Goal: Task Accomplishment & Management: Manage account settings

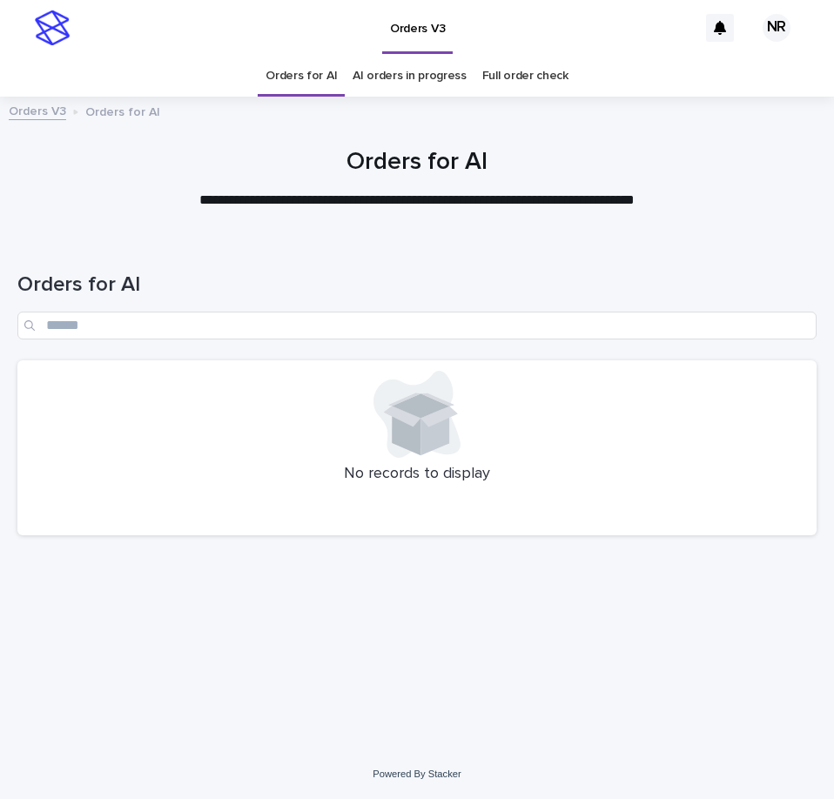
click at [450, 71] on link "AI orders in progress" at bounding box center [409, 76] width 114 height 41
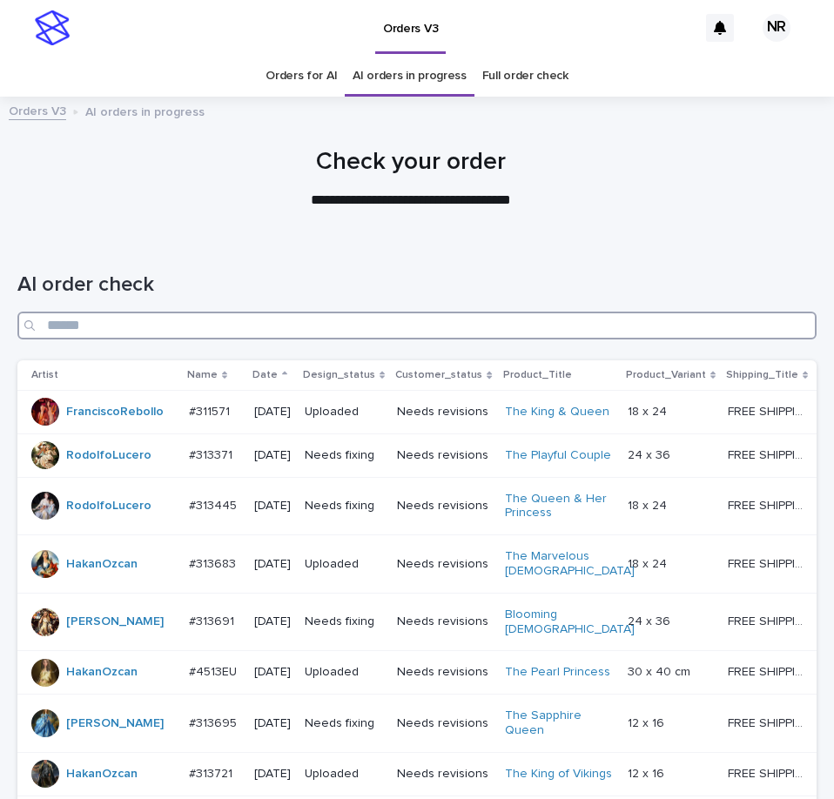
click at [663, 332] on input "Search" at bounding box center [416, 326] width 799 height 28
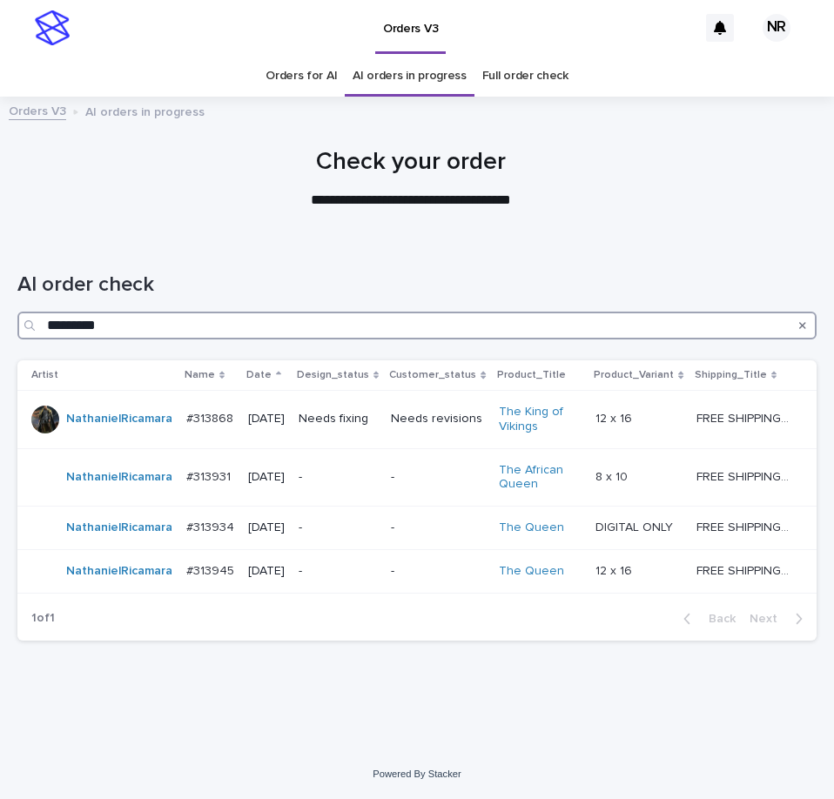
type input "*********"
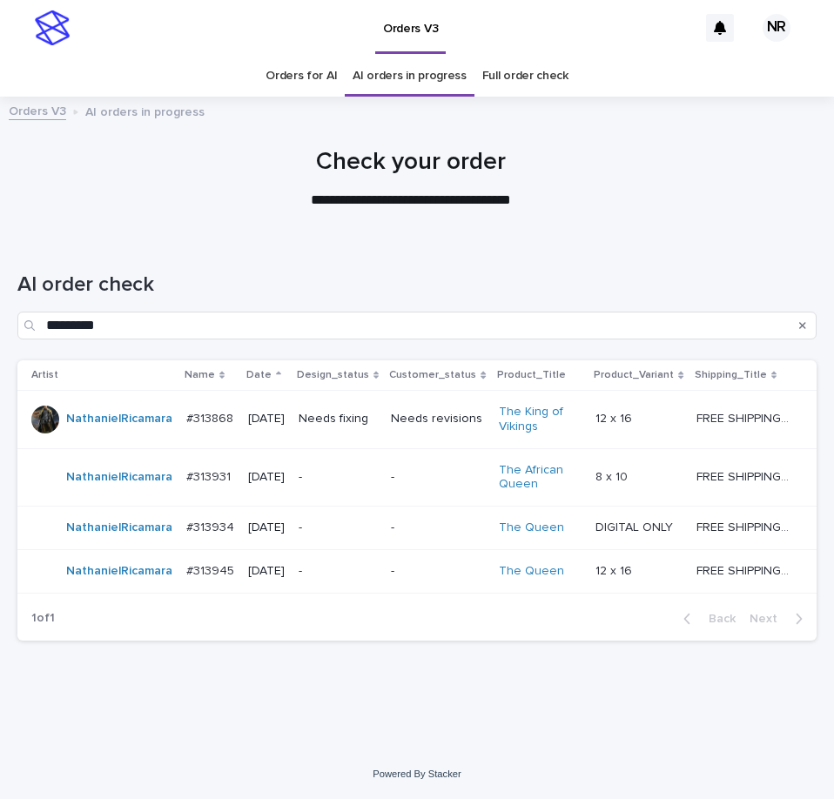
click at [728, 410] on p "FREE SHIPPING - preview in 1-2 business days, after your approval delivery will…" at bounding box center [744, 417] width 96 height 18
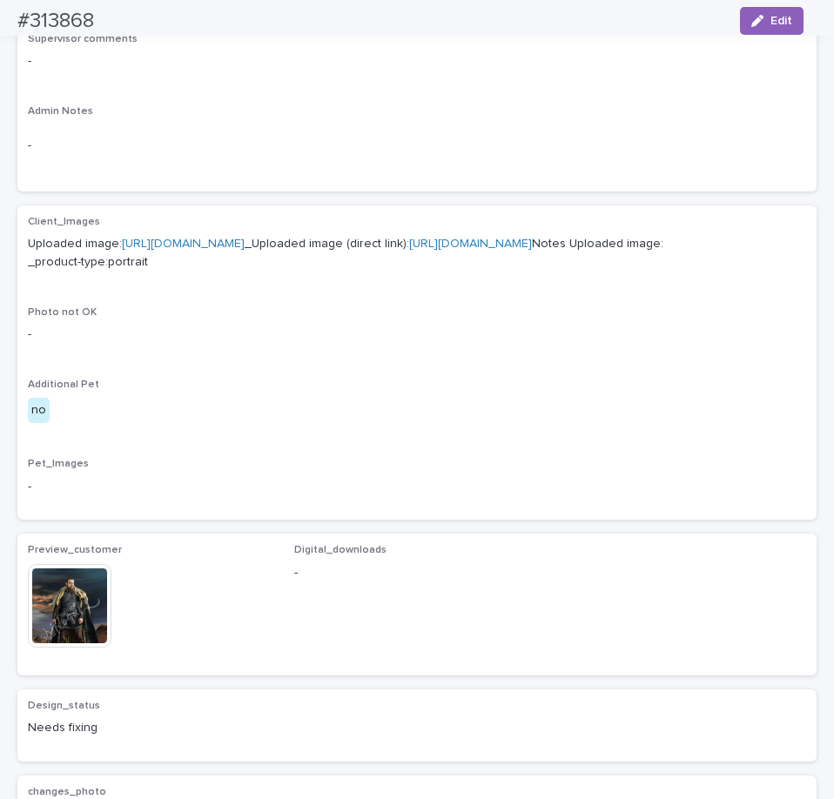
scroll to position [870, 0]
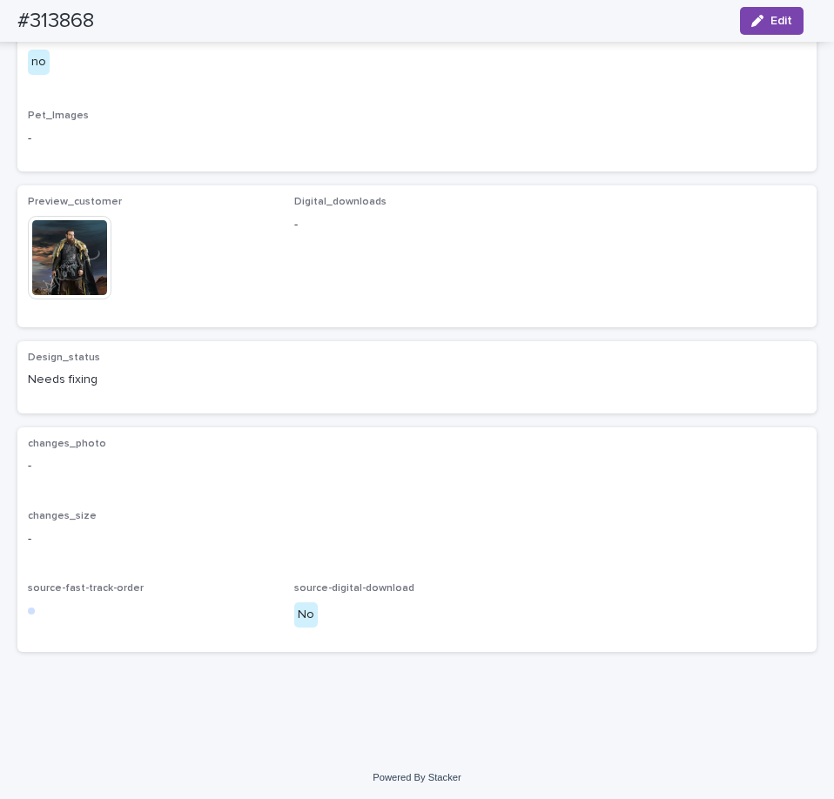
click at [80, 299] on img at bounding box center [70, 258] width 84 height 84
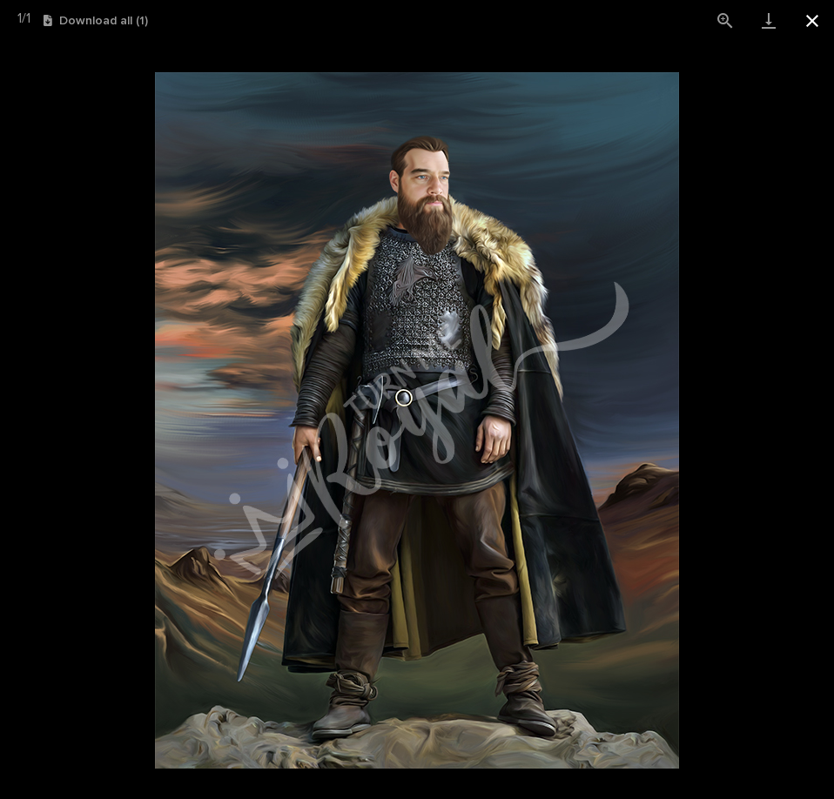
drag, startPoint x: 808, startPoint y: 21, endPoint x: 824, endPoint y: 17, distance: 17.1
click at [808, 21] on button "Close gallery" at bounding box center [812, 20] width 44 height 41
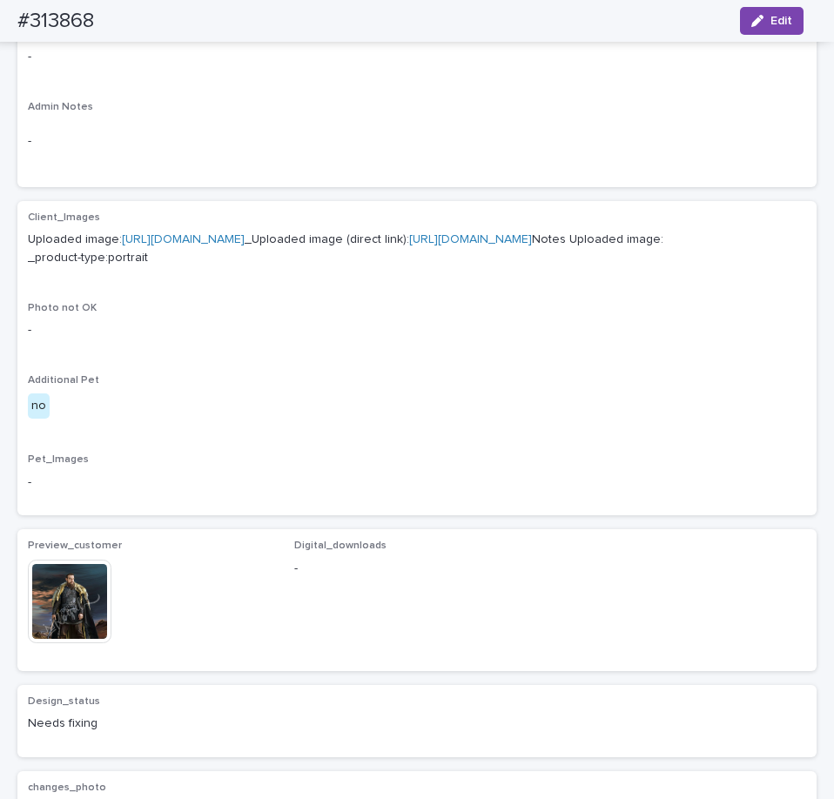
scroll to position [522, 0]
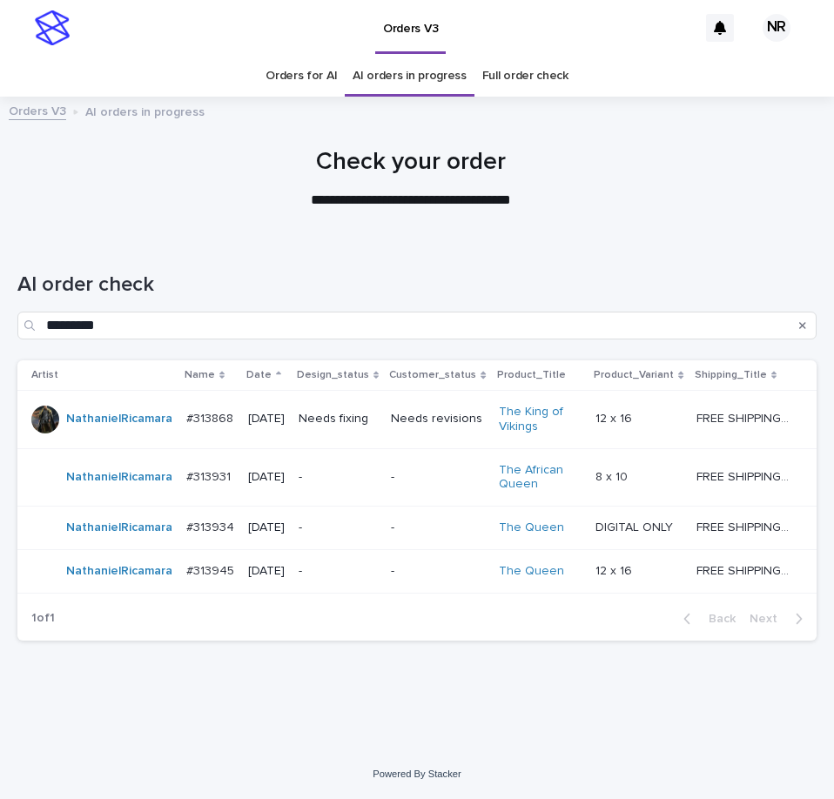
scroll to position [21, 0]
click at [530, 56] on link "Full order check" at bounding box center [525, 76] width 86 height 41
click at [709, 466] on p "FREE SHIPPING - preview in 1-2 business days, after your approval delivery will…" at bounding box center [744, 475] width 96 height 18
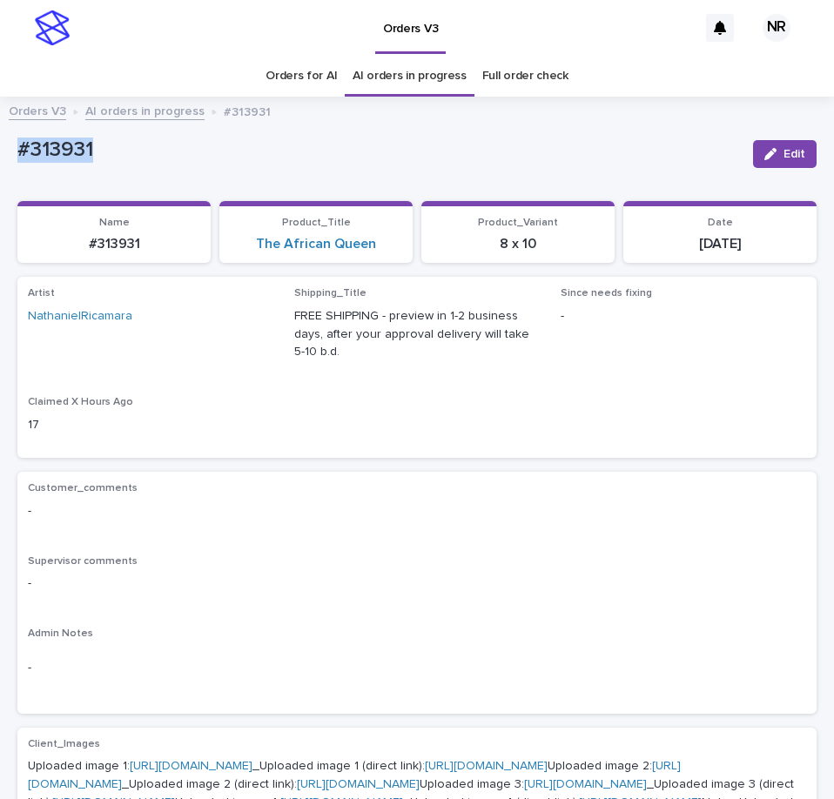
drag, startPoint x: 105, startPoint y: 158, endPoint x: 60, endPoint y: 148, distance: 46.4
click at [0, 158] on html "Orders V3 NR Orders for AI AI orders in progress Full order check Orders V3 AI …" at bounding box center [417, 399] width 834 height 799
copy p "#313931"
click at [413, 393] on div "Artist NathanielRicamara Shipping_Title FREE SHIPPING - preview in 1-2 business…" at bounding box center [417, 367] width 778 height 160
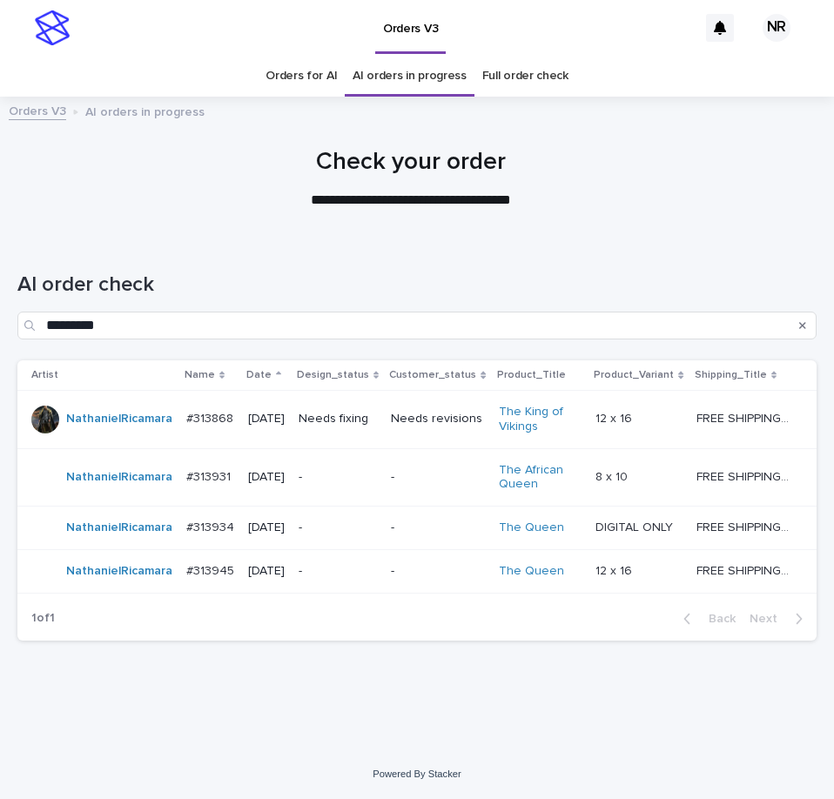
scroll to position [21, 0]
click at [406, 520] on p "-" at bounding box center [437, 527] width 93 height 15
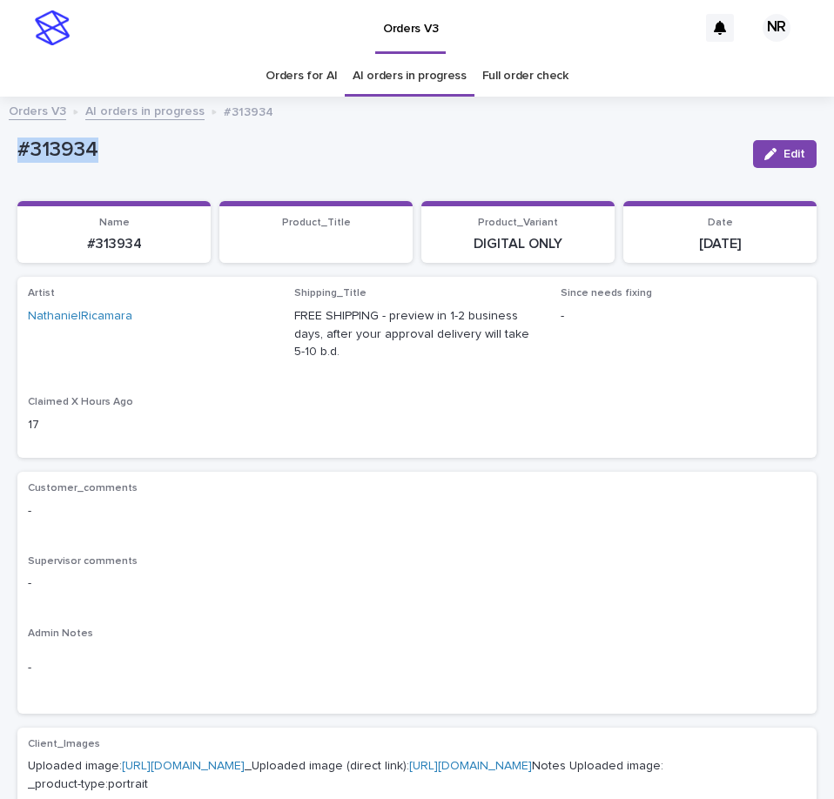
drag, startPoint x: 124, startPoint y: 148, endPoint x: -1, endPoint y: 164, distance: 125.4
click at [0, 164] on html "Orders V3 NR Orders for AI AI orders in progress Full order check Orders V3 AI …" at bounding box center [417, 399] width 834 height 799
drag, startPoint x: 490, startPoint y: 342, endPoint x: 359, endPoint y: 218, distance: 181.0
click at [490, 342] on p "FREE SHIPPING - preview in 1-2 business days, after your approval delivery will…" at bounding box center [416, 334] width 245 height 54
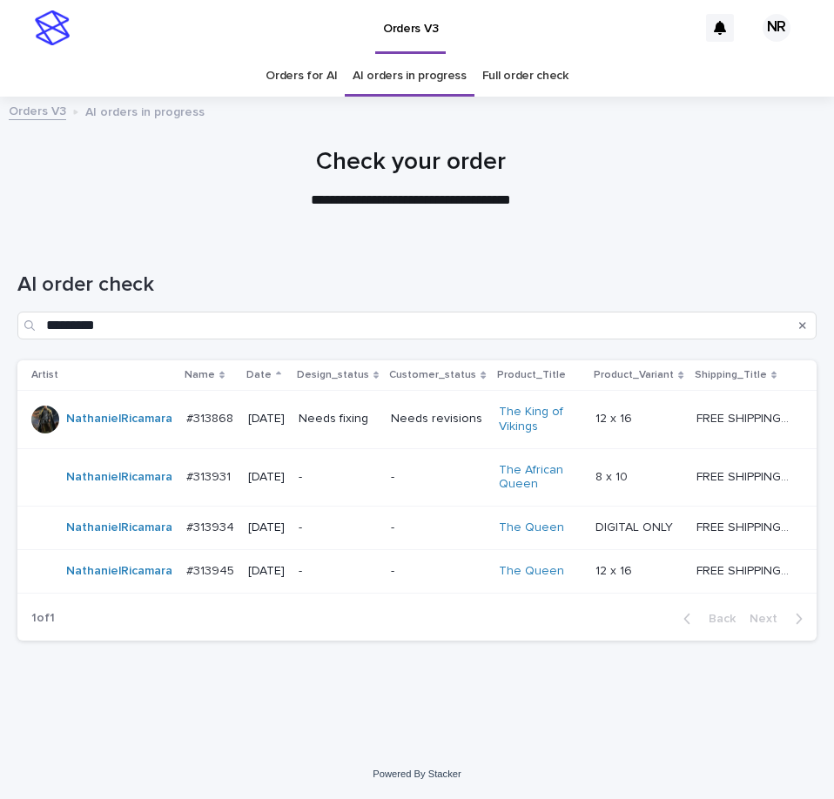
scroll to position [21, 0]
click at [689, 583] on td "FREE SHIPPING - preview in 1-2 business days, after your approval delivery will…" at bounding box center [752, 571] width 127 height 44
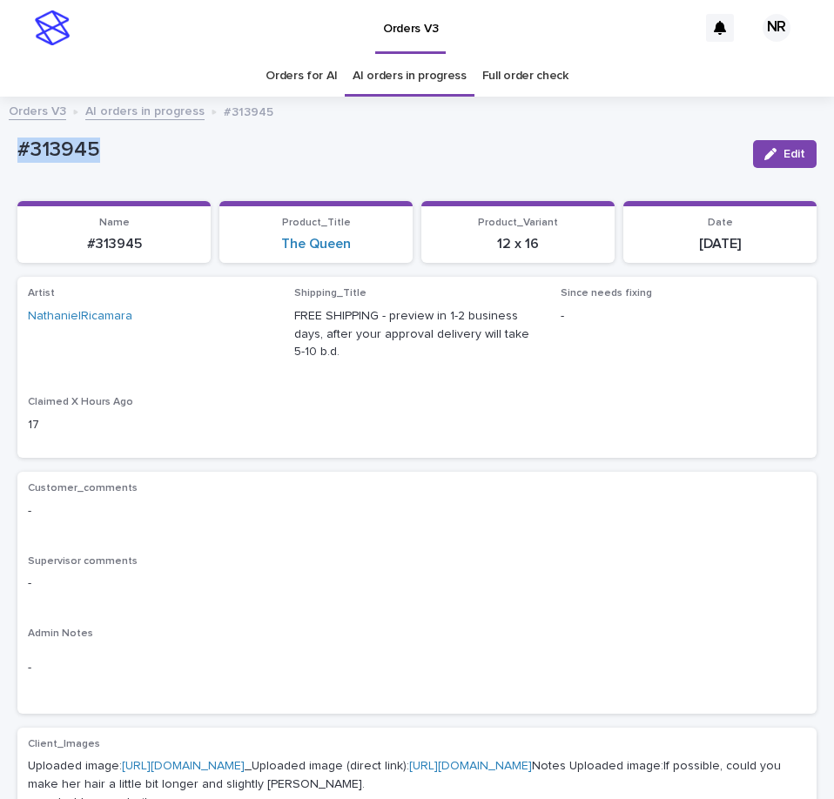
click at [0, 161] on html "Orders V3 NR Orders for AI AI orders in progress Full order check Orders V3 AI …" at bounding box center [417, 399] width 834 height 799
drag, startPoint x: 65, startPoint y: 178, endPoint x: 99, endPoint y: 156, distance: 40.3
click at [91, 159] on p "#313945" at bounding box center [377, 149] width 721 height 25
drag, startPoint x: 77, startPoint y: 149, endPoint x: -1, endPoint y: 149, distance: 78.3
click at [0, 149] on html "Orders V3 NR Orders for AI AI orders in progress Full order check Orders V3 AI …" at bounding box center [417, 399] width 834 height 799
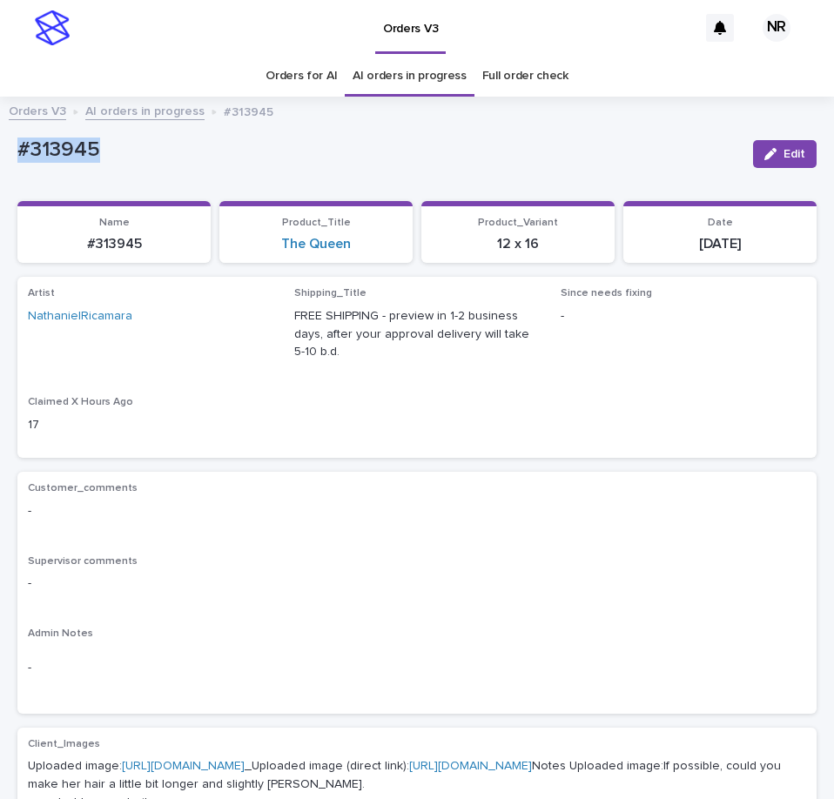
copy p "#313945"
click at [435, 519] on p "-" at bounding box center [417, 511] width 778 height 18
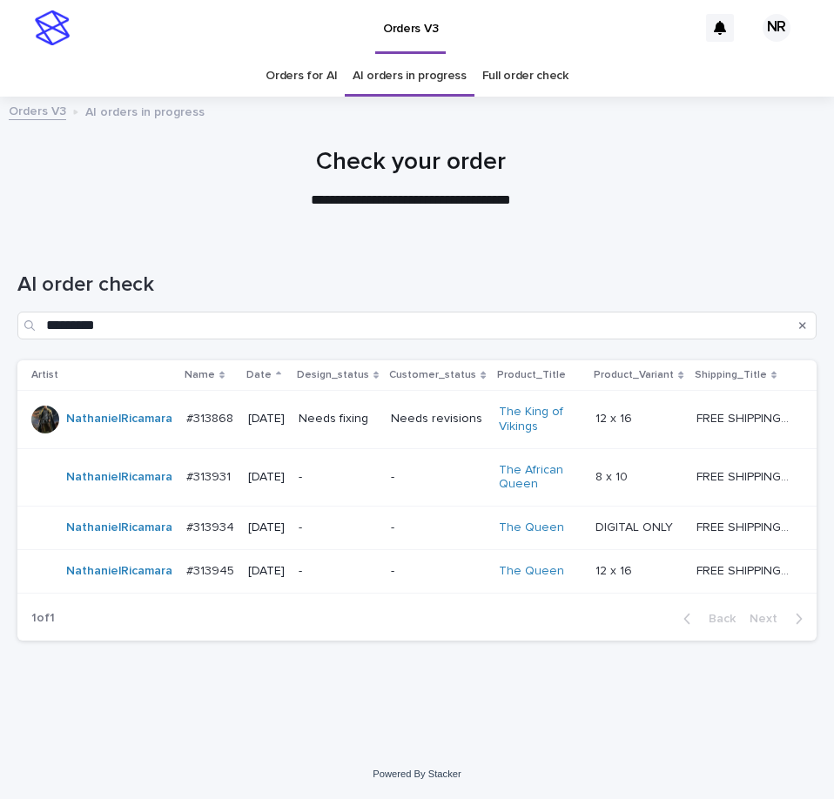
scroll to position [21, 0]
click at [556, 214] on div at bounding box center [410, 171] width 821 height 131
drag, startPoint x: 556, startPoint y: 214, endPoint x: 504, endPoint y: 284, distance: 87.0
click at [515, 191] on p "**********" at bounding box center [411, 201] width 696 height 20
click at [414, 475] on td "-" at bounding box center [437, 477] width 107 height 58
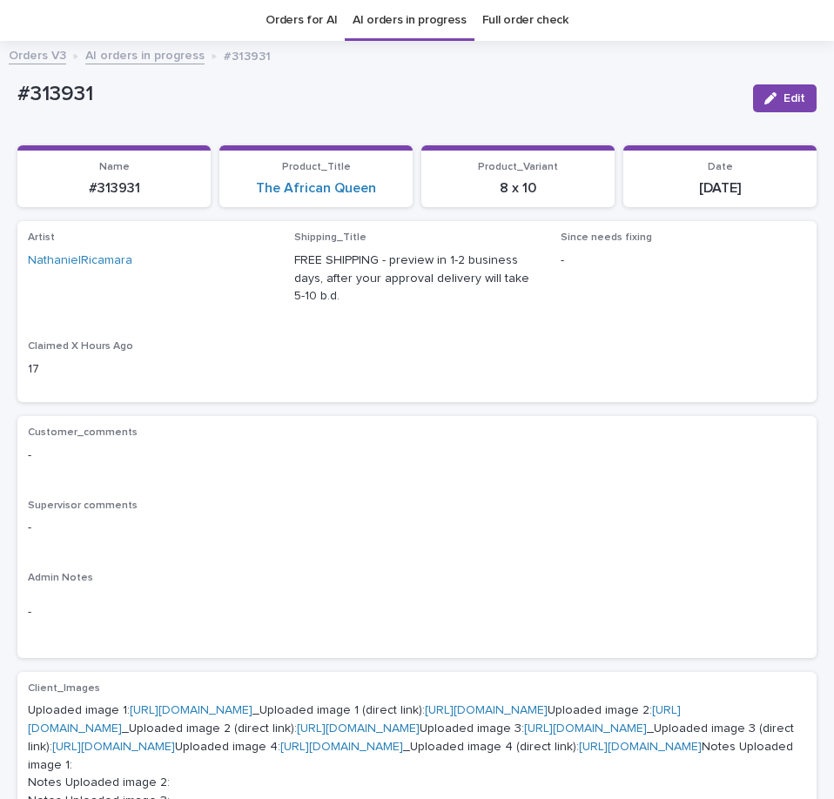
scroll to position [578, 0]
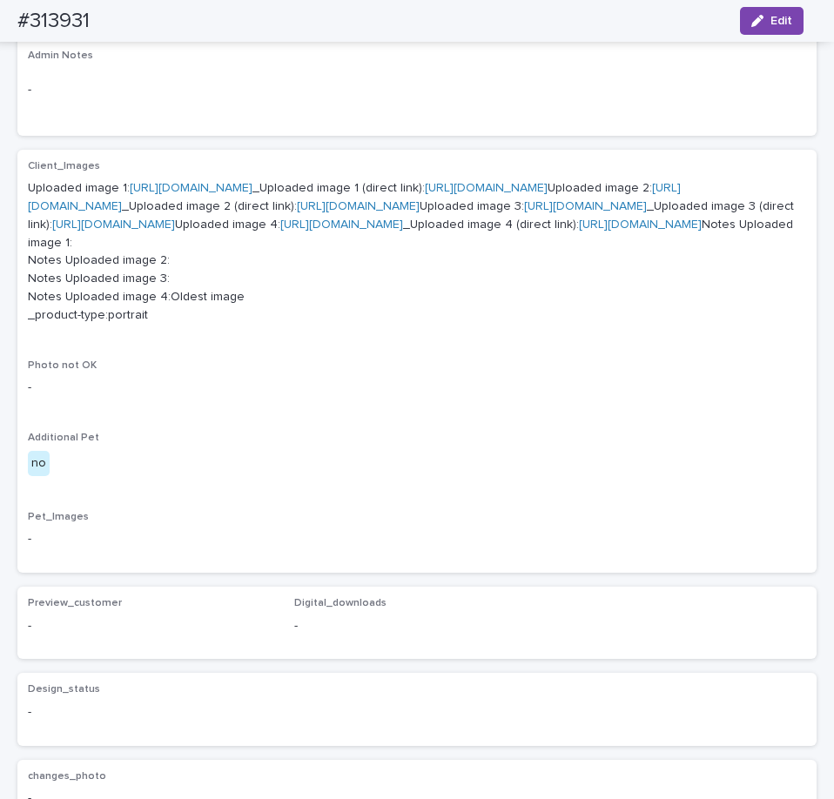
click at [298, 249] on p "Uploaded image 1: [URL][DOMAIN_NAME] _Uploaded image 1 (direct link): [URL][DOM…" at bounding box center [417, 251] width 778 height 144
click at [425, 194] on link "[URL][DOMAIN_NAME]" at bounding box center [486, 188] width 123 height 12
click at [297, 212] on link "[URL][DOMAIN_NAME]" at bounding box center [358, 206] width 123 height 12
click at [175, 231] on link "[URL][DOMAIN_NAME]" at bounding box center [113, 224] width 123 height 12
click at [579, 231] on link "[URL][DOMAIN_NAME]" at bounding box center [640, 224] width 123 height 12
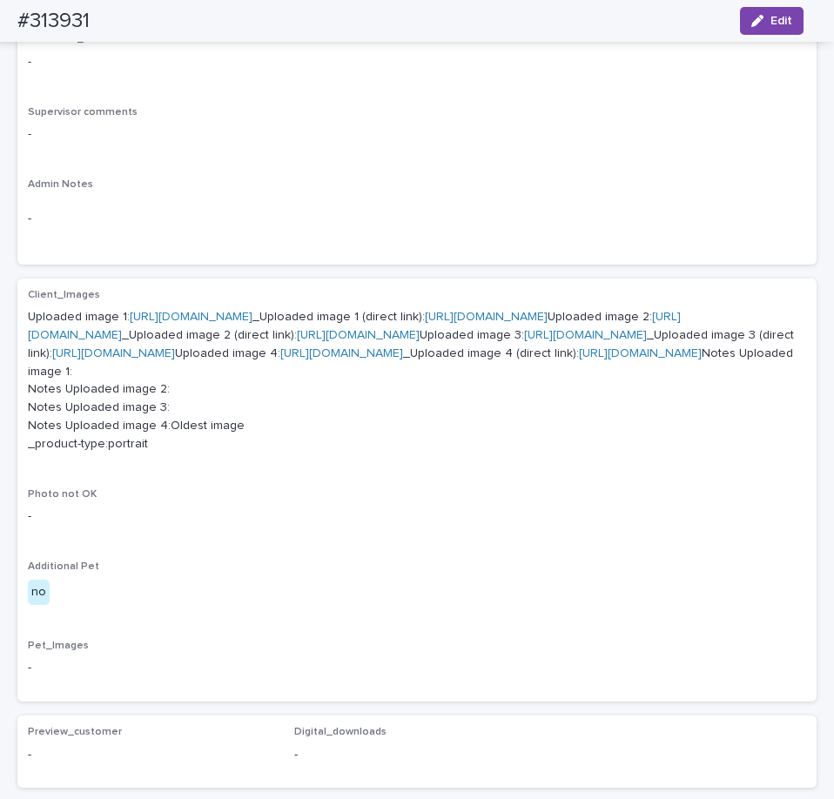
scroll to position [230, 0]
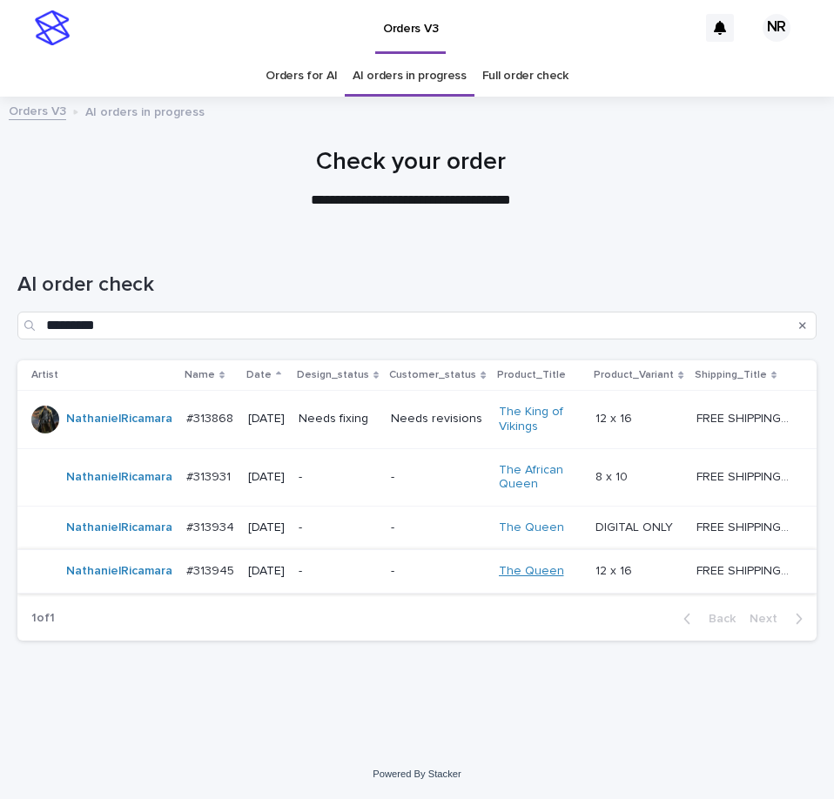
scroll to position [21, 0]
click at [387, 534] on td "-" at bounding box center [437, 528] width 107 height 44
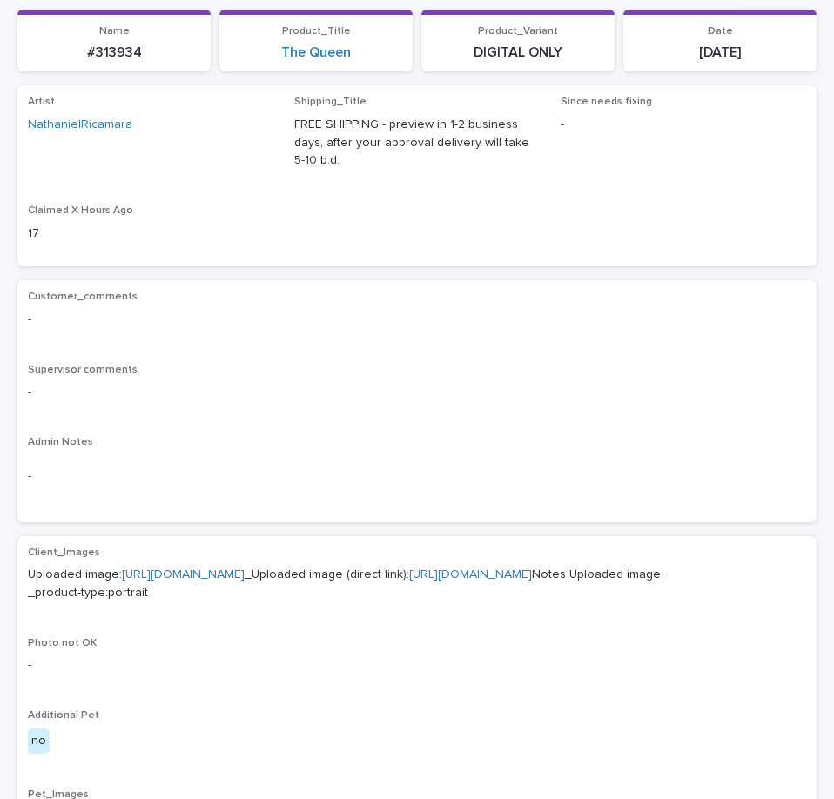
scroll to position [404, 0]
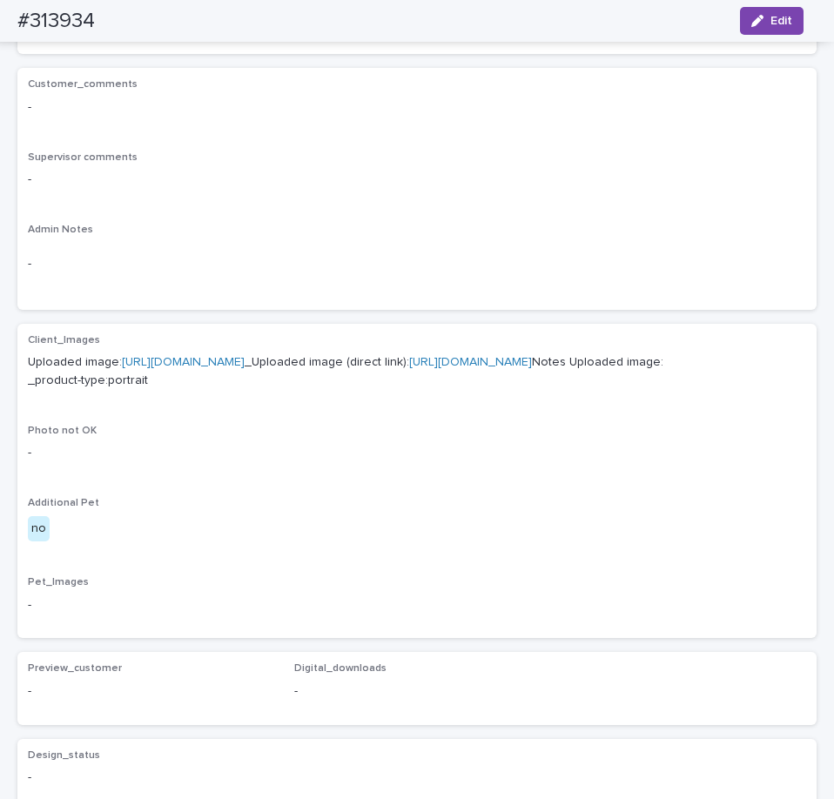
click at [409, 368] on link "[URL][DOMAIN_NAME]" at bounding box center [470, 362] width 123 height 12
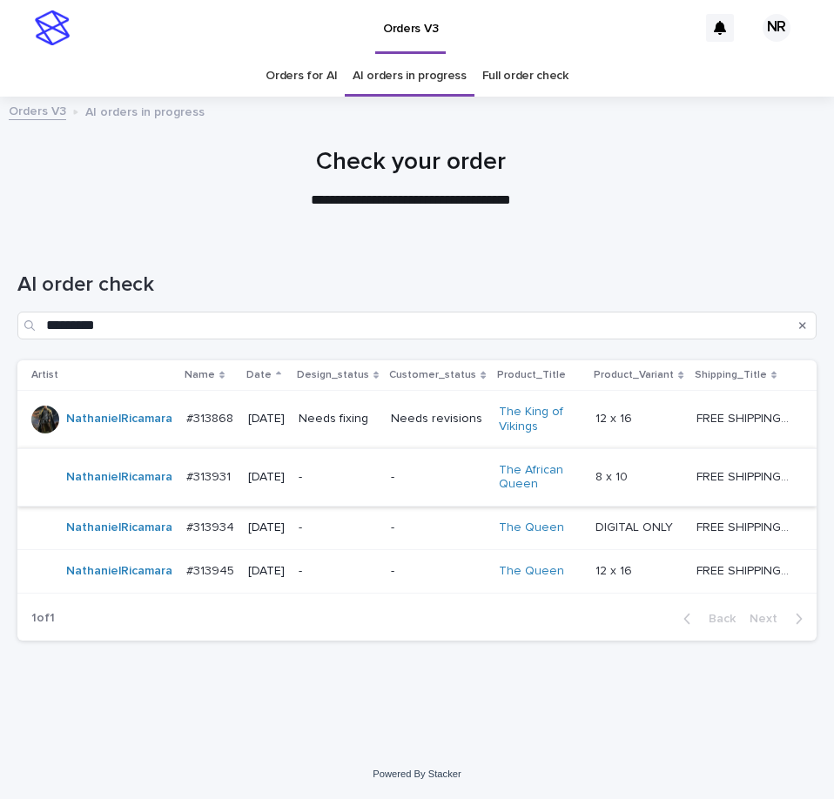
scroll to position [21, 0]
click at [411, 553] on td "-" at bounding box center [437, 571] width 107 height 44
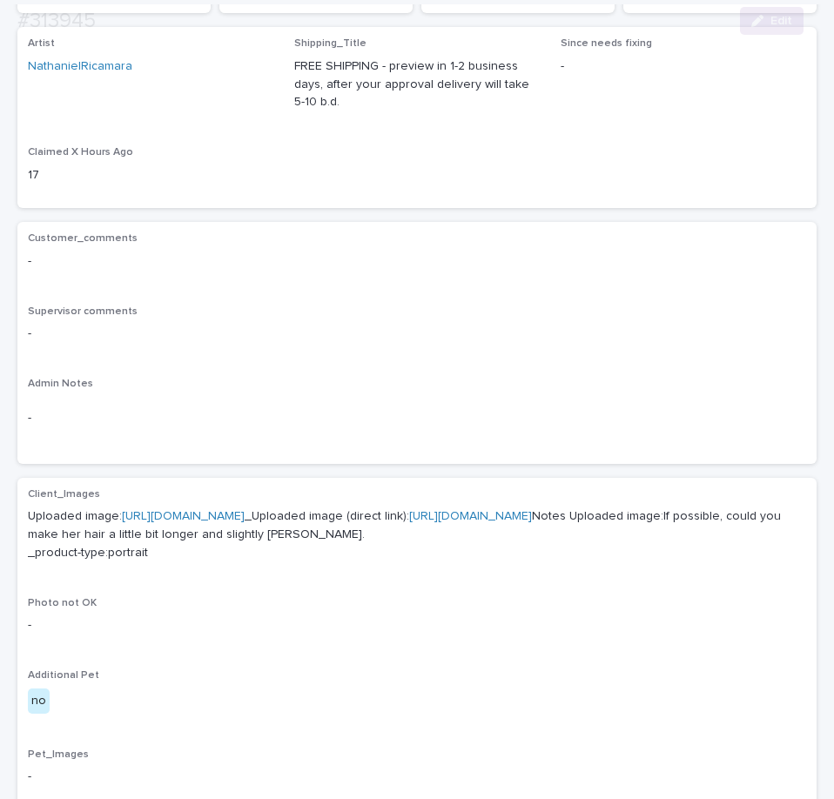
scroll to position [522, 0]
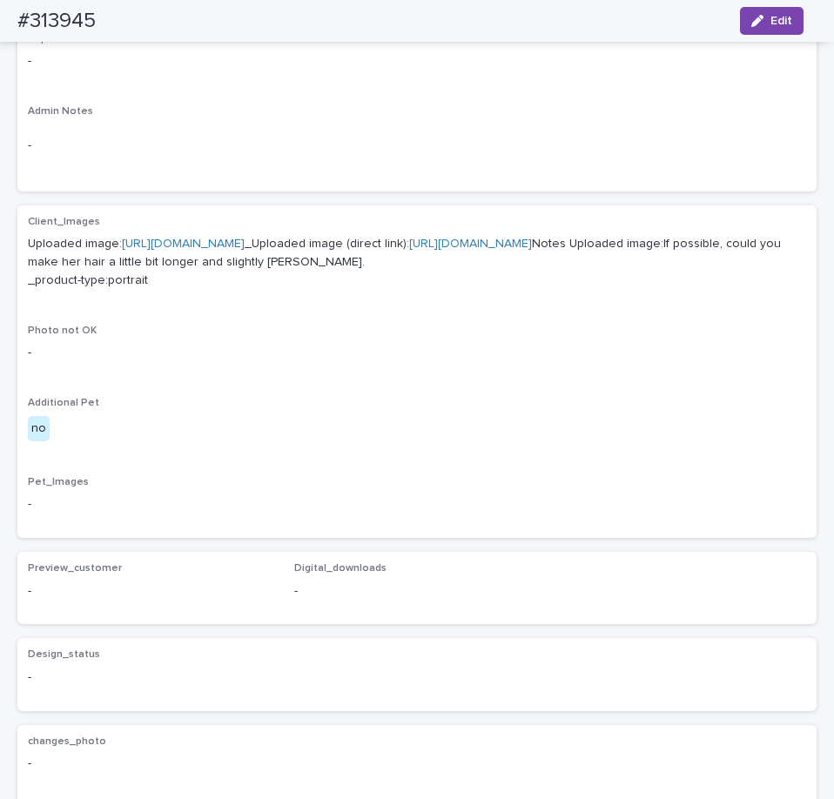
click at [418, 250] on link "[URL][DOMAIN_NAME]" at bounding box center [470, 244] width 123 height 12
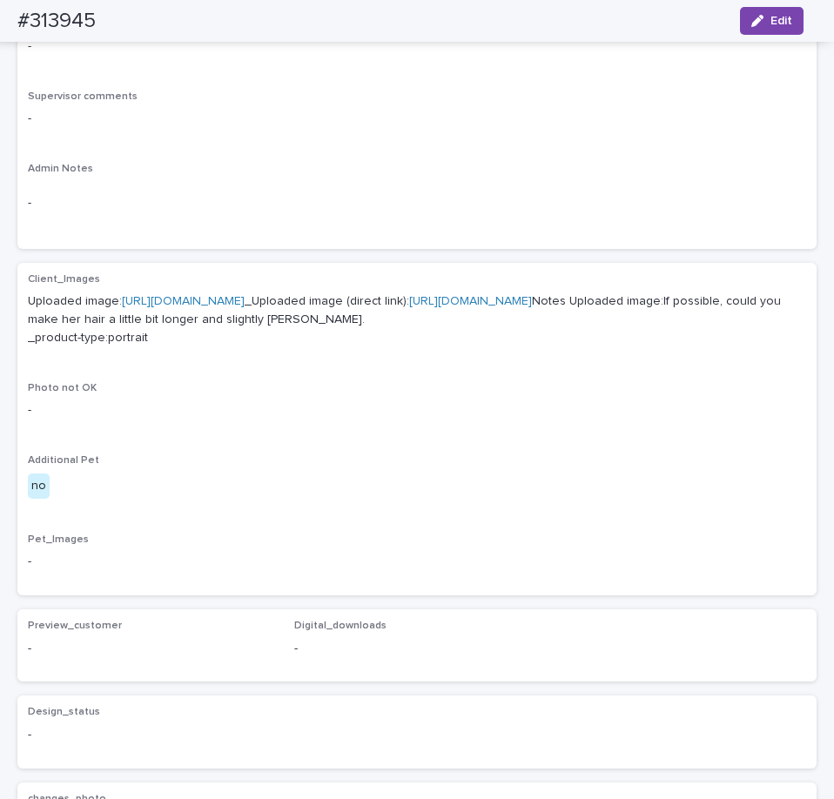
scroll to position [435, 0]
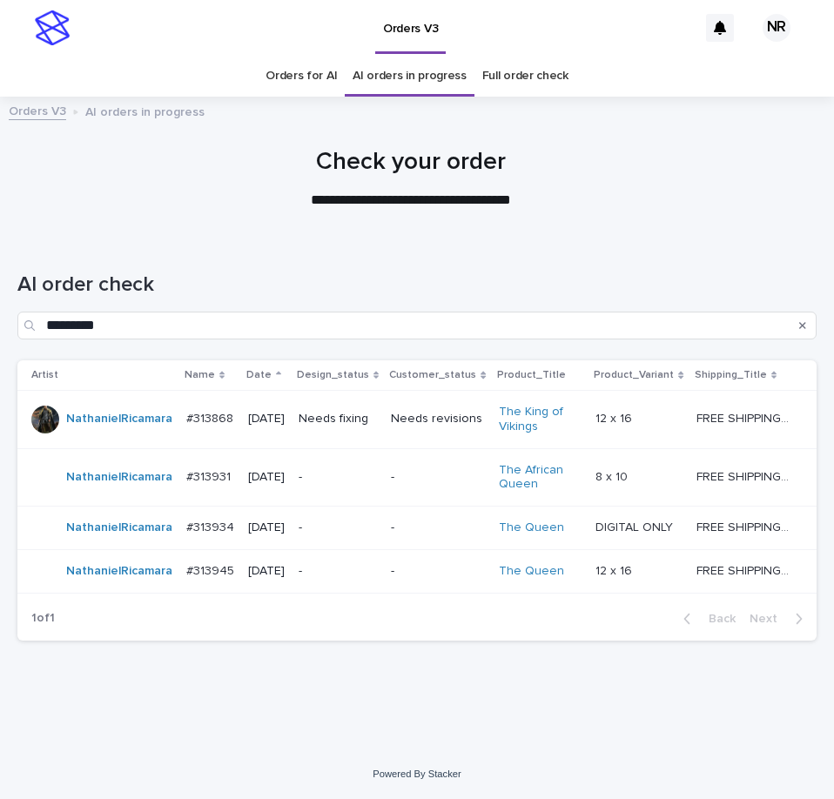
scroll to position [21, 0]
click at [400, 534] on td "-" at bounding box center [437, 528] width 107 height 44
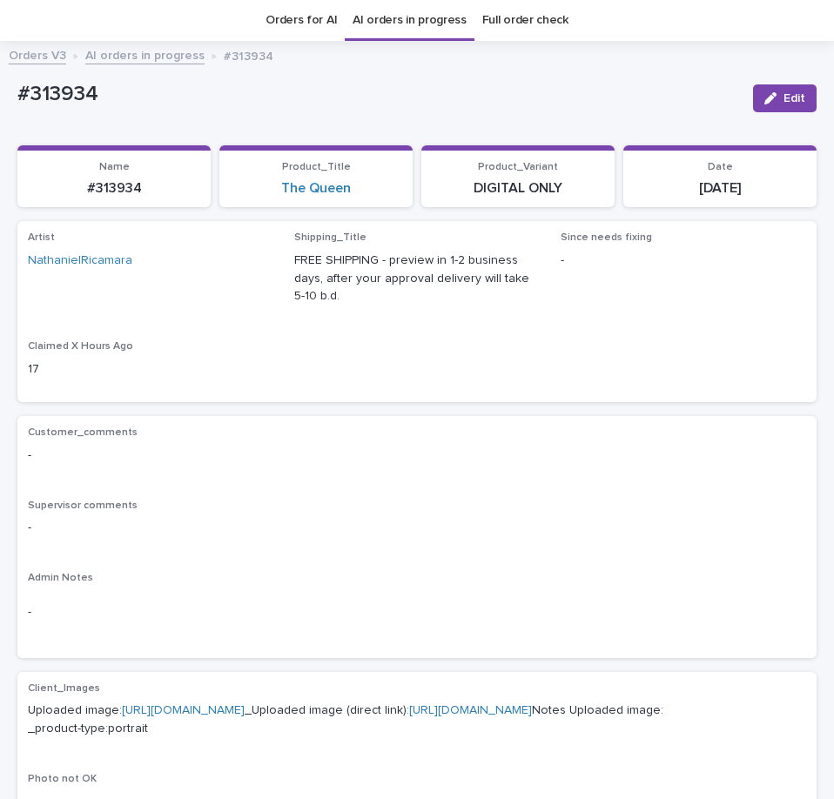
scroll to position [317, 0]
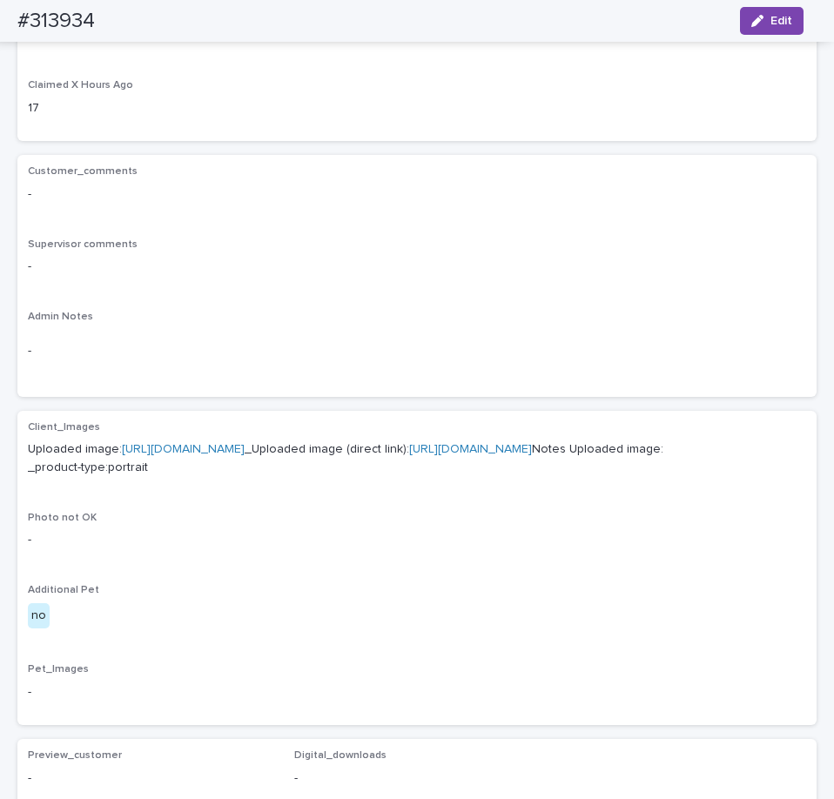
click at [409, 455] on link "[URL][DOMAIN_NAME]" at bounding box center [470, 449] width 123 height 12
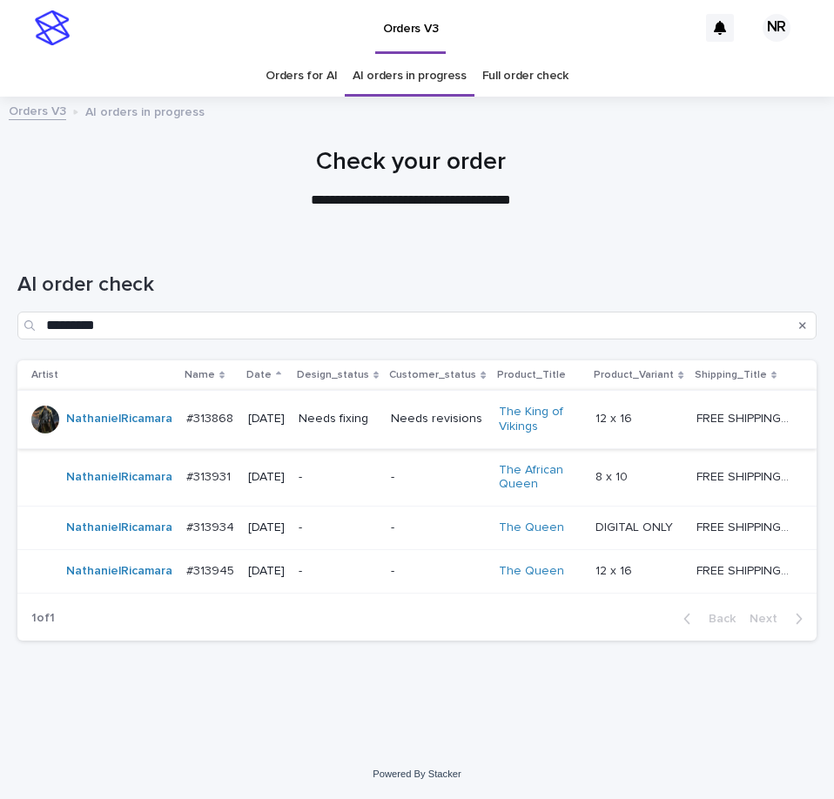
scroll to position [21, 0]
click at [408, 466] on div "-" at bounding box center [437, 477] width 93 height 29
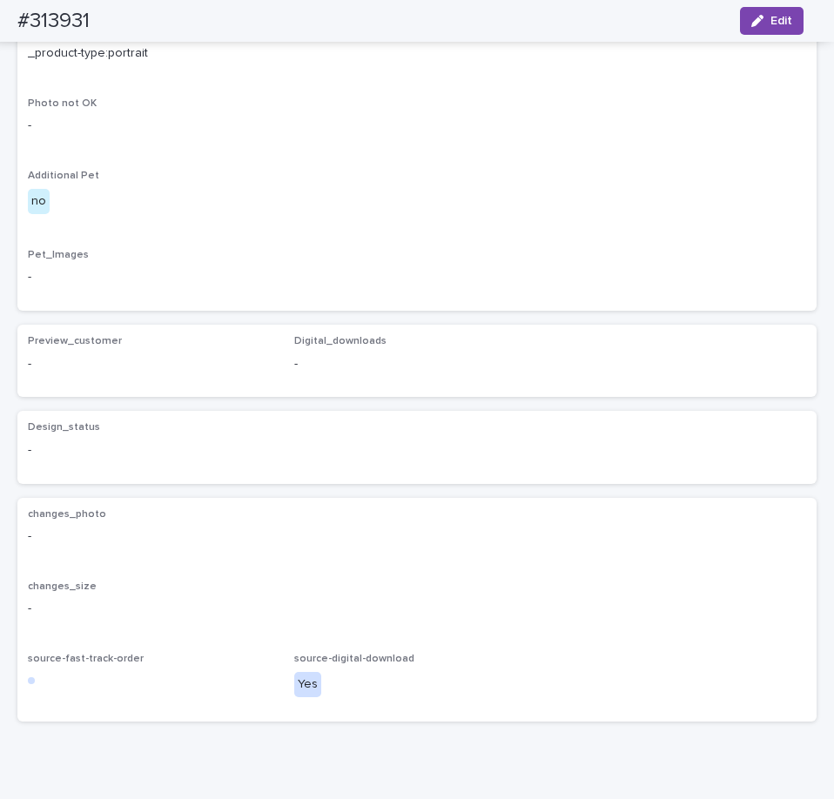
scroll to position [870, 0]
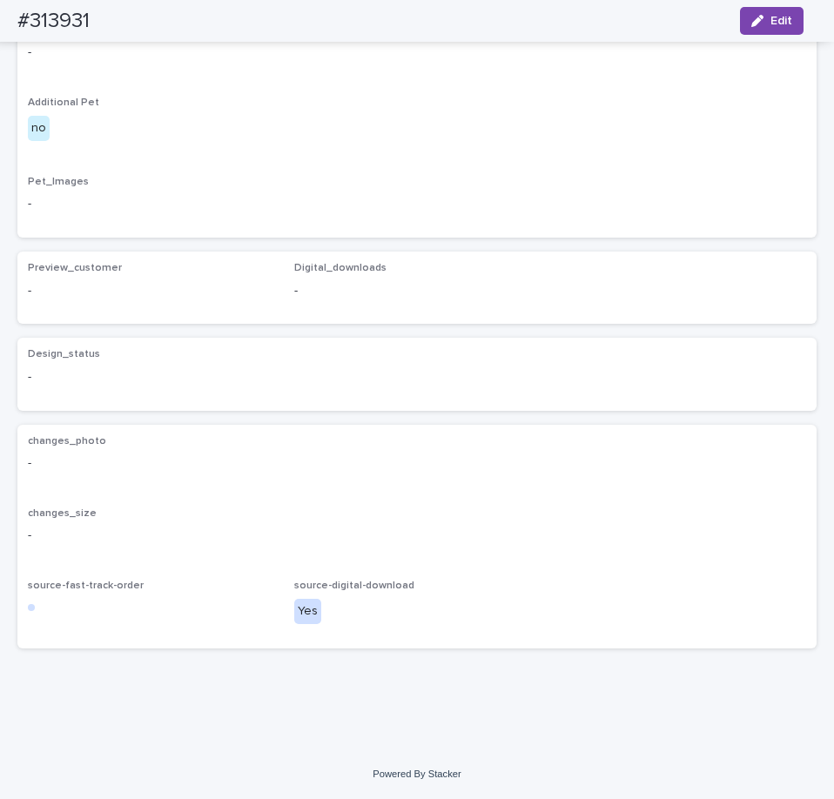
scroll to position [1221, 0]
drag, startPoint x: 144, startPoint y: 0, endPoint x: 35, endPoint y: 30, distance: 113.8
click at [17, 23] on div "#313931 Edit" at bounding box center [410, 21] width 869 height 42
copy h2 "#313931"
click at [737, 10] on div "Edit" at bounding box center [768, 21] width 70 height 28
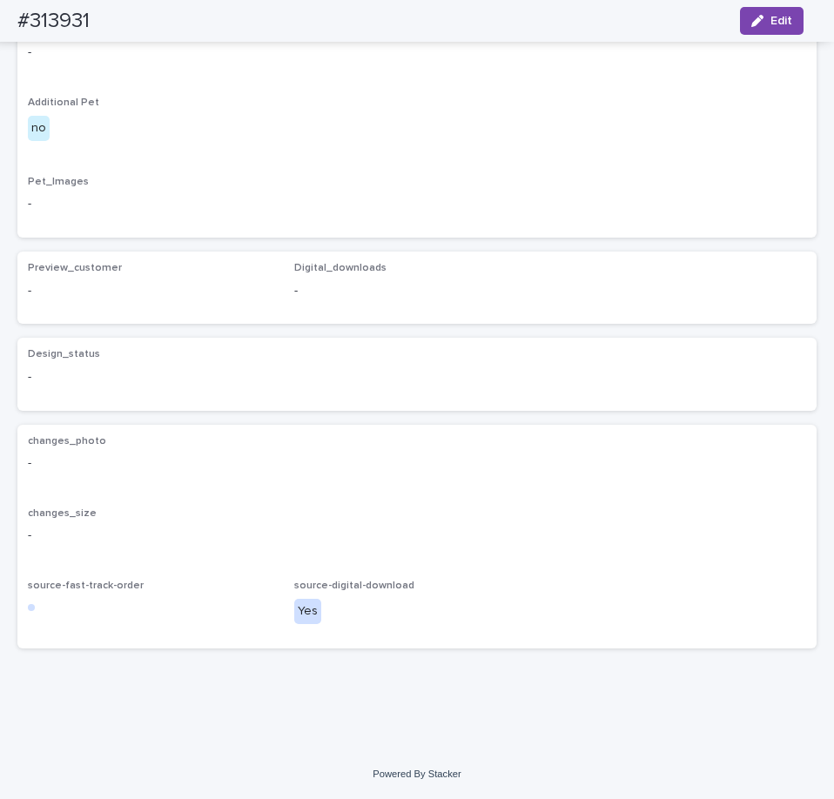
click at [742, 17] on button "Edit" at bounding box center [772, 21] width 64 height 28
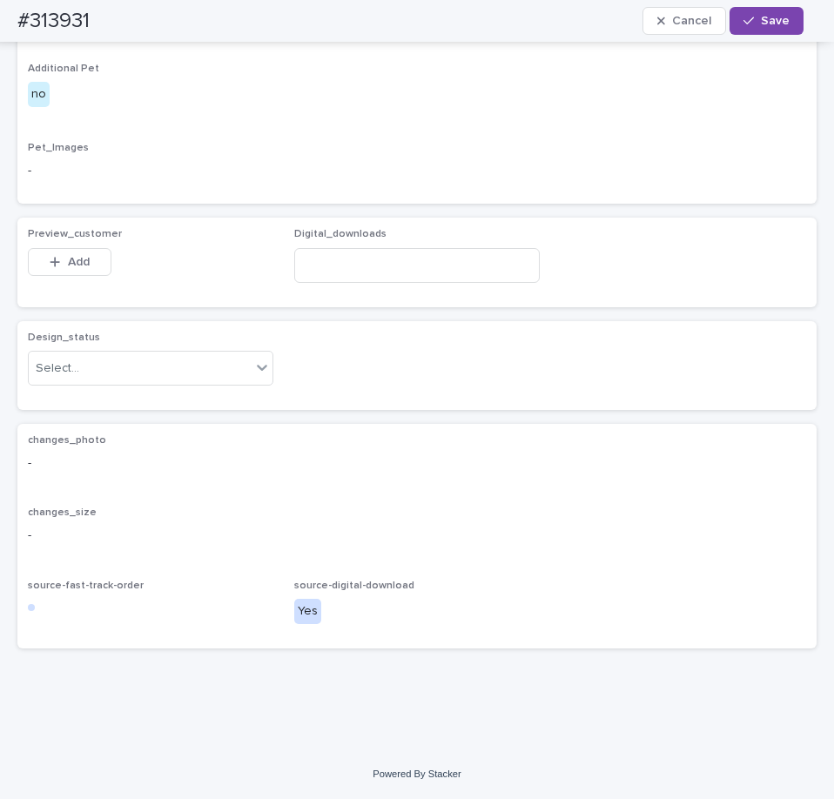
click at [213, 399] on div "Design_status Select..." at bounding box center [150, 366] width 245 height 68
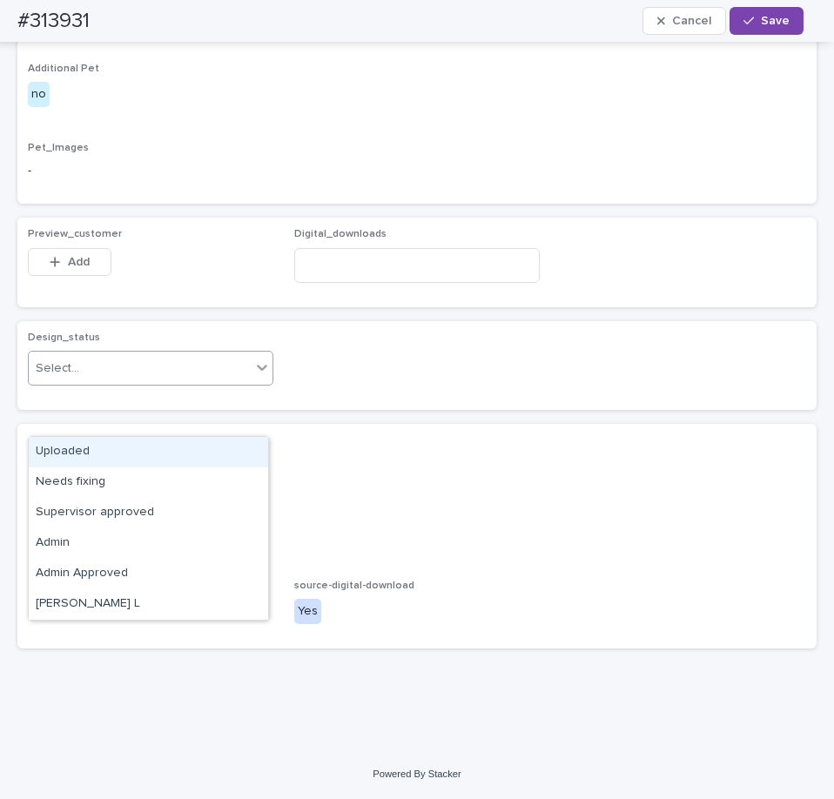
drag, startPoint x: 208, startPoint y: 424, endPoint x: 210, endPoint y: 438, distance: 14.0
click at [209, 383] on div "Select..." at bounding box center [140, 368] width 222 height 29
click at [211, 448] on div "Uploaded" at bounding box center [148, 452] width 239 height 30
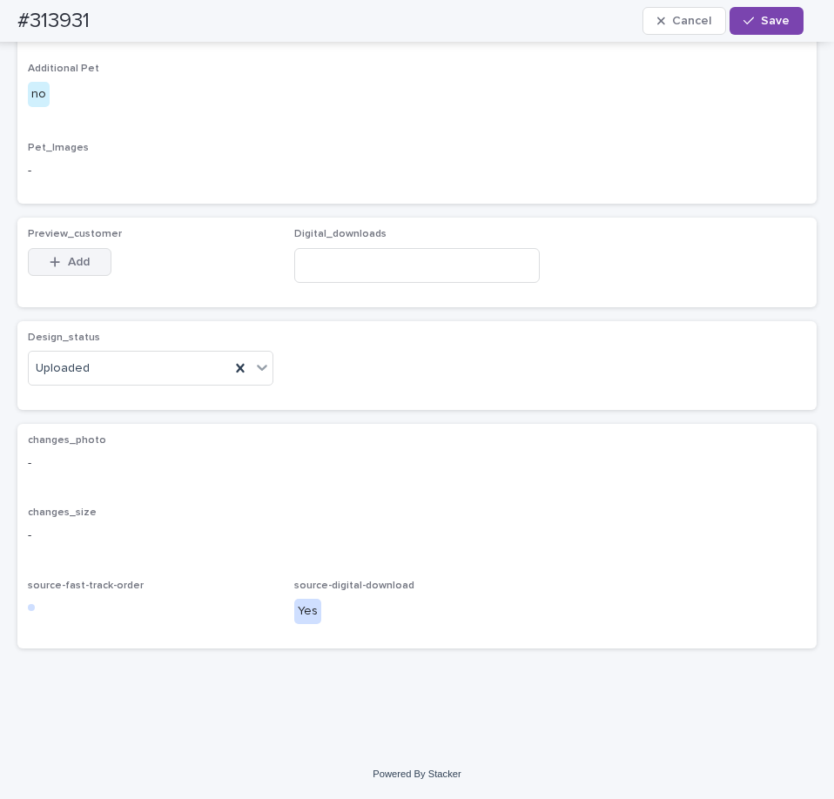
click at [111, 276] on button "Add" at bounding box center [70, 262] width 84 height 28
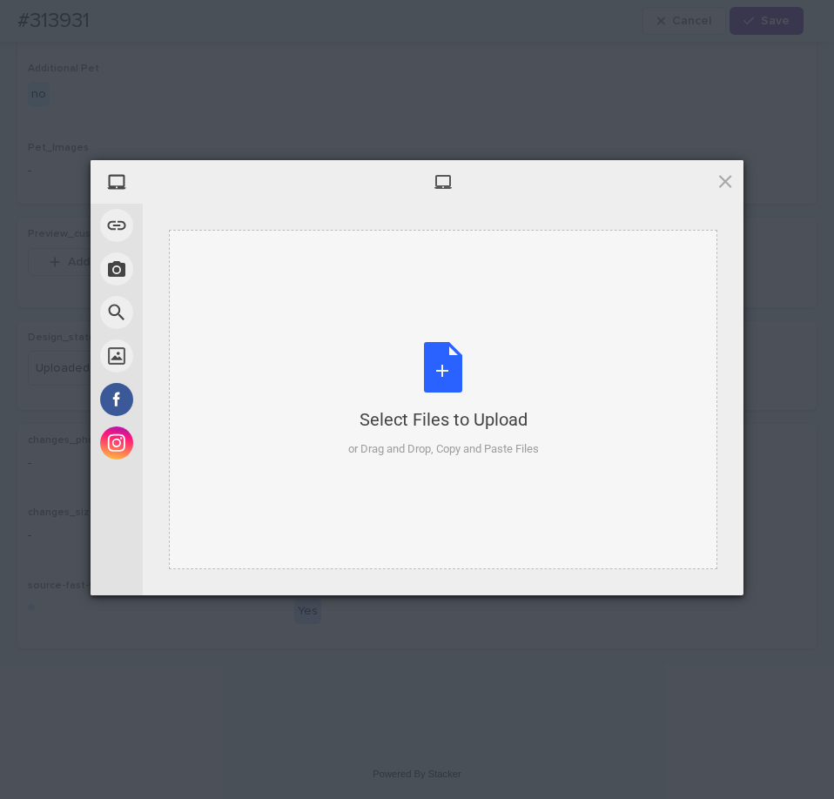
click at [489, 401] on div "Select Files to Upload or Drag and Drop, Copy and Paste Files" at bounding box center [443, 400] width 191 height 116
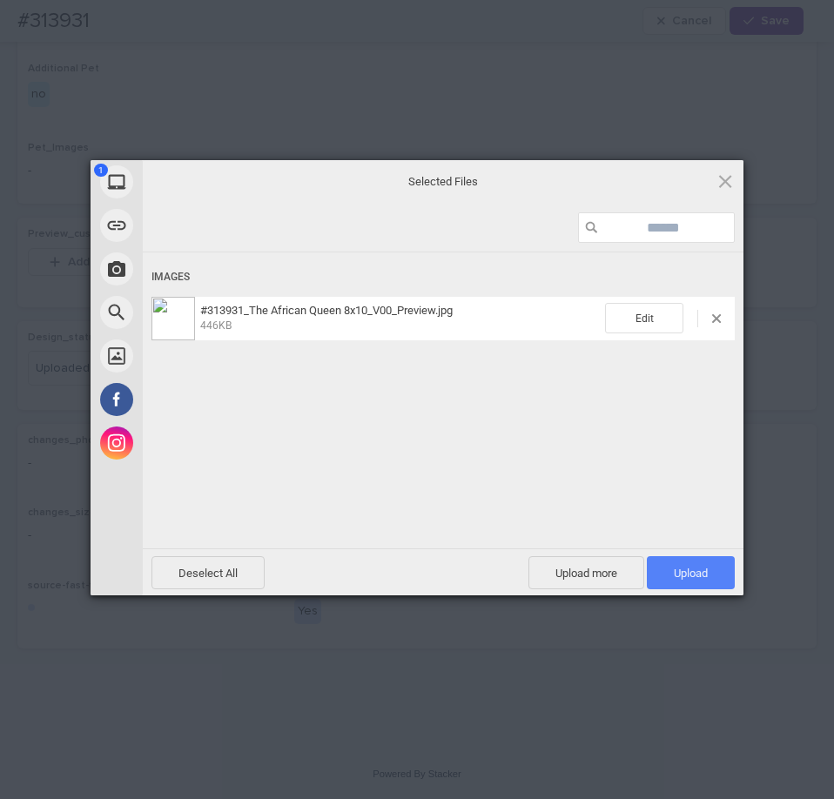
click at [687, 579] on span "Upload 1" at bounding box center [691, 572] width 88 height 33
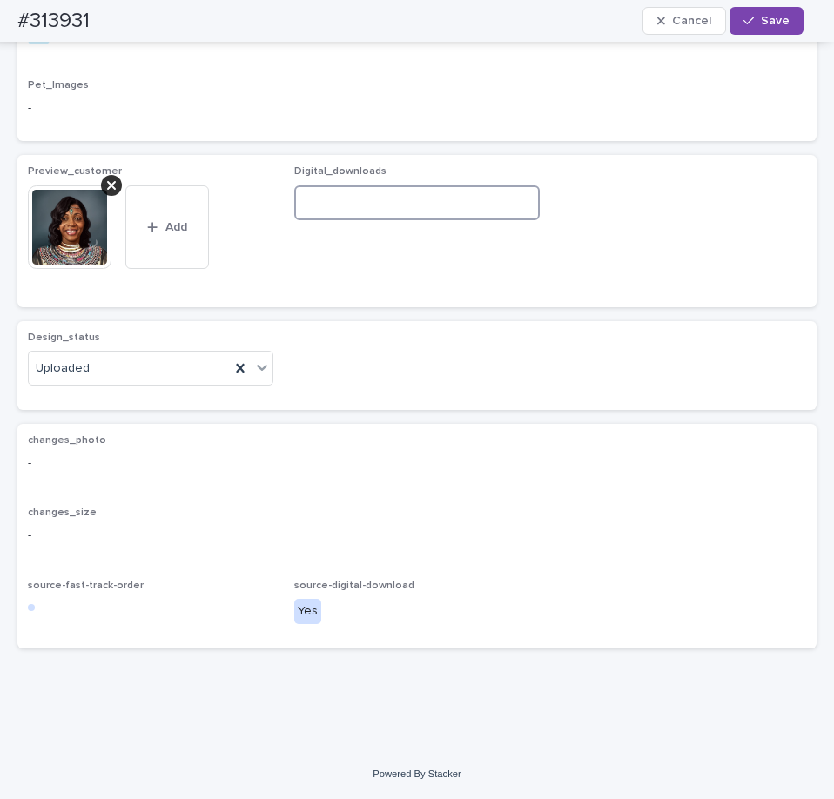
click at [505, 220] on input at bounding box center [416, 202] width 245 height 35
paste input "**********"
type input "**********"
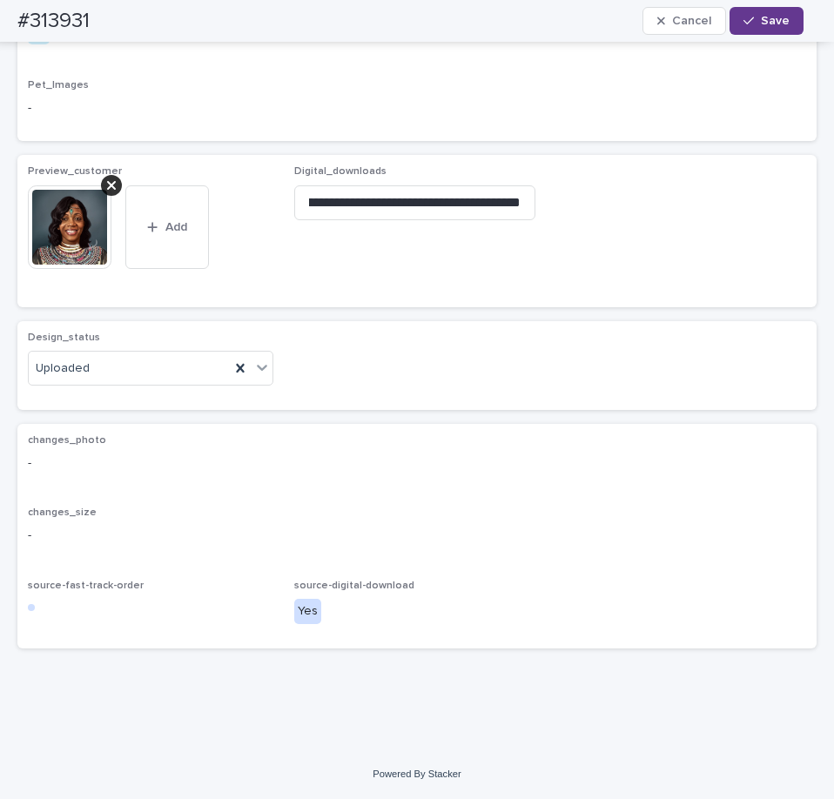
click at [781, 23] on span "Save" at bounding box center [775, 21] width 29 height 12
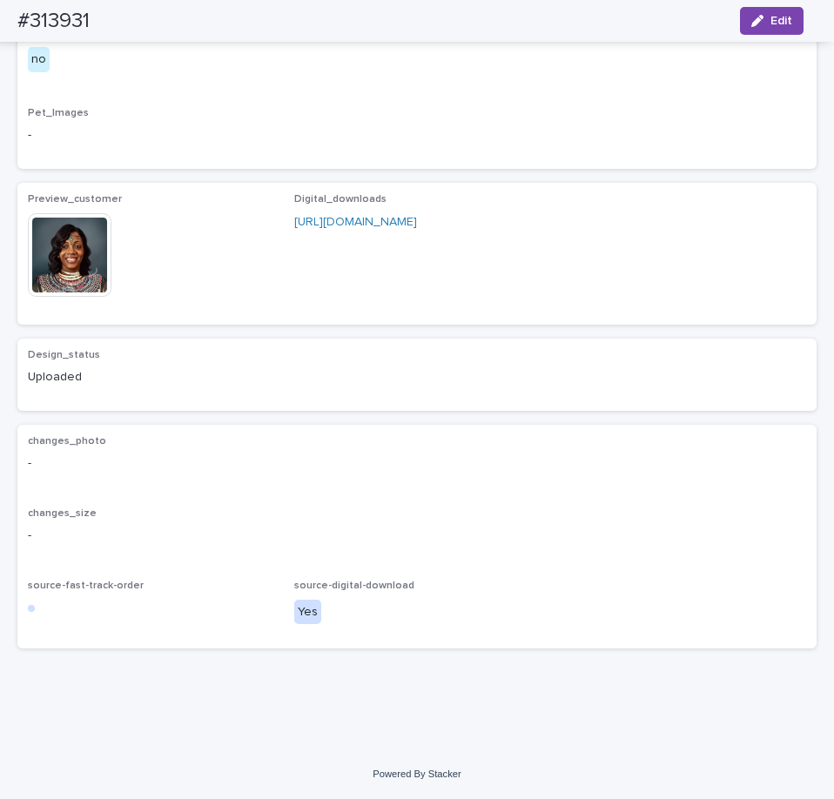
click at [127, 300] on div "This file cannot be opened Download File" at bounding box center [150, 256] width 245 height 87
click at [95, 297] on img at bounding box center [70, 255] width 84 height 84
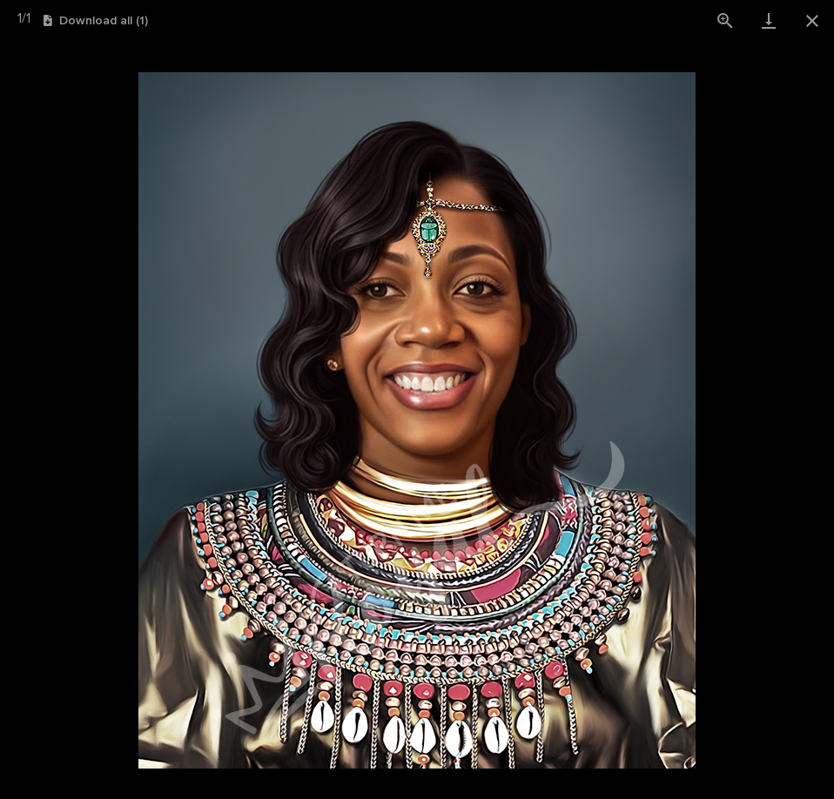
click at [582, 279] on img at bounding box center [416, 420] width 557 height 696
drag, startPoint x: 582, startPoint y: 272, endPoint x: 585, endPoint y: 217, distance: 55.8
click at [585, 217] on img at bounding box center [416, 420] width 557 height 696
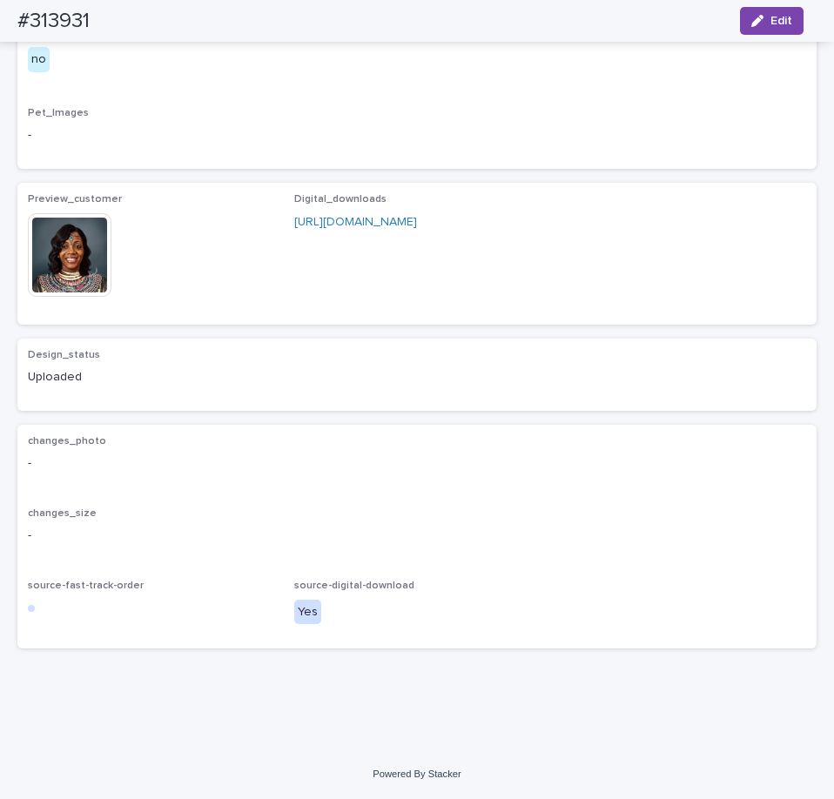
click at [77, 297] on img at bounding box center [70, 255] width 84 height 84
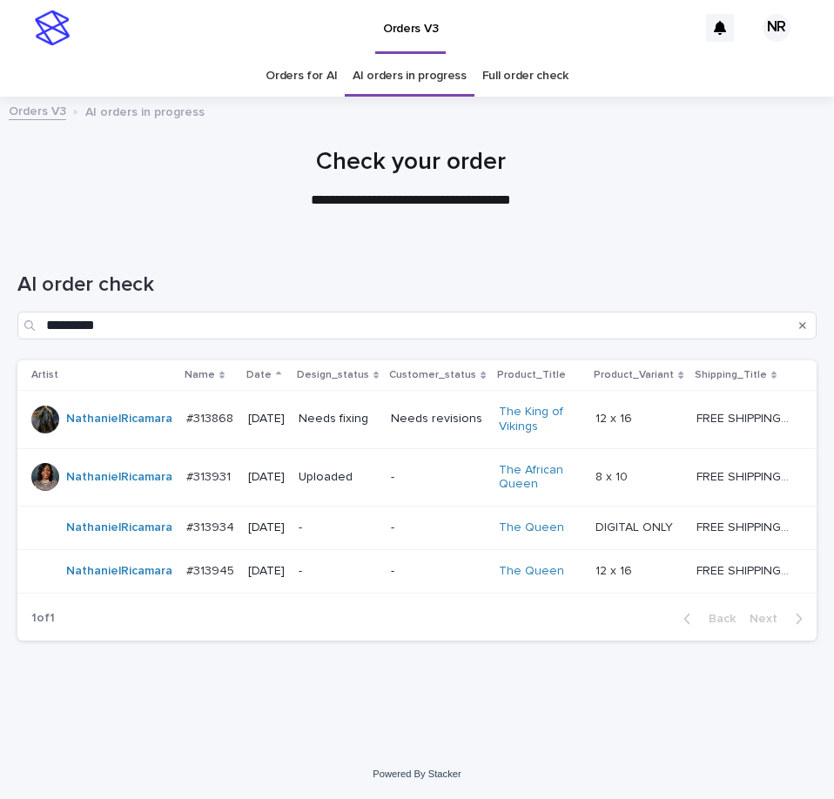
scroll to position [21, 0]
click at [412, 517] on div "-" at bounding box center [437, 526] width 93 height 18
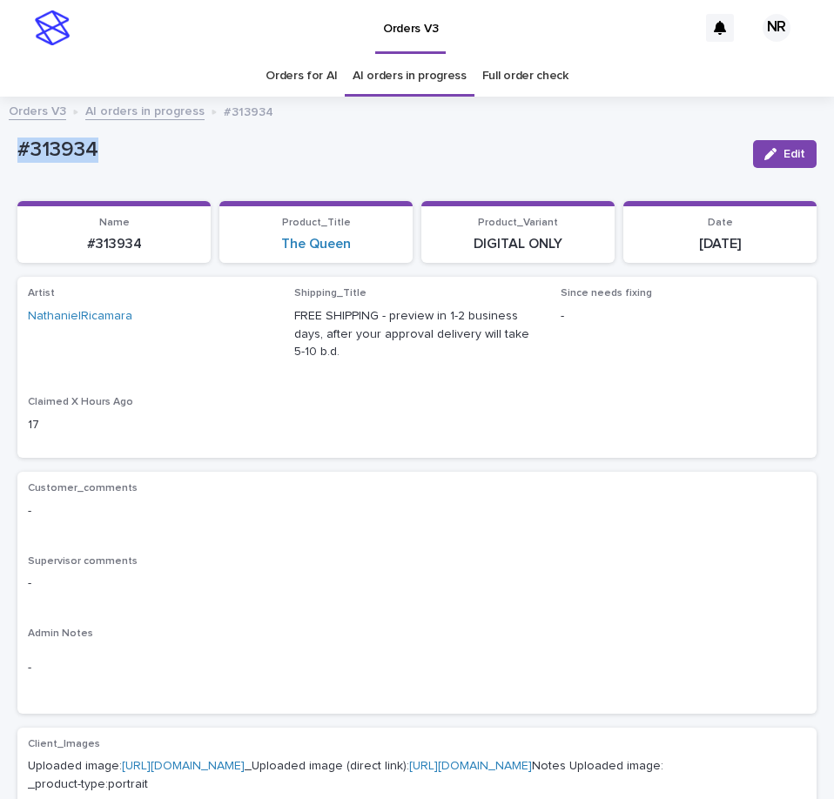
click at [0, 157] on html "Orders V3 NR Orders for AI AI orders in progress Full order check Orders V3 AI …" at bounding box center [417, 399] width 834 height 799
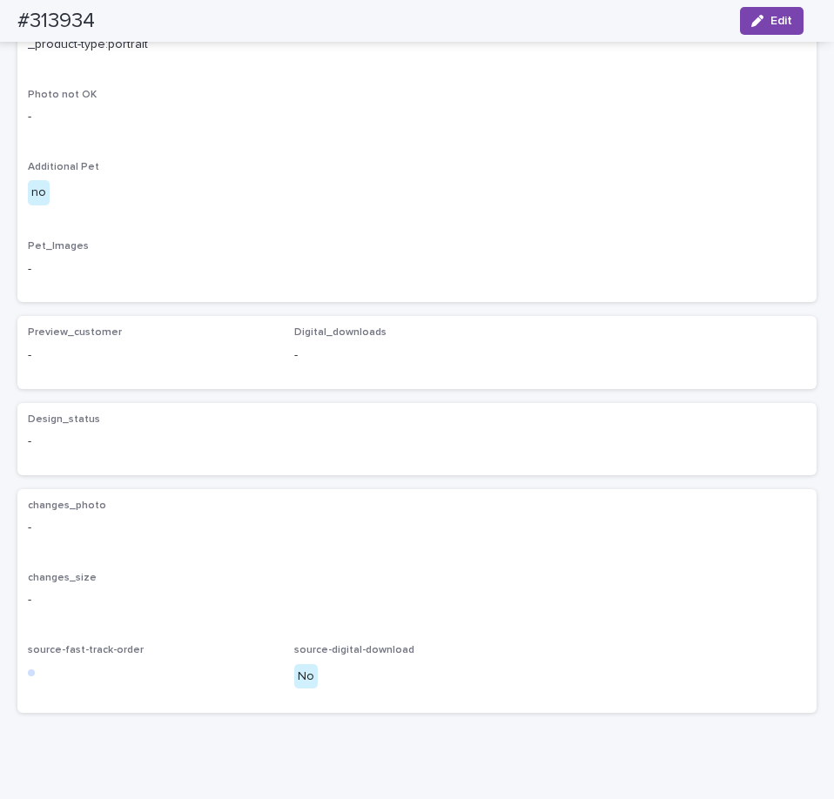
scroll to position [913, 0]
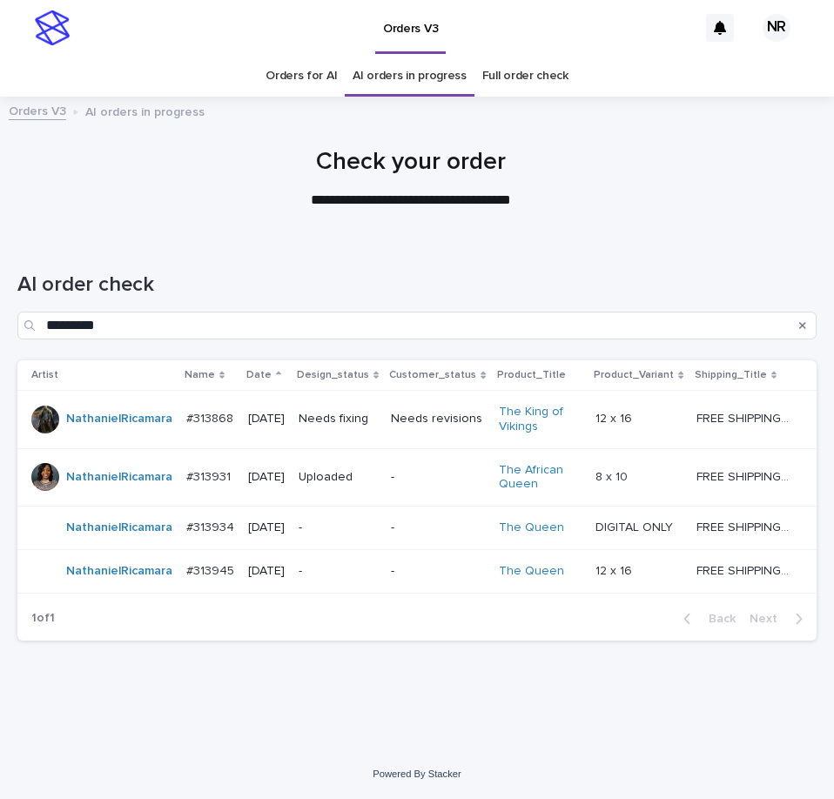
scroll to position [21, 0]
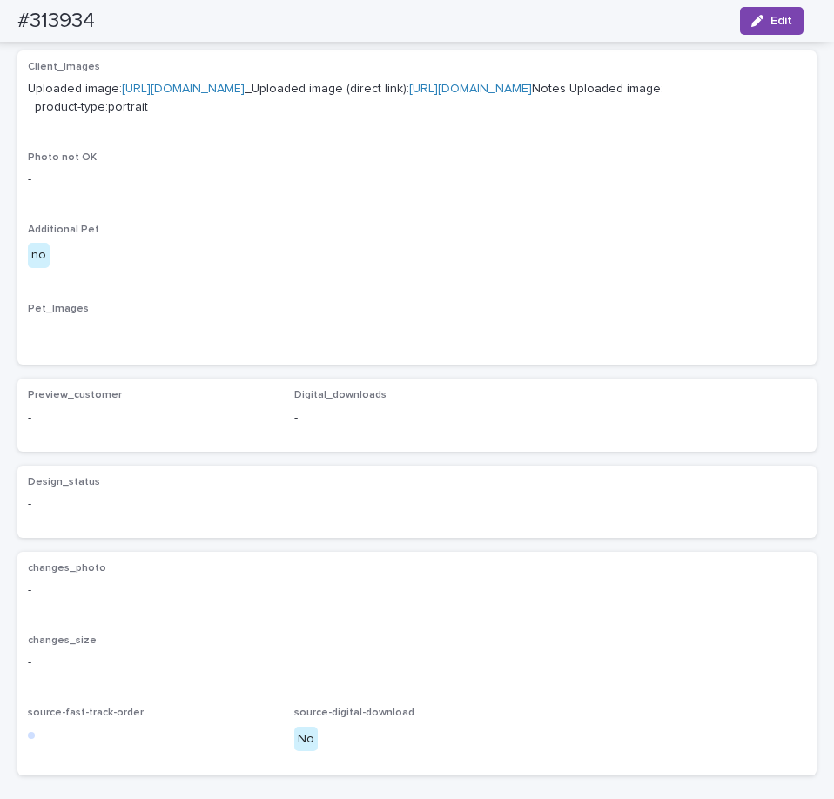
scroll to position [652, 0]
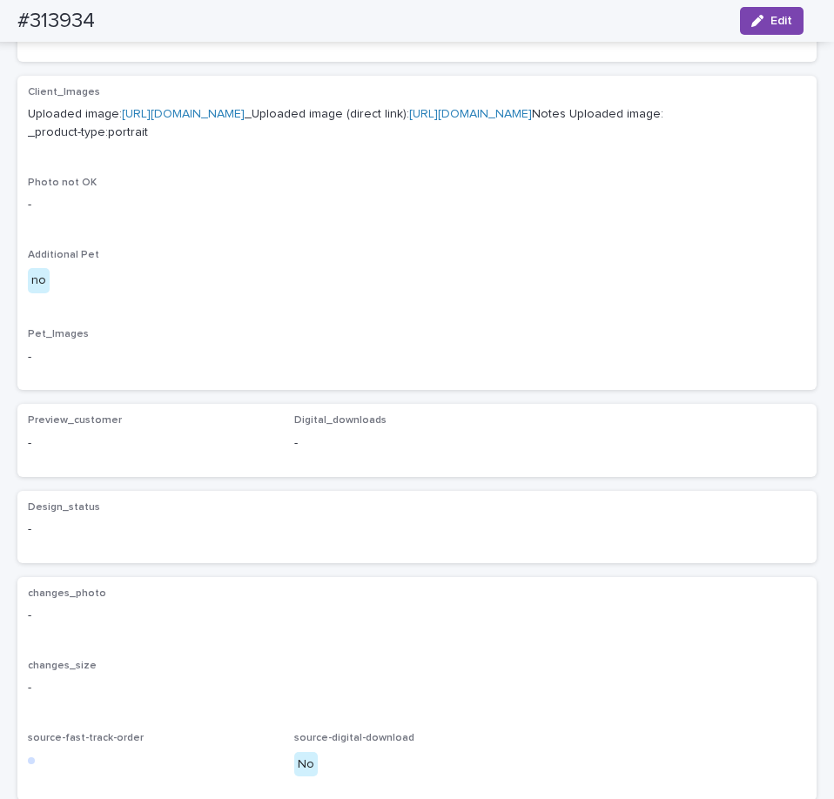
click at [409, 120] on link "[URL][DOMAIN_NAME]" at bounding box center [470, 114] width 123 height 12
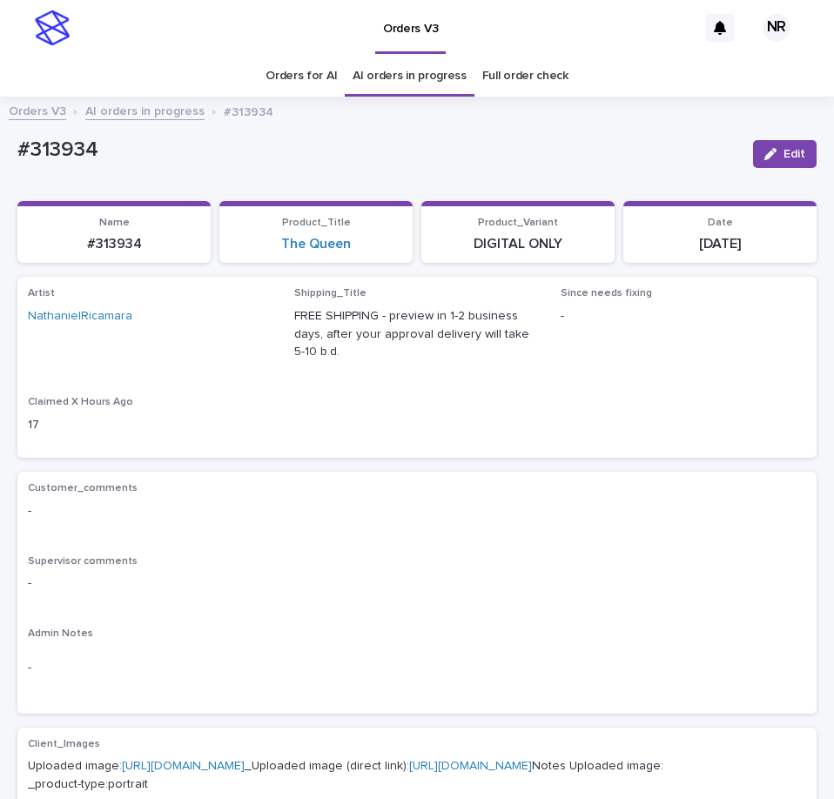
scroll to position [348, 0]
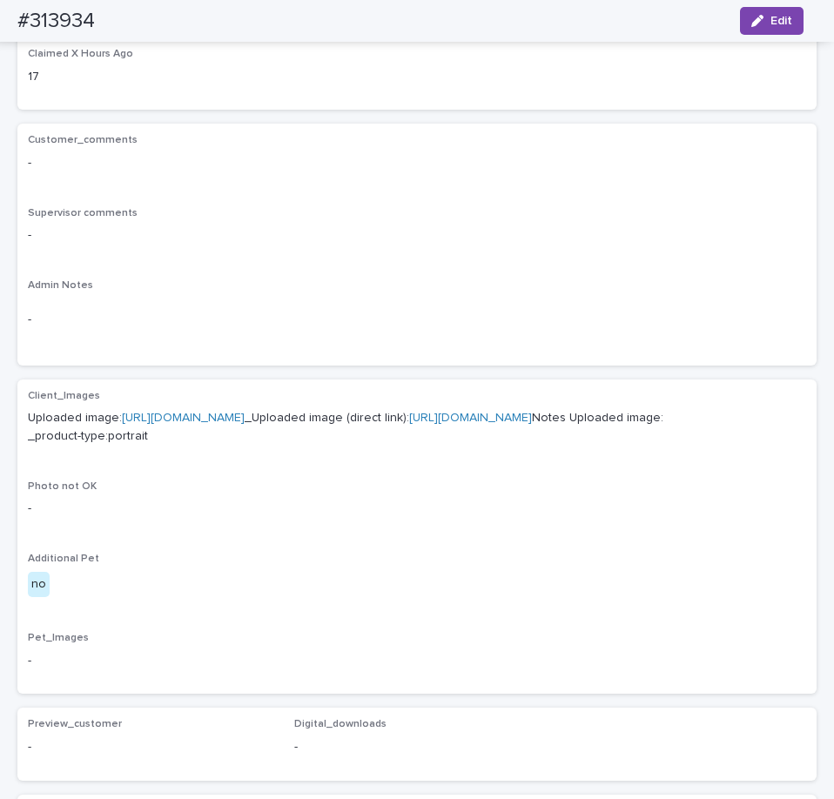
click at [245, 424] on link "[URL][DOMAIN_NAME]" at bounding box center [183, 418] width 123 height 12
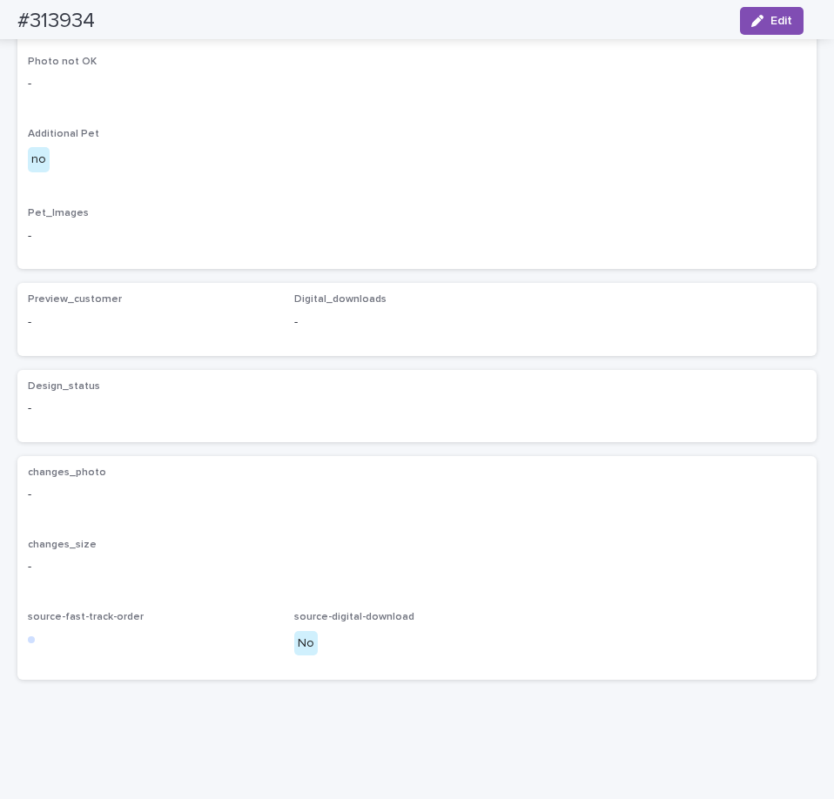
scroll to position [913, 0]
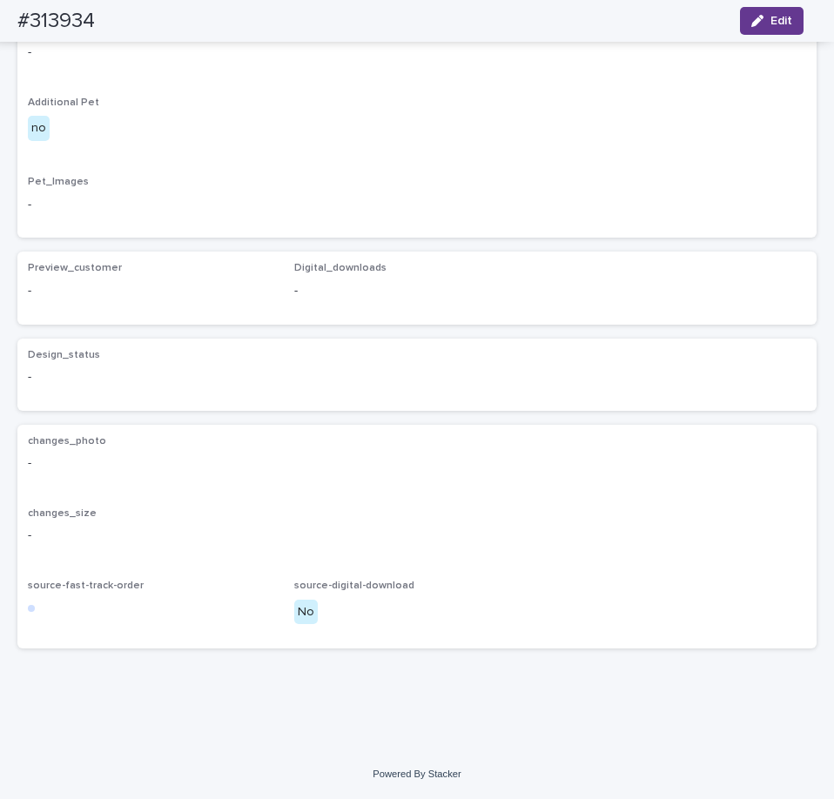
click at [759, 30] on button "Edit" at bounding box center [772, 21] width 64 height 28
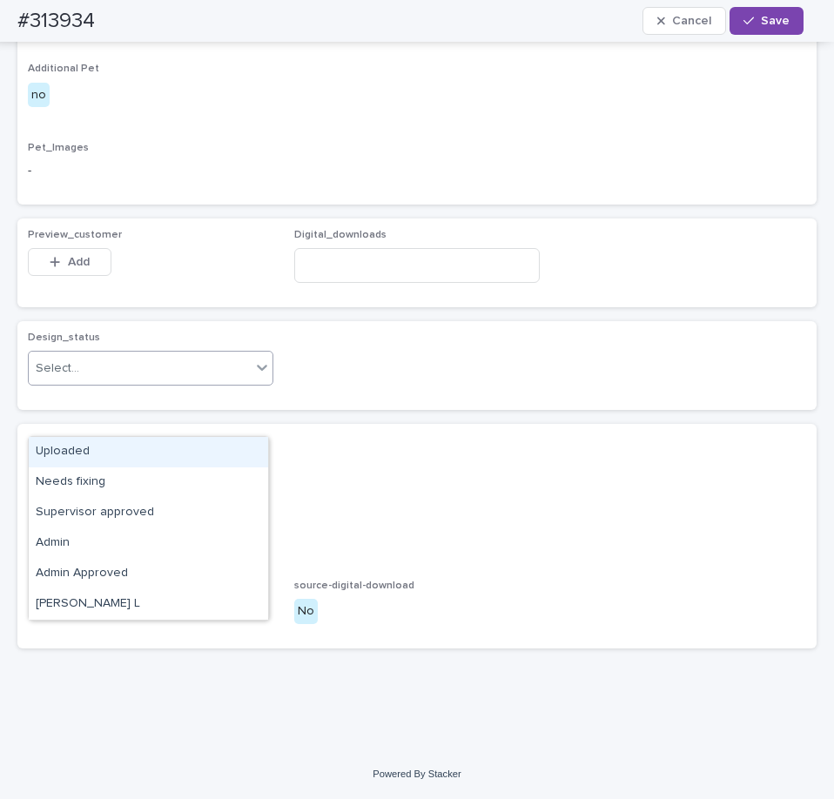
drag, startPoint x: 167, startPoint y: 418, endPoint x: 157, endPoint y: 443, distance: 27.3
click at [165, 383] on div "Select..." at bounding box center [140, 368] width 222 height 29
click at [155, 447] on div "Uploaded" at bounding box center [148, 452] width 239 height 30
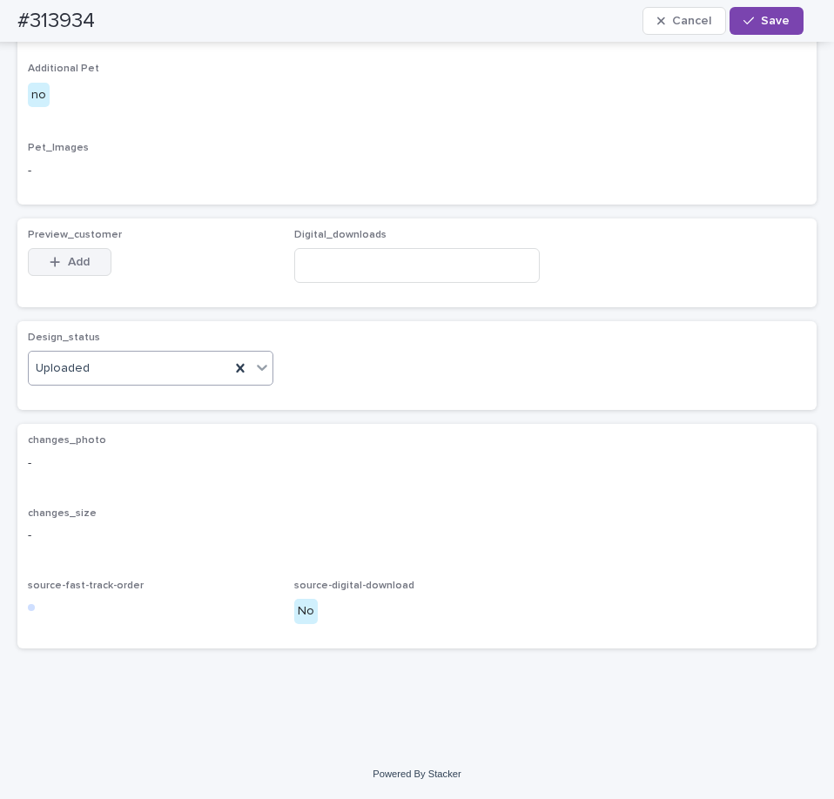
click at [97, 276] on button "Add" at bounding box center [70, 262] width 84 height 28
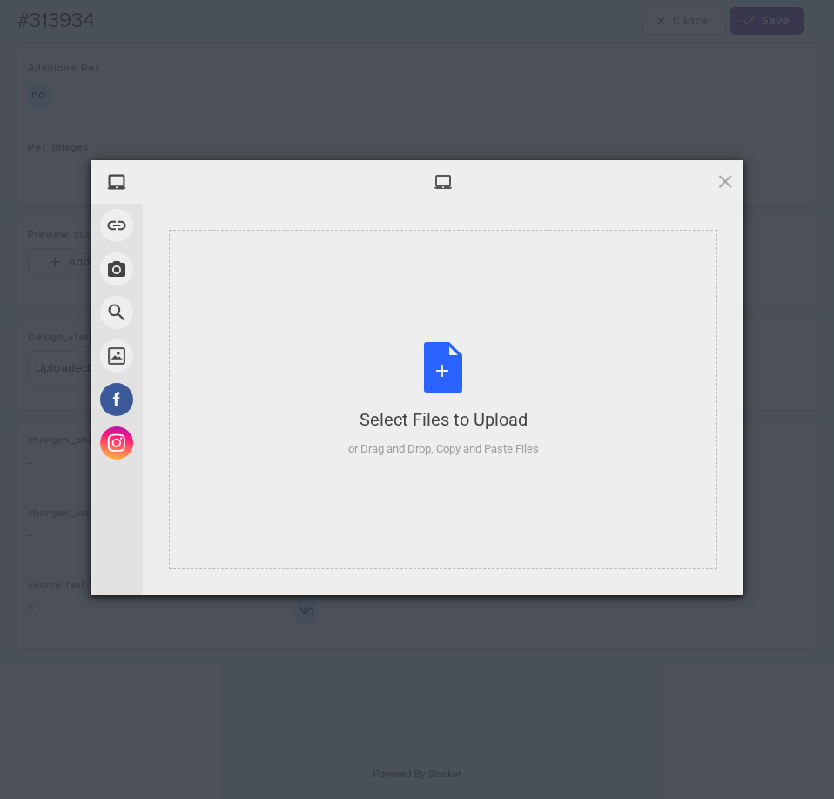
click at [613, 466] on div "Select Files to Upload or Drag and Drop, Copy and Paste Files" at bounding box center [443, 399] width 548 height 339
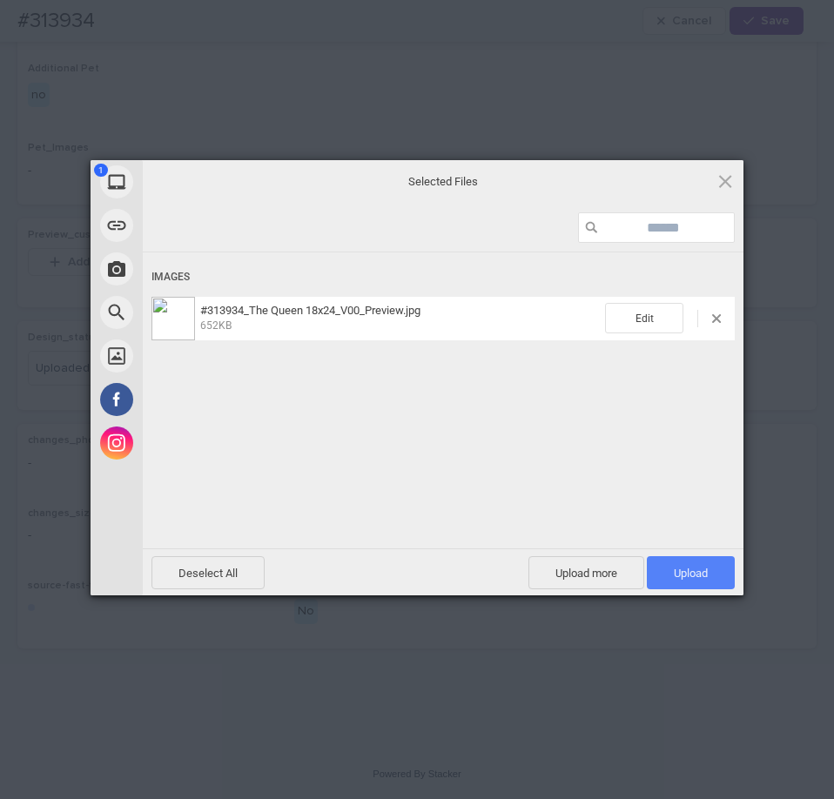
click at [720, 578] on span "Upload 1" at bounding box center [691, 572] width 88 height 33
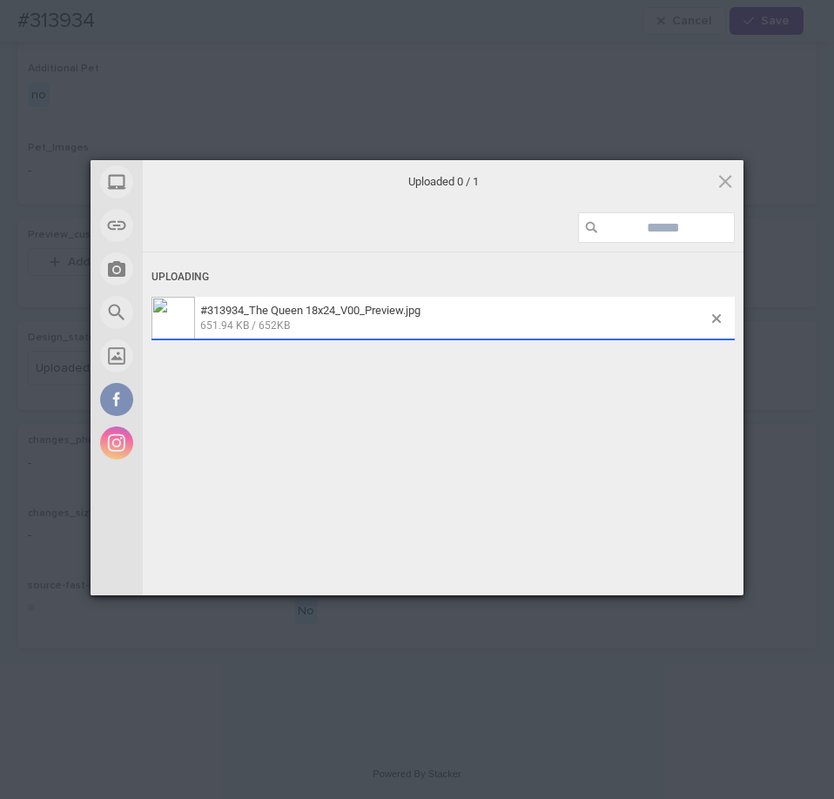
scroll to position [944, 0]
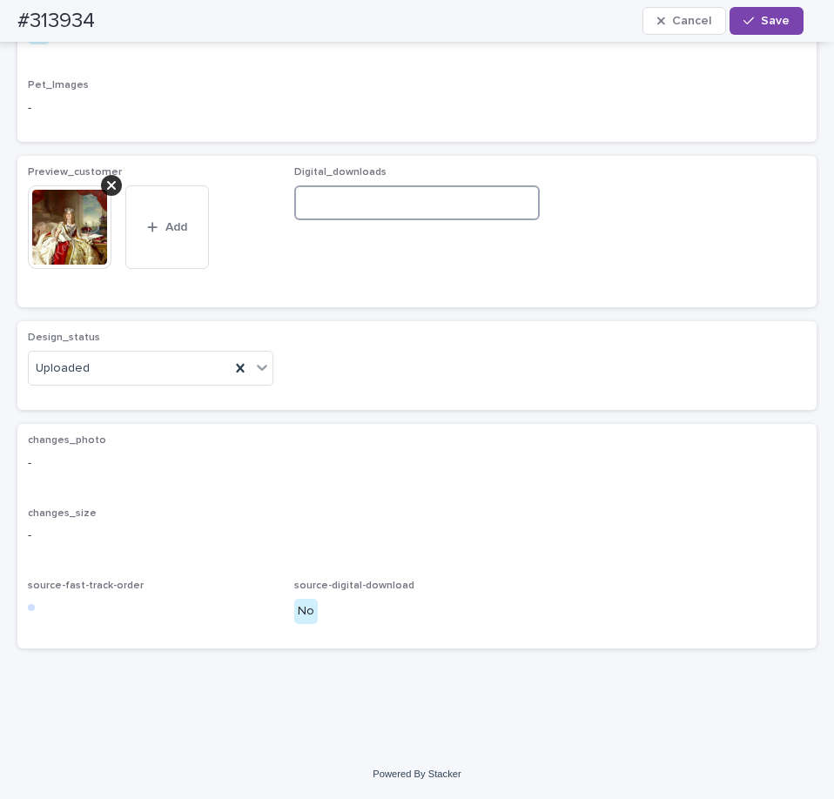
click at [485, 220] on input at bounding box center [416, 202] width 245 height 35
paste input "**********"
type input "**********"
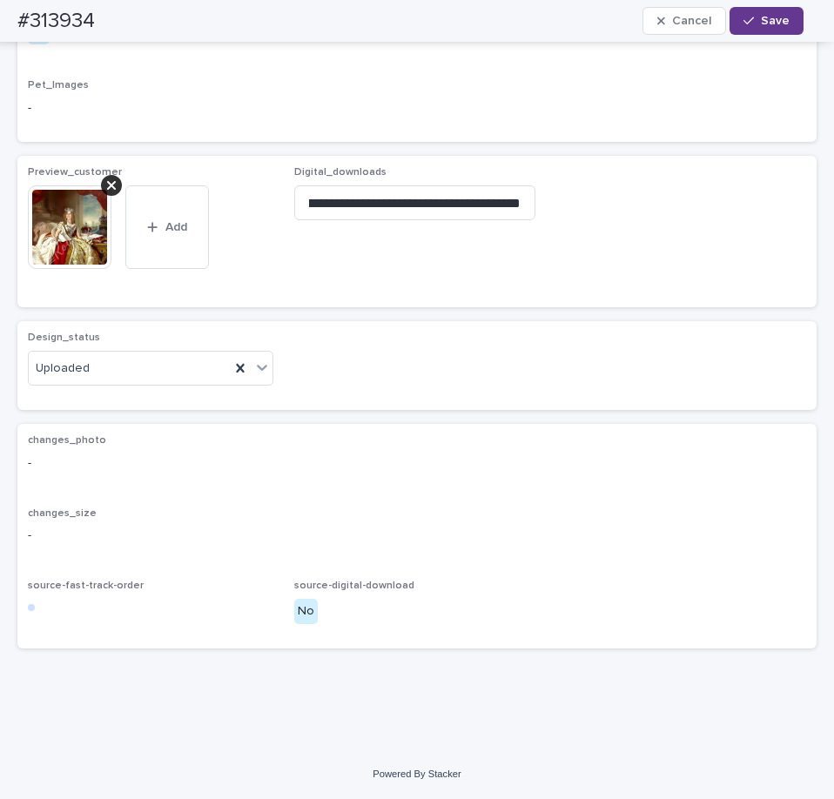
click at [766, 12] on button "Save" at bounding box center [766, 21] width 74 height 28
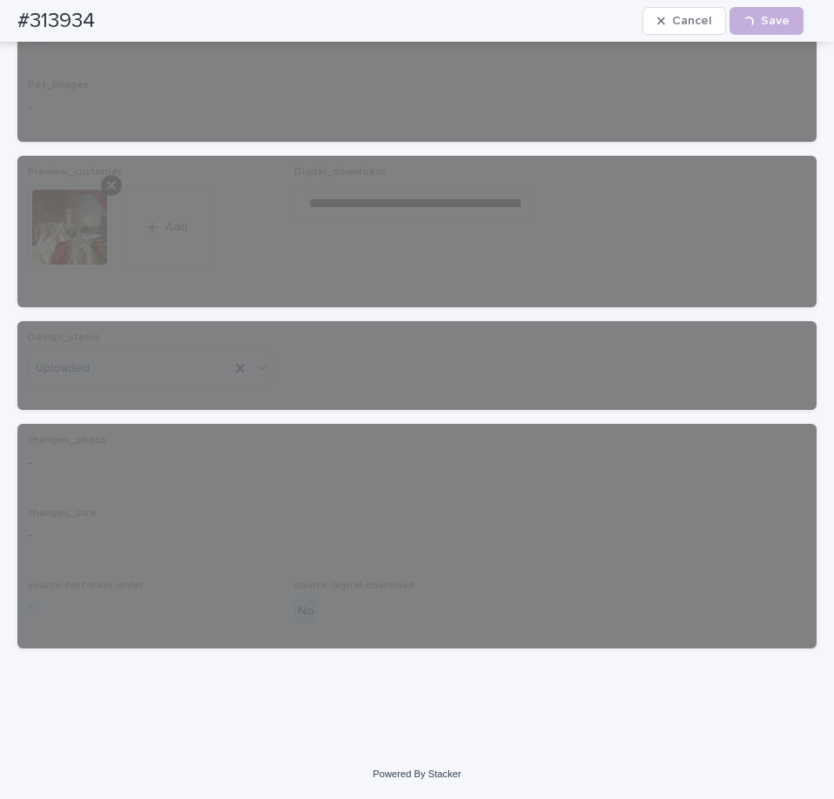
scroll to position [922, 0]
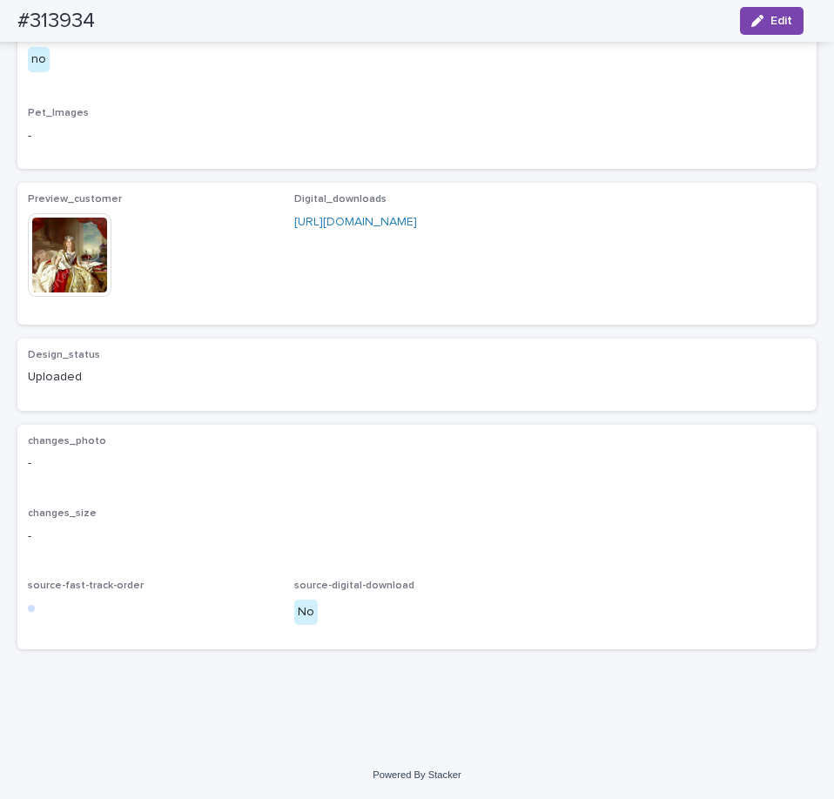
click at [64, 297] on img at bounding box center [70, 255] width 84 height 84
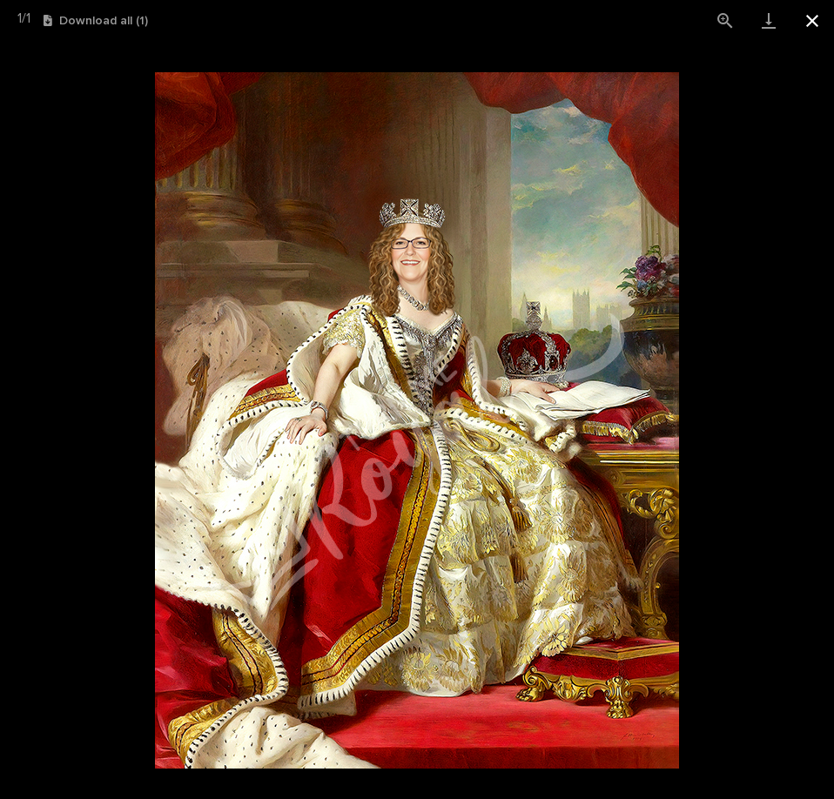
click at [804, 15] on button "Close gallery" at bounding box center [812, 20] width 44 height 41
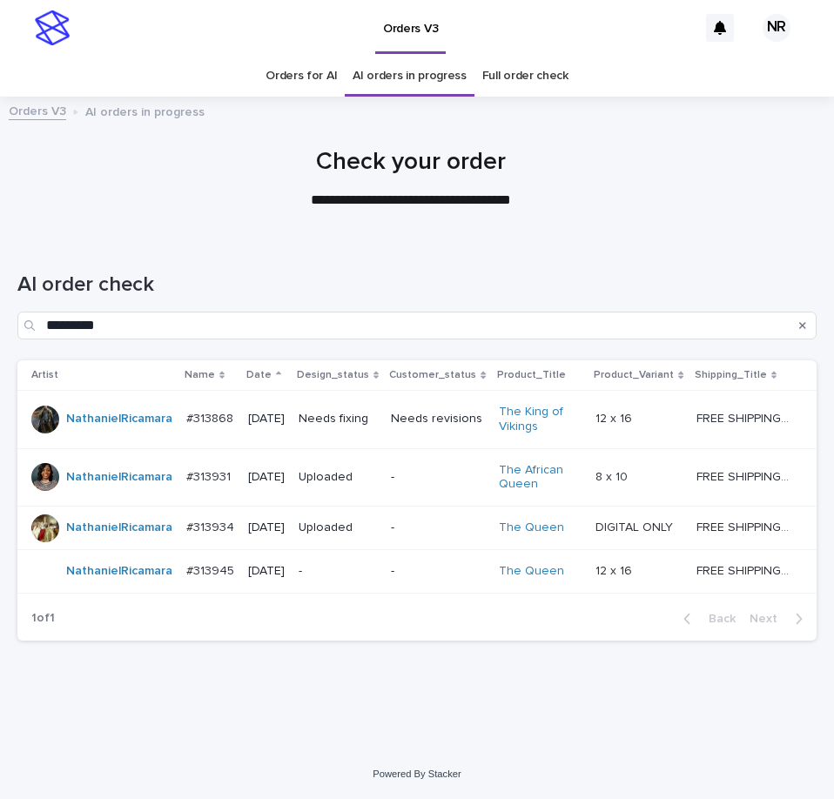
scroll to position [21, 0]
click at [373, 572] on p "-" at bounding box center [337, 571] width 78 height 15
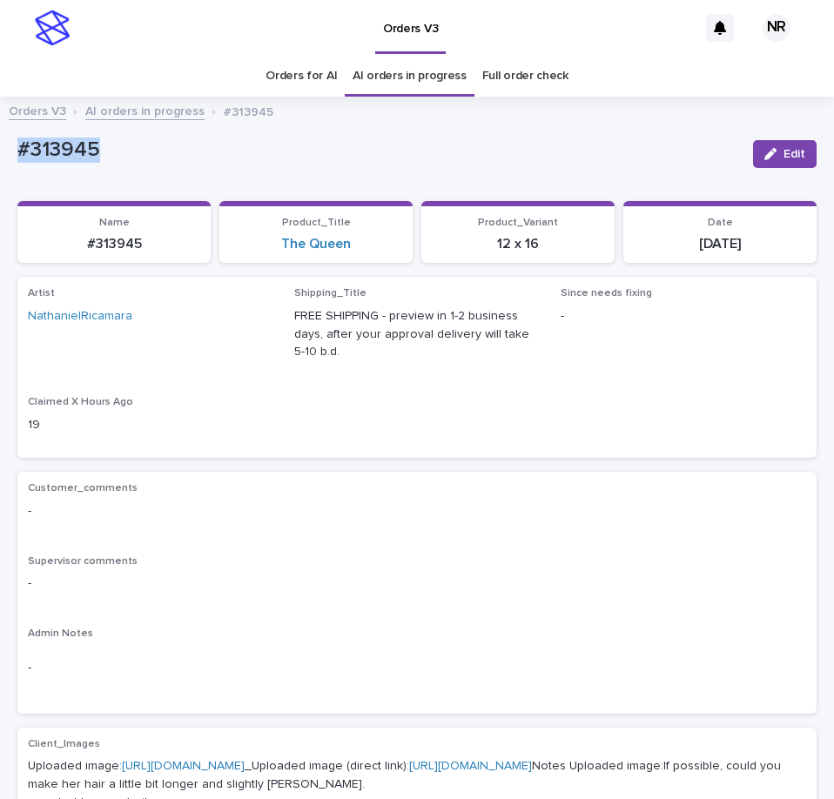
drag, startPoint x: 116, startPoint y: 138, endPoint x: -1, endPoint y: 145, distance: 116.8
click at [0, 145] on html "Orders V3 NR Orders for AI AI orders in progress Full order check Orders V3 AI …" at bounding box center [417, 399] width 834 height 799
drag, startPoint x: 92, startPoint y: 151, endPoint x: 114, endPoint y: 162, distance: 24.1
click at [113, 161] on p "#313945" at bounding box center [377, 149] width 721 height 25
drag, startPoint x: 124, startPoint y: 140, endPoint x: 17, endPoint y: 155, distance: 107.2
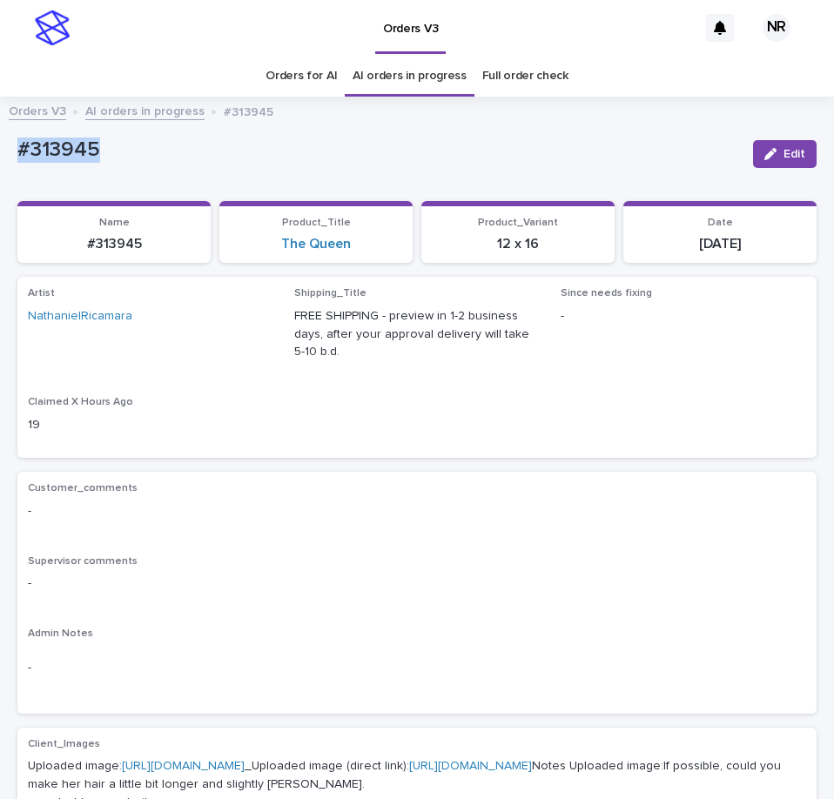
click at [17, 155] on p "#313945" at bounding box center [377, 149] width 721 height 25
copy p "#313945"
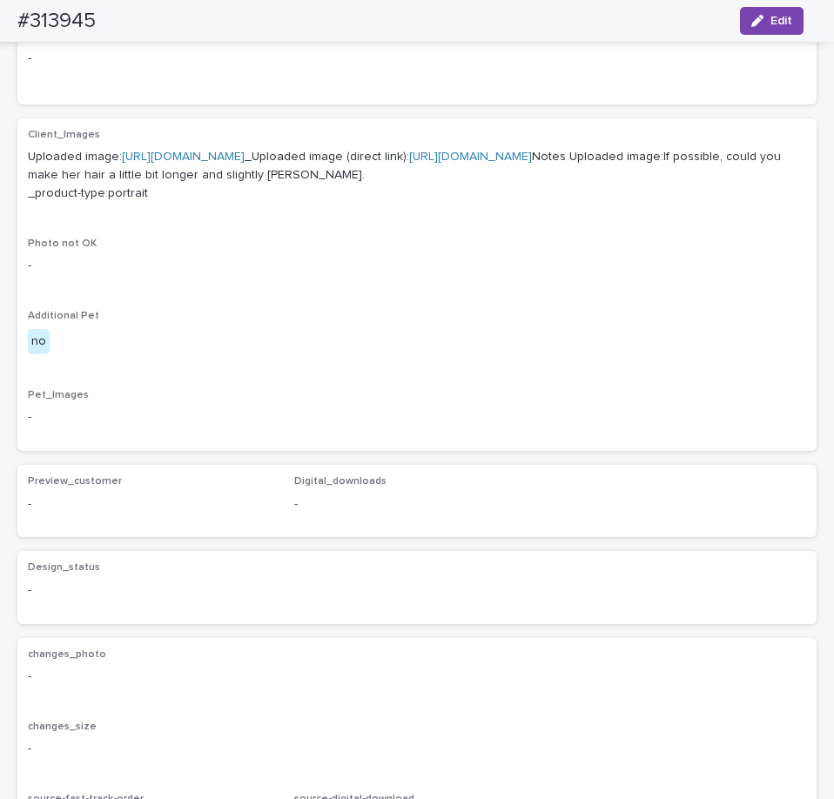
click at [440, 289] on div "Photo not OK -" at bounding box center [417, 263] width 778 height 51
drag, startPoint x: 440, startPoint y: 359, endPoint x: 218, endPoint y: 326, distance: 224.2
click at [218, 275] on div "-" at bounding box center [417, 264] width 778 height 22
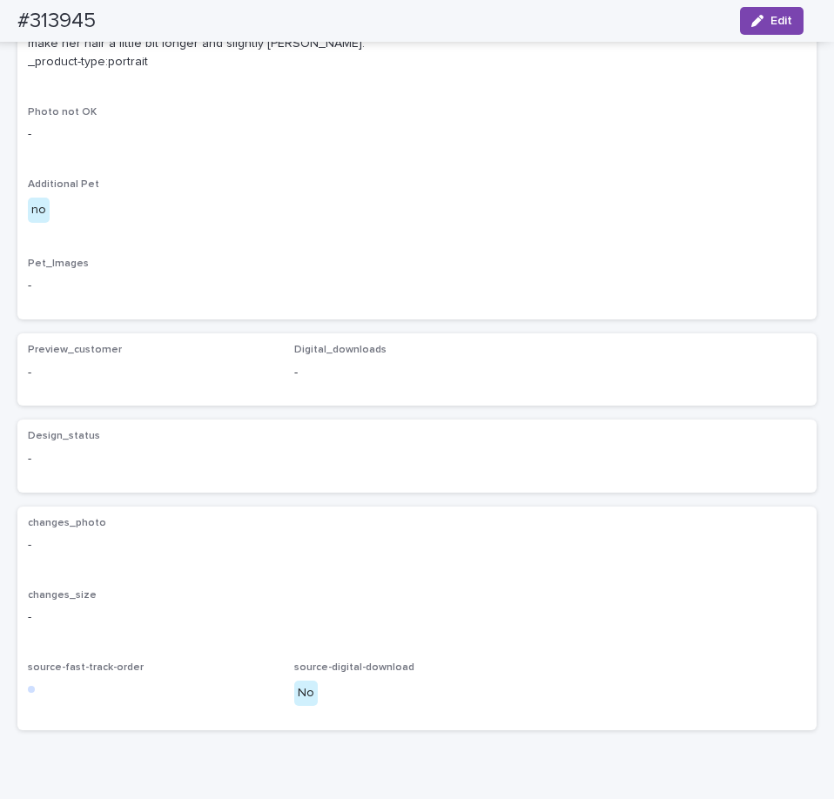
scroll to position [546, 0]
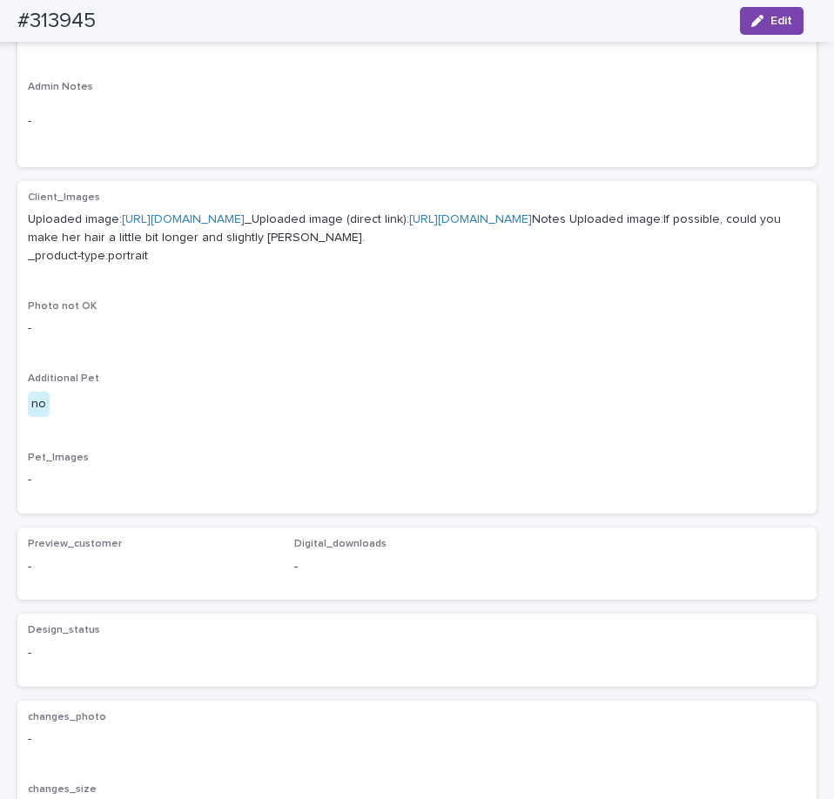
click at [409, 225] on link "[URL][DOMAIN_NAME]" at bounding box center [470, 219] width 123 height 12
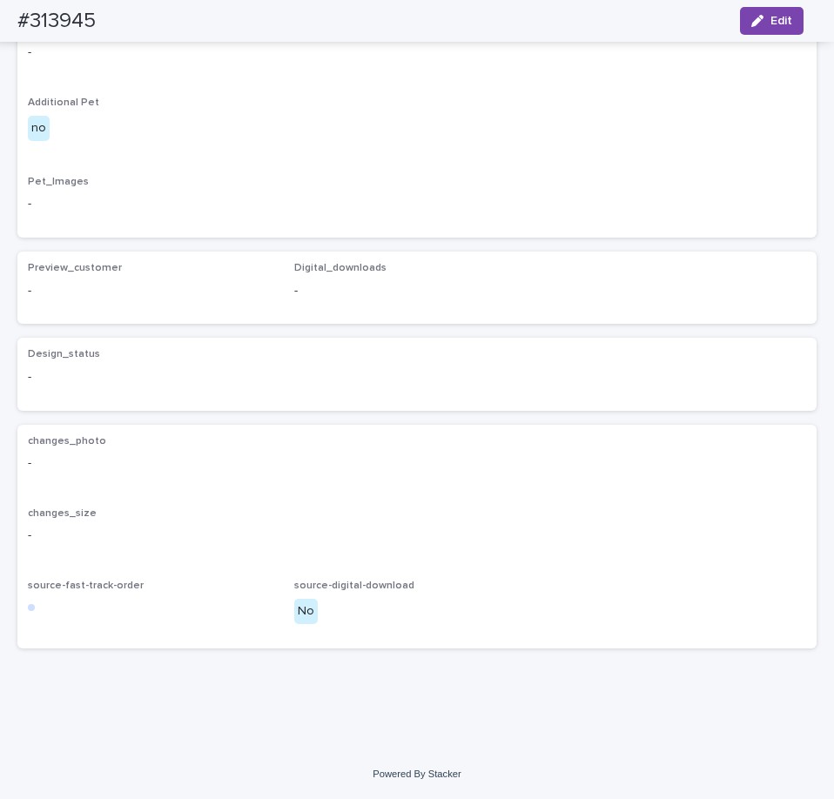
scroll to position [895, 0]
drag, startPoint x: 164, startPoint y: 24, endPoint x: 226, endPoint y: 29, distance: 62.8
click at [0, 27] on html "Orders V3 NR Orders for AI AI orders in progress Full order check Orders V3 AI …" at bounding box center [417, 399] width 834 height 799
drag, startPoint x: 11, startPoint y: 24, endPoint x: 105, endPoint y: 35, distance: 94.6
click at [105, 35] on div "#313945 Edit" at bounding box center [410, 21] width 869 height 42
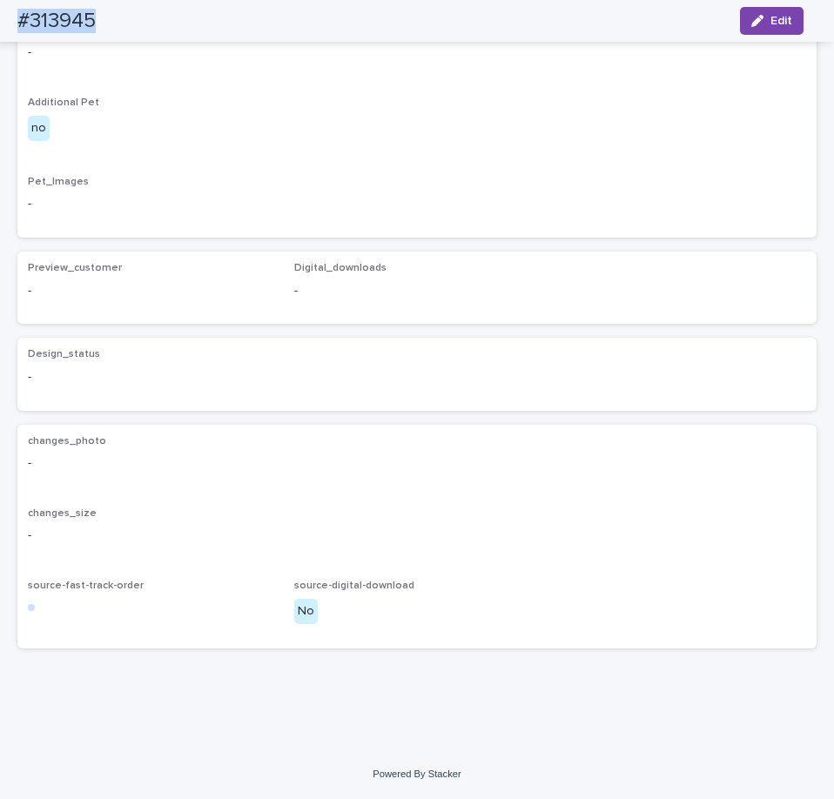
copy h2 "#313945"
click at [760, 20] on icon "button" at bounding box center [757, 21] width 12 height 12
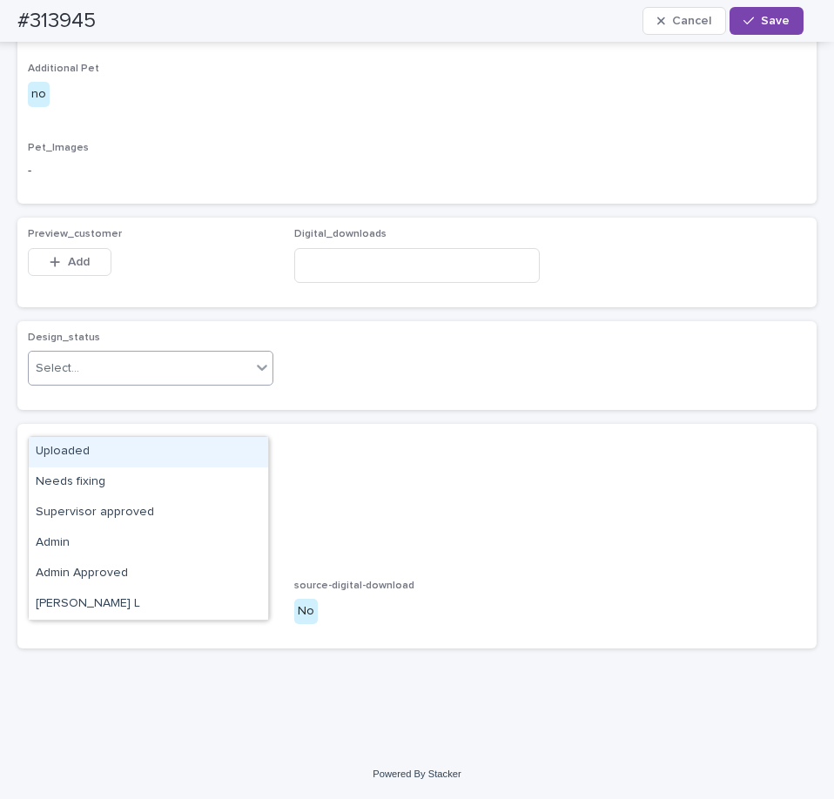
click at [206, 383] on div "Select..." at bounding box center [140, 368] width 222 height 29
click at [182, 466] on div "Uploaded" at bounding box center [148, 452] width 239 height 30
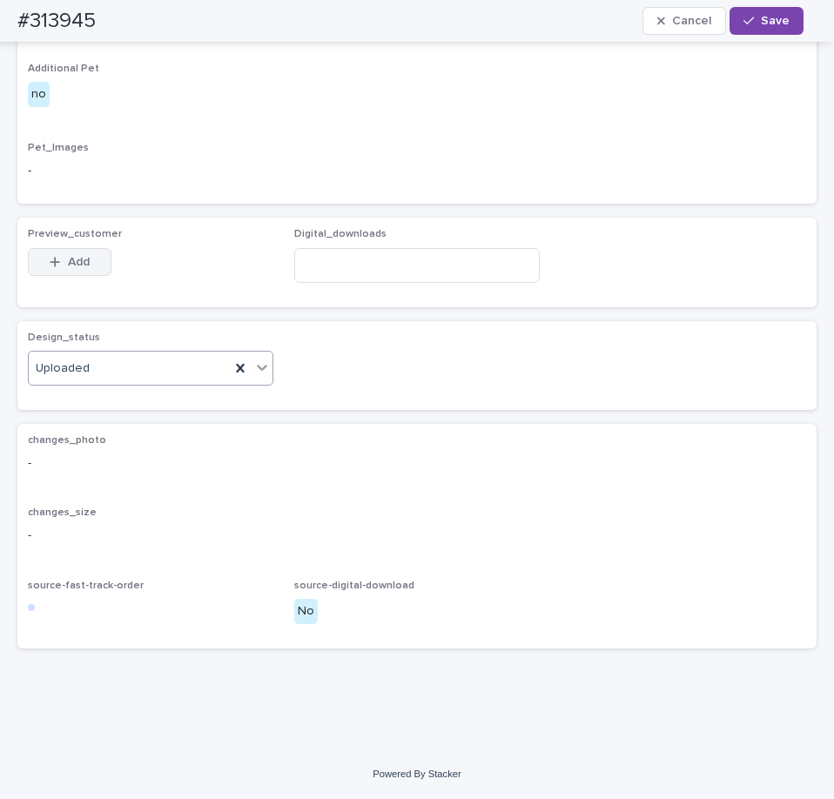
click at [57, 268] on icon "button" at bounding box center [55, 262] width 10 height 12
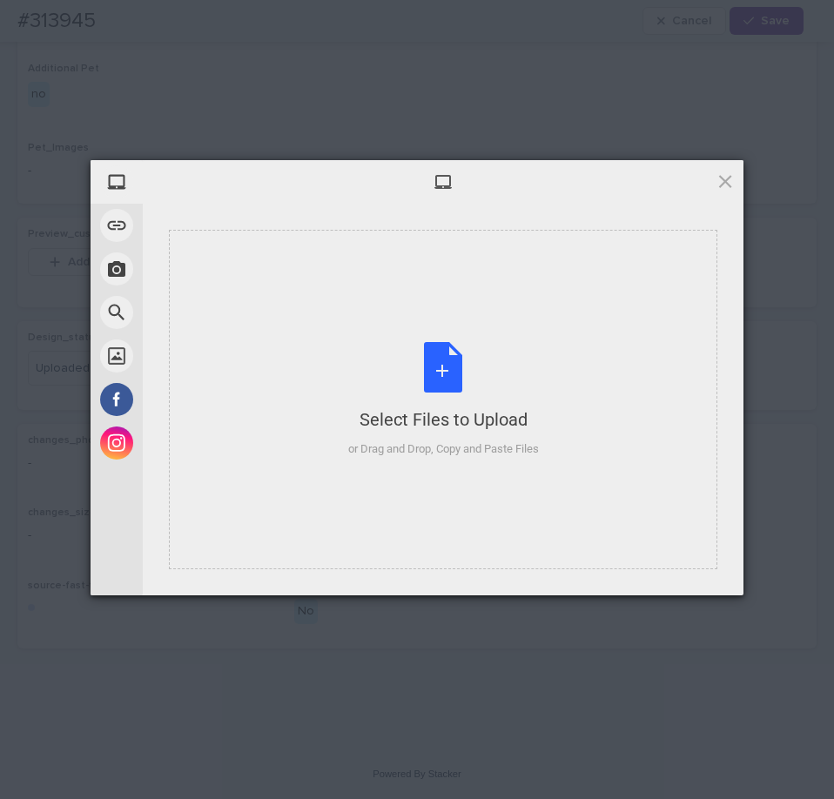
click at [368, 407] on div "Select Files to Upload" at bounding box center [443, 419] width 191 height 24
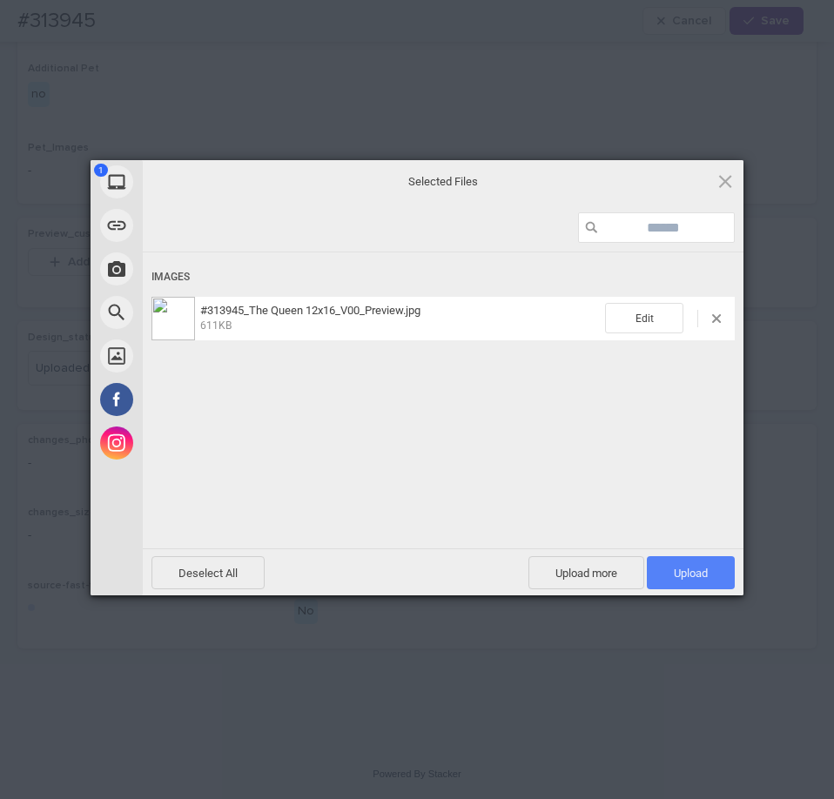
click at [664, 580] on span "Upload 1" at bounding box center [691, 572] width 88 height 33
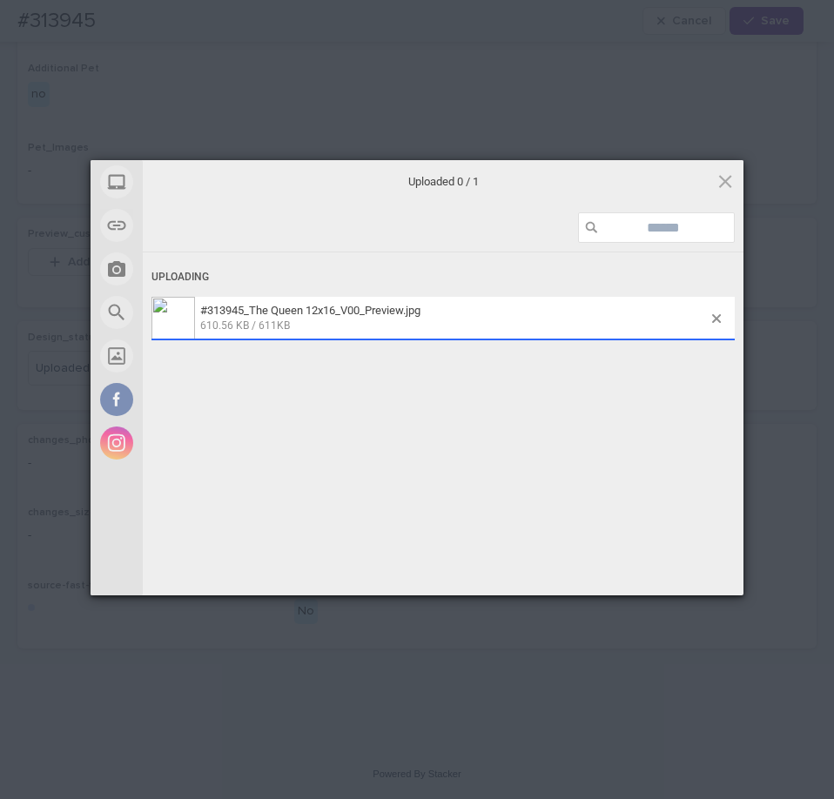
scroll to position [926, 0]
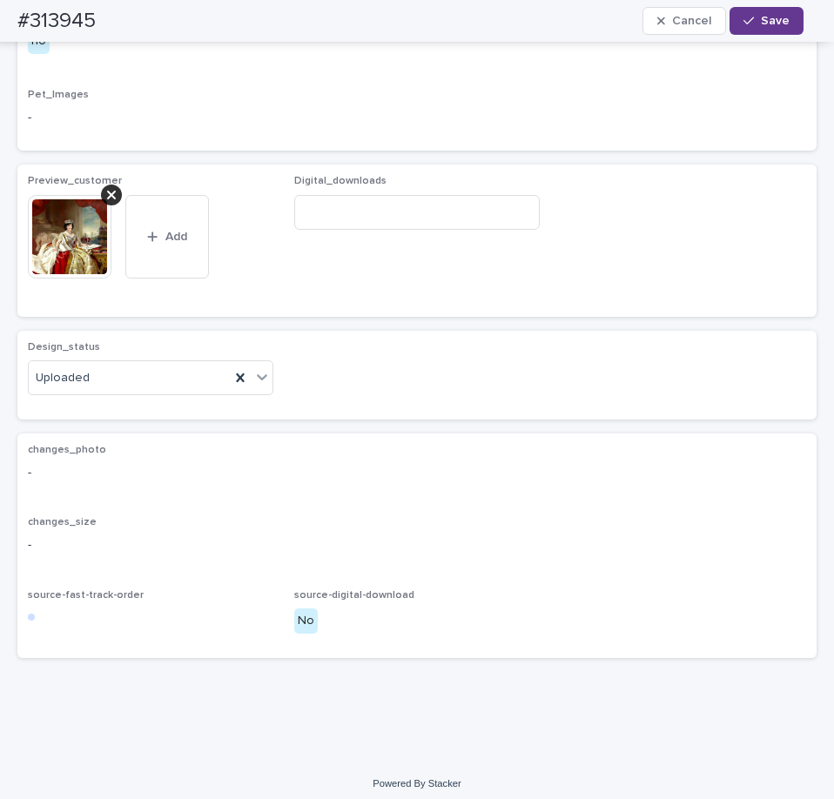
click at [757, 25] on div "button" at bounding box center [751, 21] width 17 height 12
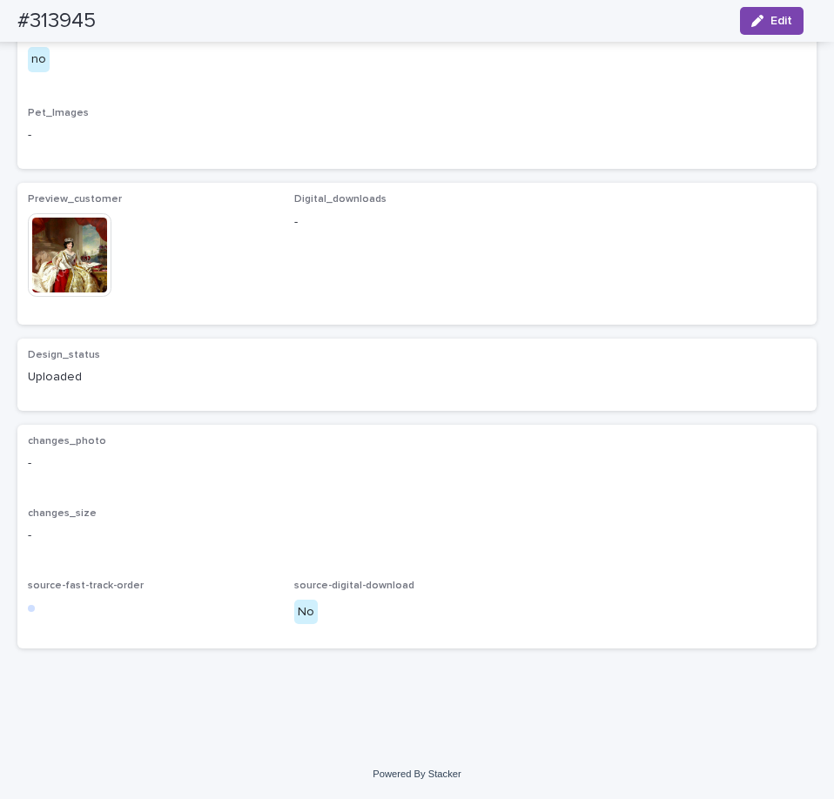
scroll to position [904, 0]
click at [76, 297] on img at bounding box center [70, 255] width 84 height 84
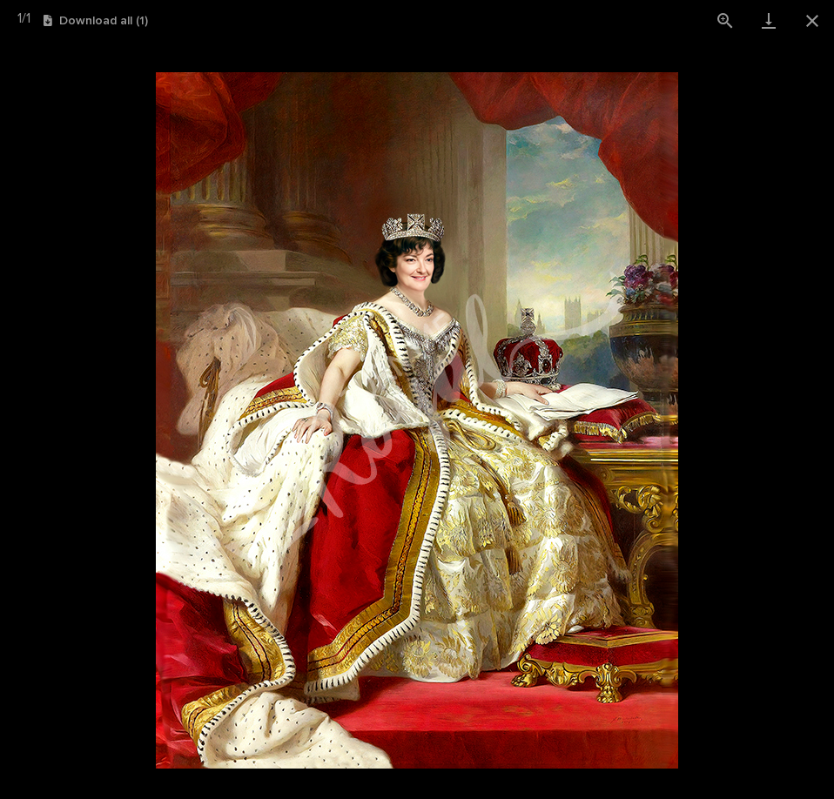
click at [587, 236] on img at bounding box center [417, 420] width 522 height 696
drag, startPoint x: 587, startPoint y: 236, endPoint x: 607, endPoint y: 136, distance: 102.1
click at [607, 136] on img at bounding box center [417, 420] width 522 height 696
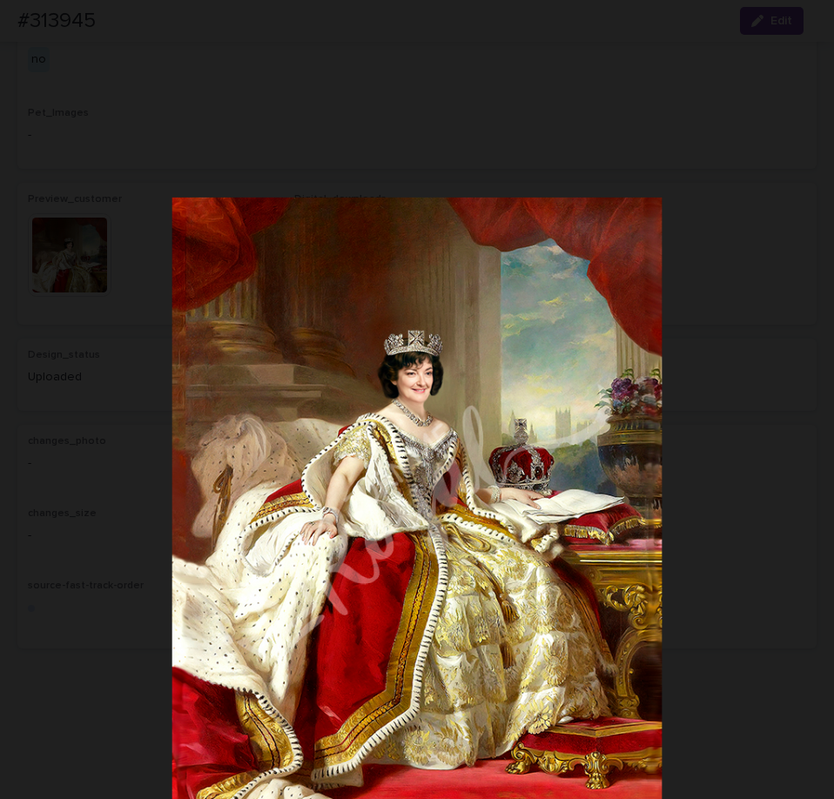
drag, startPoint x: 619, startPoint y: 115, endPoint x: 558, endPoint y: 313, distance: 207.5
click at [607, 325] on picture at bounding box center [416, 523] width 781 height 711
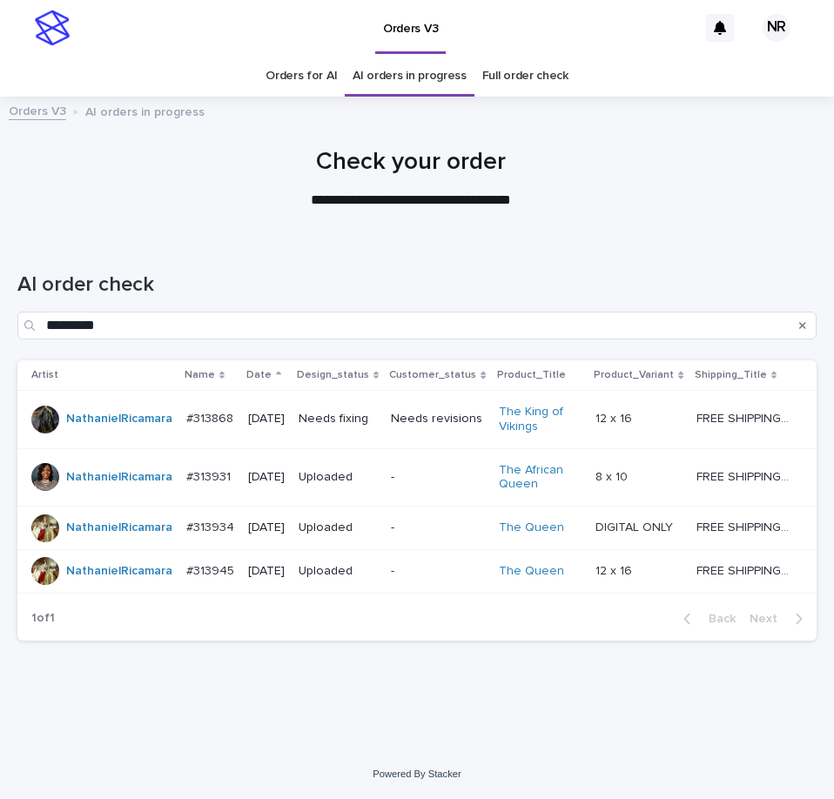
click at [682, 260] on div "AI order check *********" at bounding box center [416, 299] width 799 height 123
click at [692, 216] on div at bounding box center [410, 171] width 821 height 131
drag, startPoint x: 692, startPoint y: 216, endPoint x: 677, endPoint y: 146, distance: 71.2
click at [677, 146] on div at bounding box center [410, 171] width 821 height 131
drag, startPoint x: 661, startPoint y: 252, endPoint x: 666, endPoint y: 270, distance: 17.9
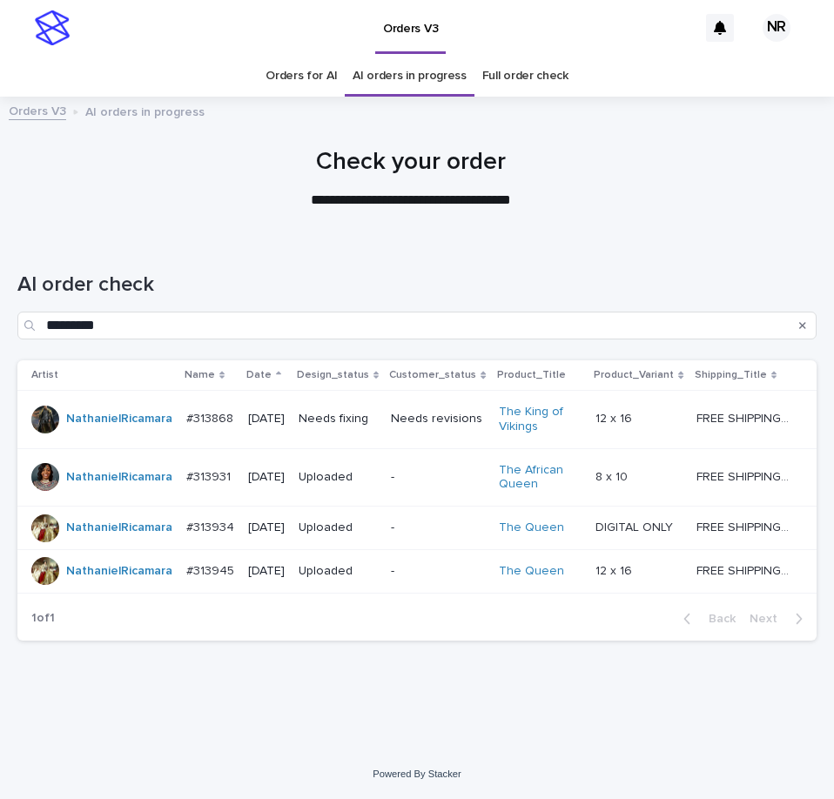
click at [661, 252] on div "AI order check *********" at bounding box center [416, 299] width 799 height 123
click at [696, 412] on p "FREE SHIPPING - preview in 1-2 business days, after your approval delivery will…" at bounding box center [744, 417] width 96 height 18
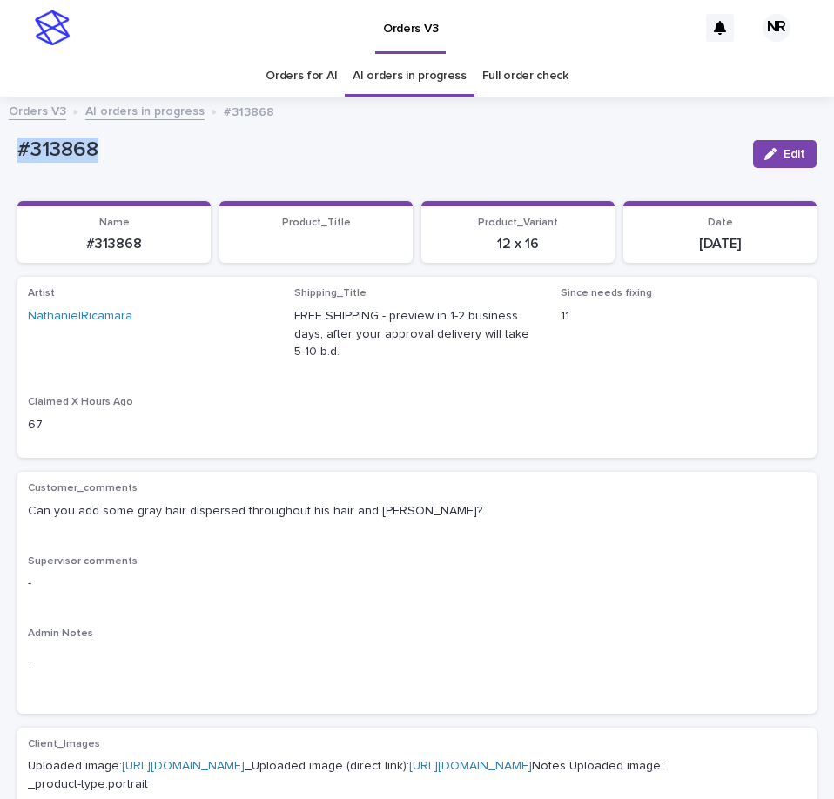
drag, startPoint x: 130, startPoint y: 152, endPoint x: -1, endPoint y: 157, distance: 130.6
click at [0, 157] on html "Orders V3 NR Orders for AI AI orders in progress Full order check Orders V3 AI …" at bounding box center [417, 399] width 834 height 799
copy p "#313868"
click at [768, 166] on button "Edit" at bounding box center [785, 154] width 64 height 28
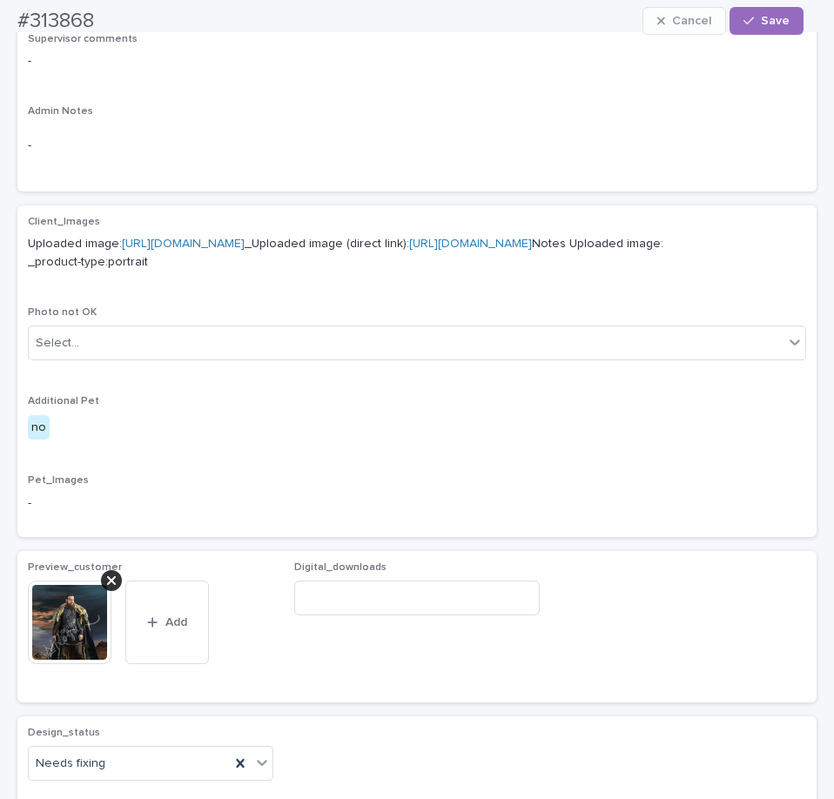
scroll to position [1008, 0]
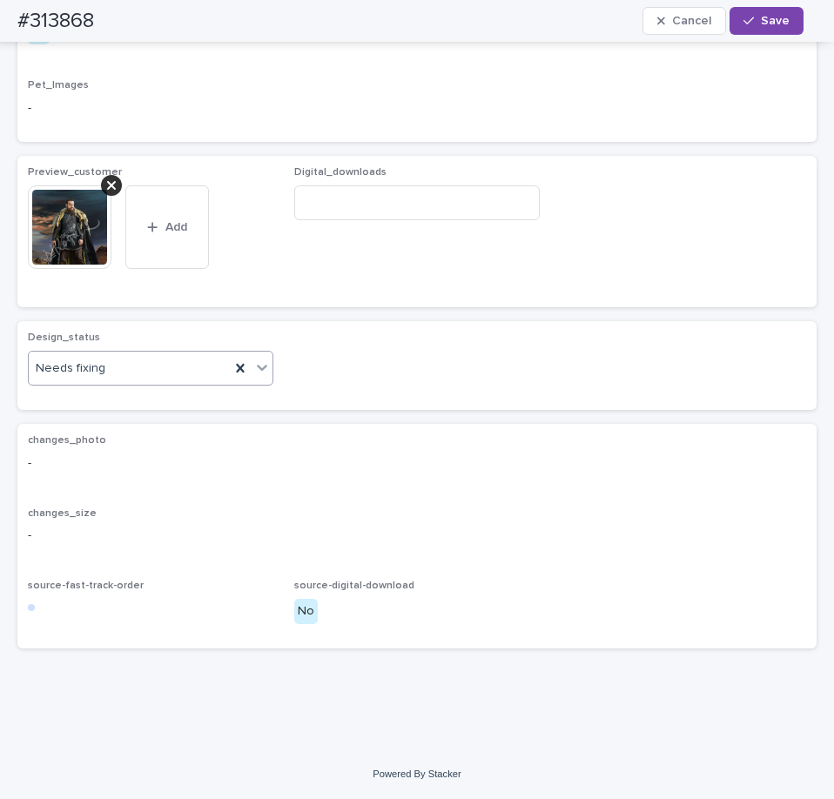
click at [178, 383] on div "Needs fixing" at bounding box center [150, 368] width 245 height 35
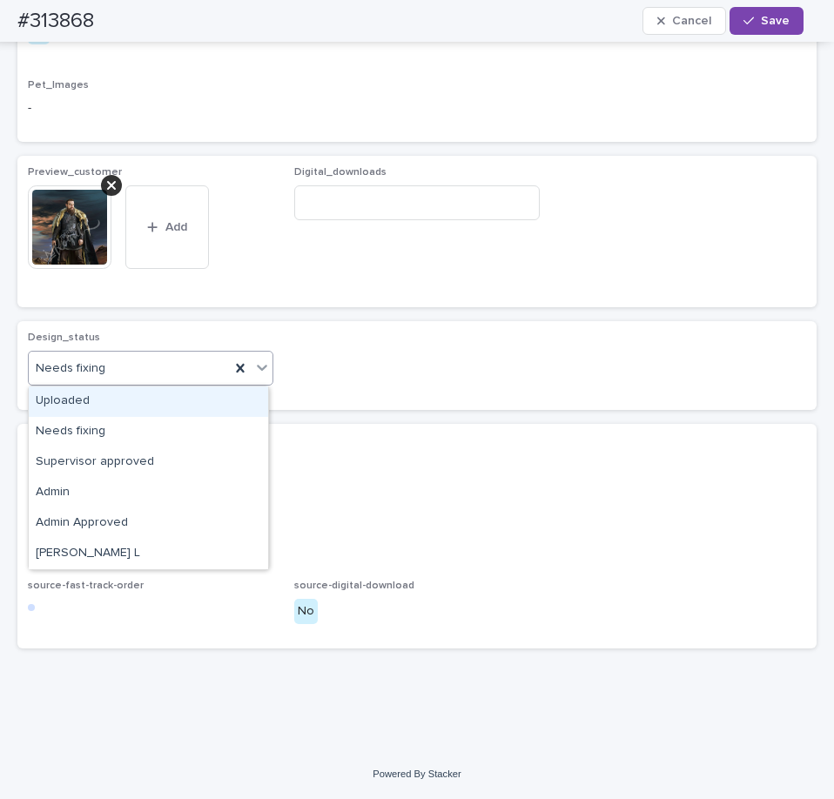
click at [151, 400] on div "Uploaded" at bounding box center [148, 401] width 239 height 30
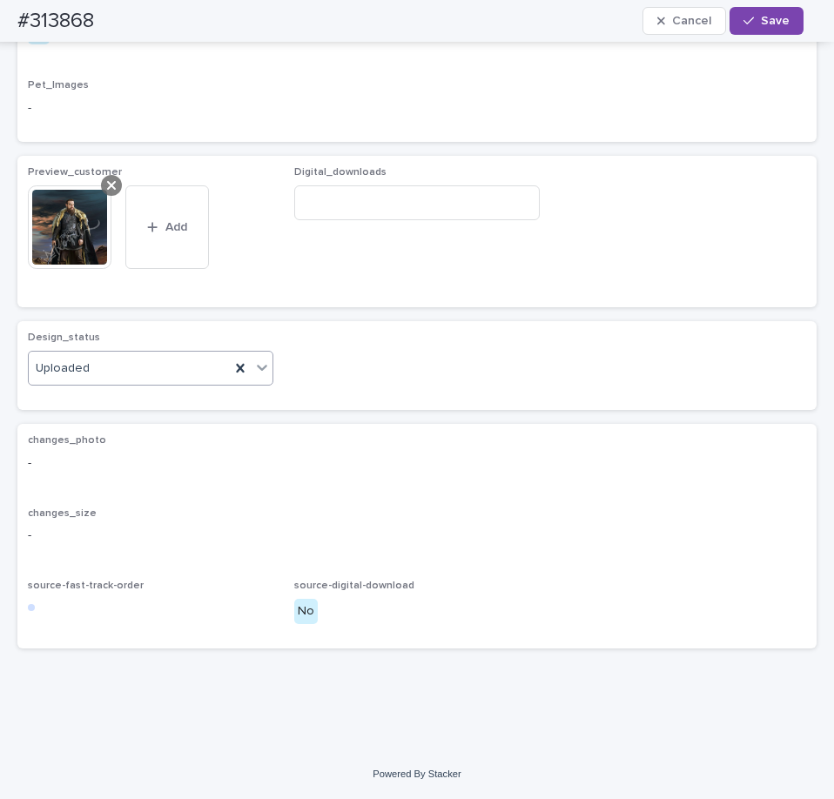
click at [110, 182] on icon at bounding box center [111, 185] width 9 height 14
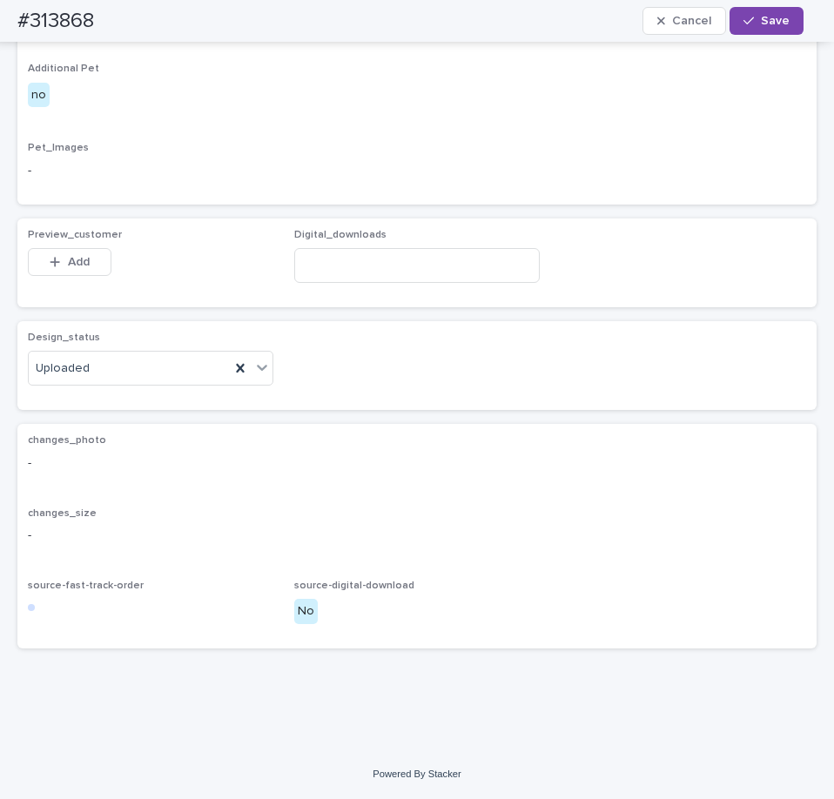
scroll to position [945, 0]
click at [99, 267] on button "Add" at bounding box center [70, 262] width 84 height 28
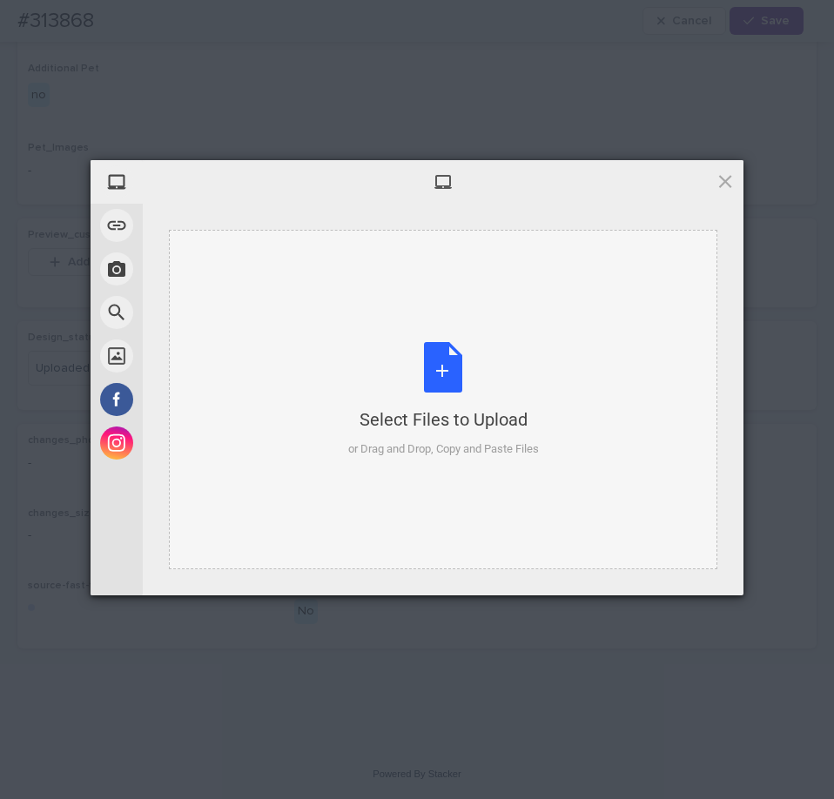
click at [375, 384] on div "Select Files to Upload or Drag and Drop, Copy and Paste Files" at bounding box center [443, 400] width 191 height 116
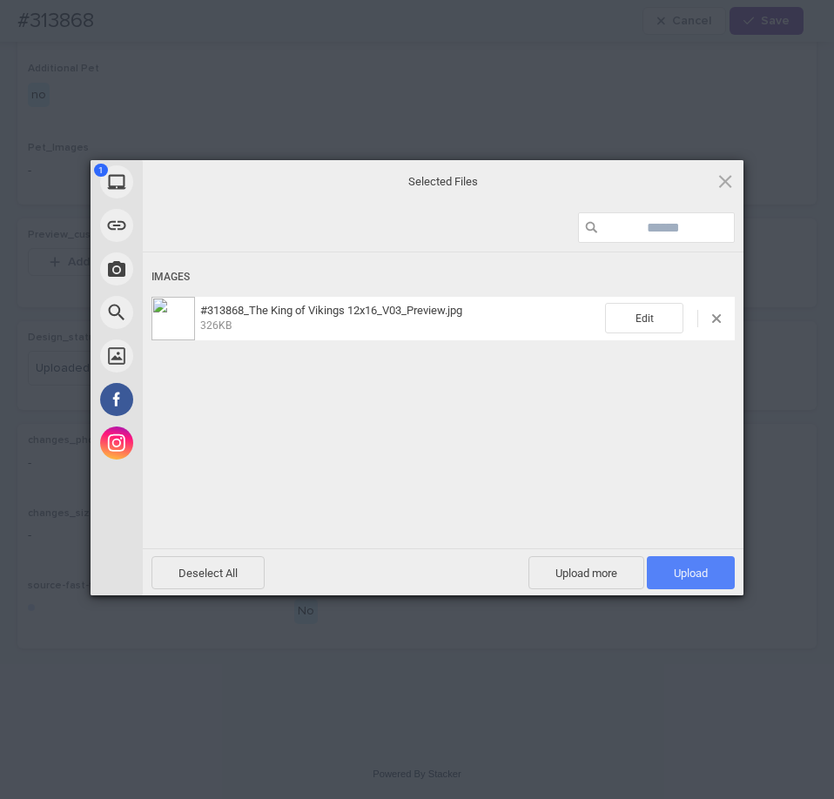
click at [714, 582] on span "Upload 1" at bounding box center [691, 572] width 88 height 33
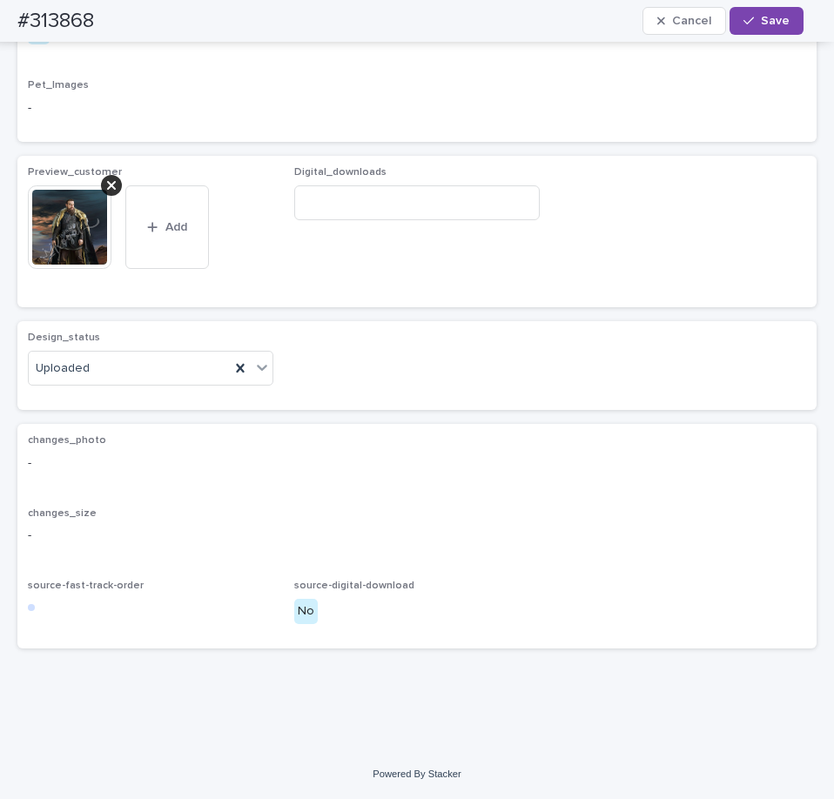
click at [761, 35] on div "#313868 Cancel Save" at bounding box center [410, 21] width 786 height 42
click at [766, 30] on button "Save" at bounding box center [766, 21] width 74 height 28
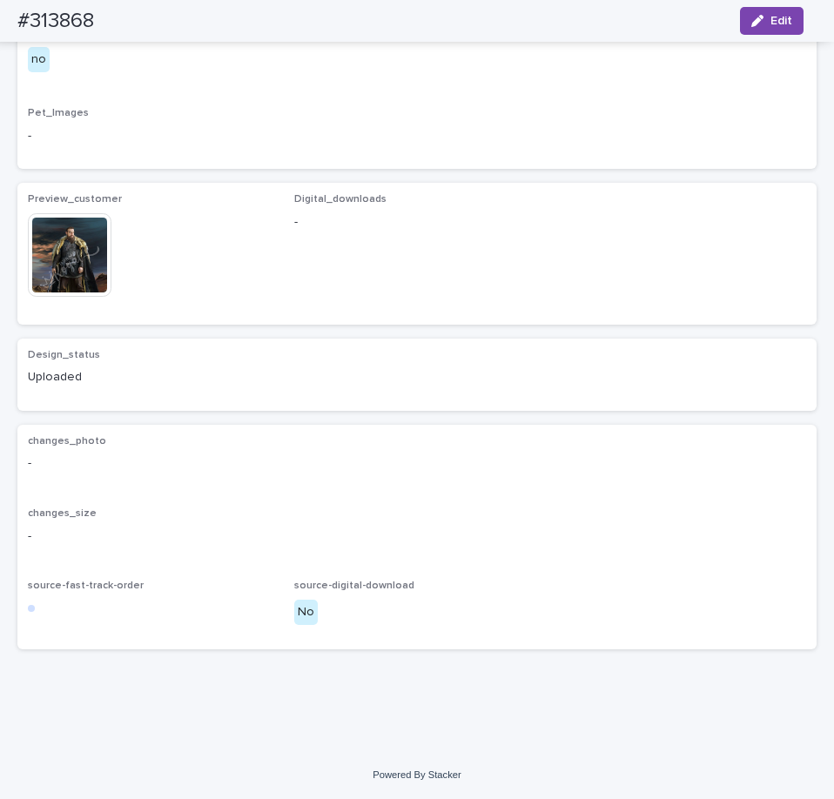
click at [91, 258] on img at bounding box center [70, 255] width 84 height 84
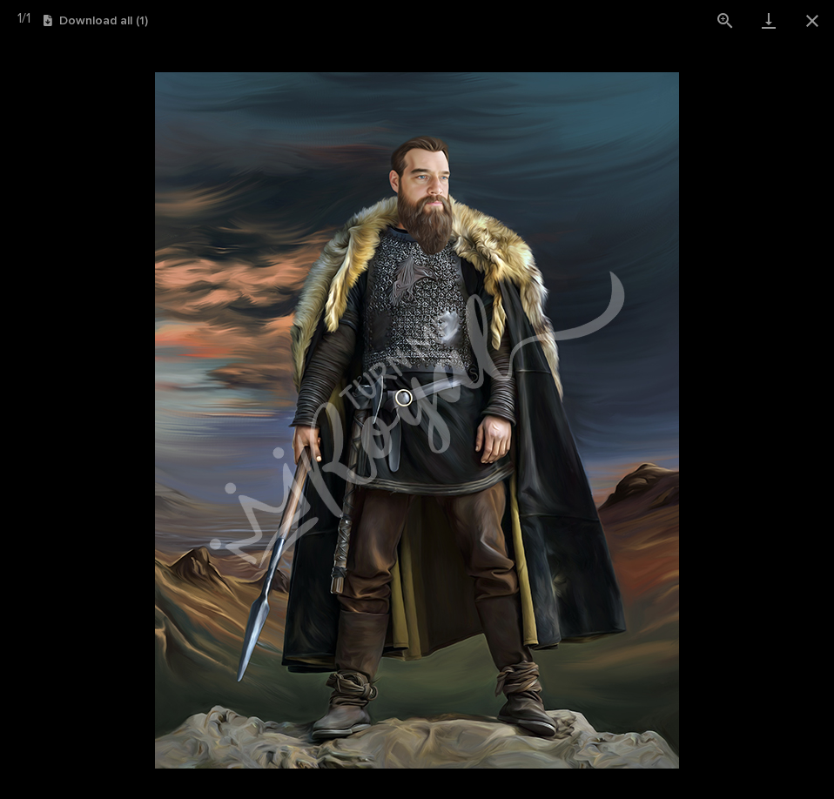
click at [590, 143] on img at bounding box center [417, 420] width 524 height 696
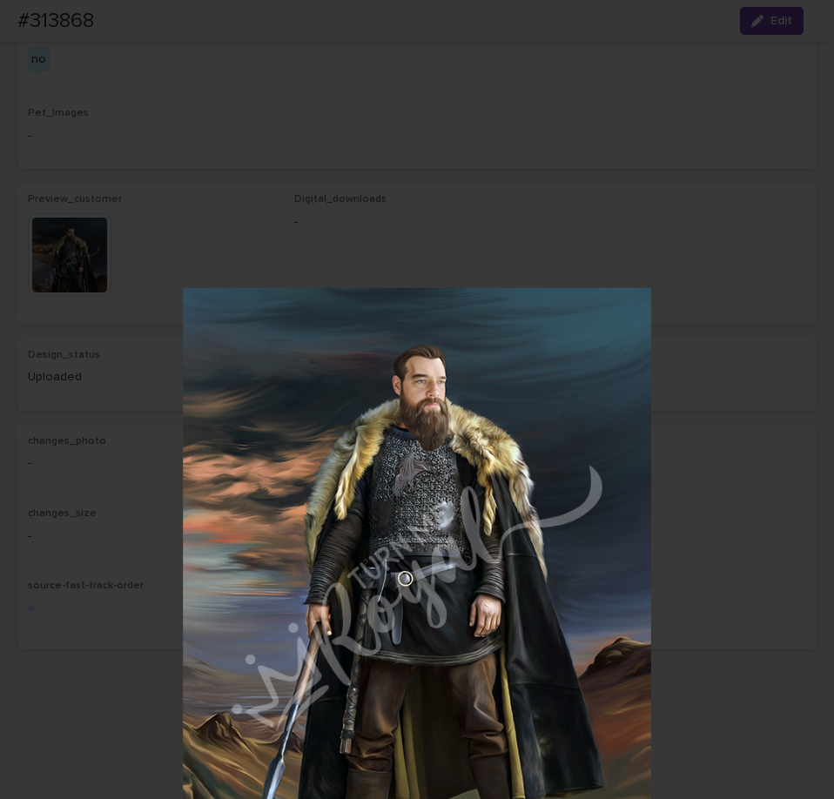
drag, startPoint x: 546, startPoint y: 307, endPoint x: 486, endPoint y: 409, distance: 118.2
click at [486, 409] on picture at bounding box center [416, 598] width 744 height 677
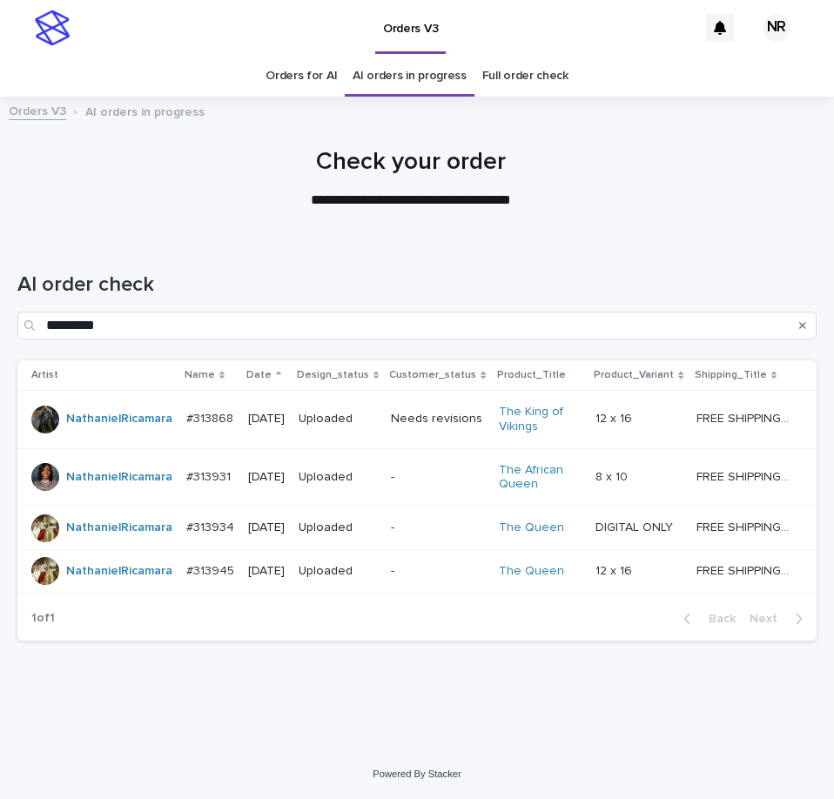
scroll to position [21, 0]
click at [418, 63] on link "AI orders in progress" at bounding box center [409, 76] width 114 height 41
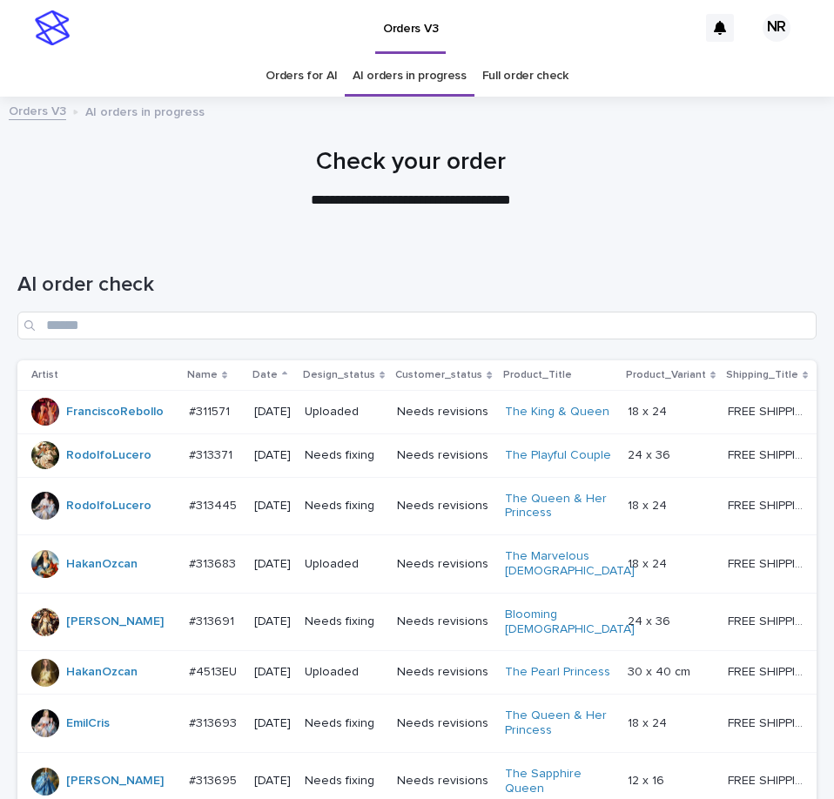
click at [678, 477] on td "24 x 36 24 x 36" at bounding box center [670, 455] width 100 height 44
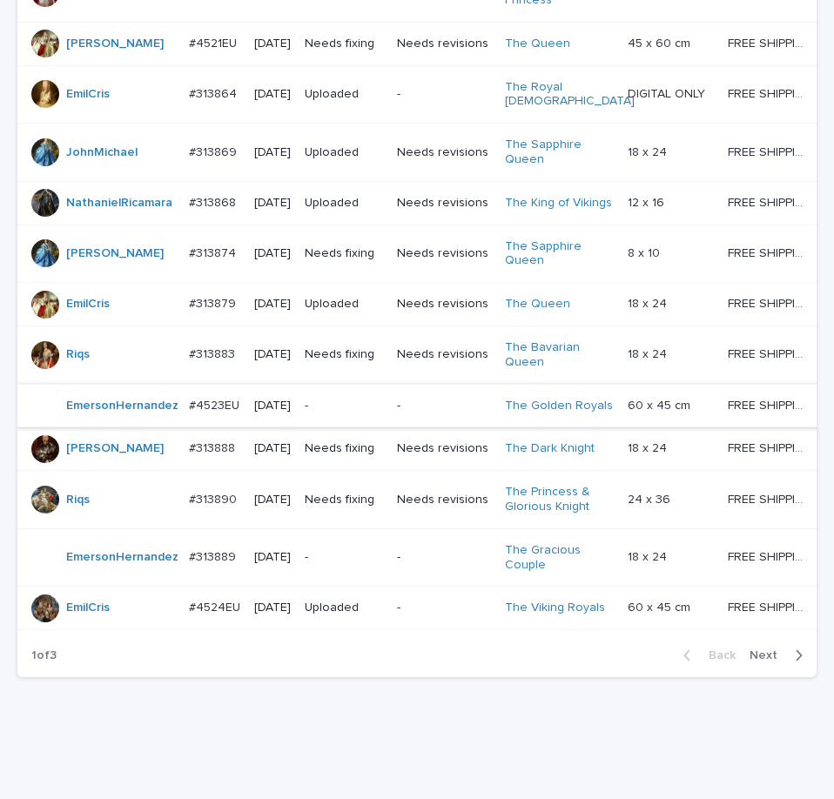
scroll to position [1533, 0]
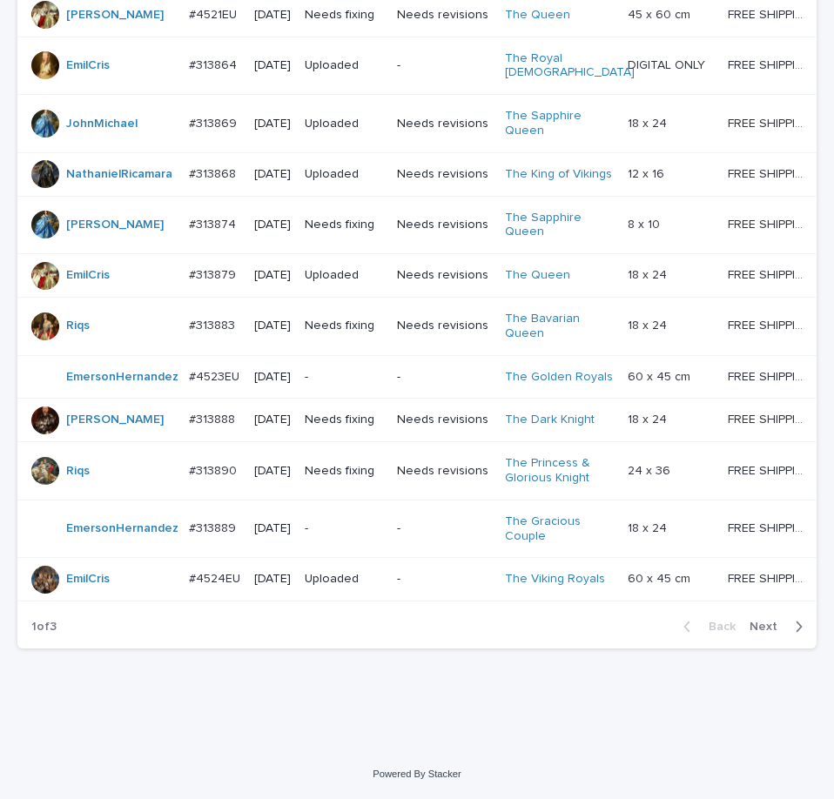
click at [405, 364] on td "-" at bounding box center [443, 377] width 107 height 44
click at [749, 632] on span "Next" at bounding box center [768, 626] width 38 height 12
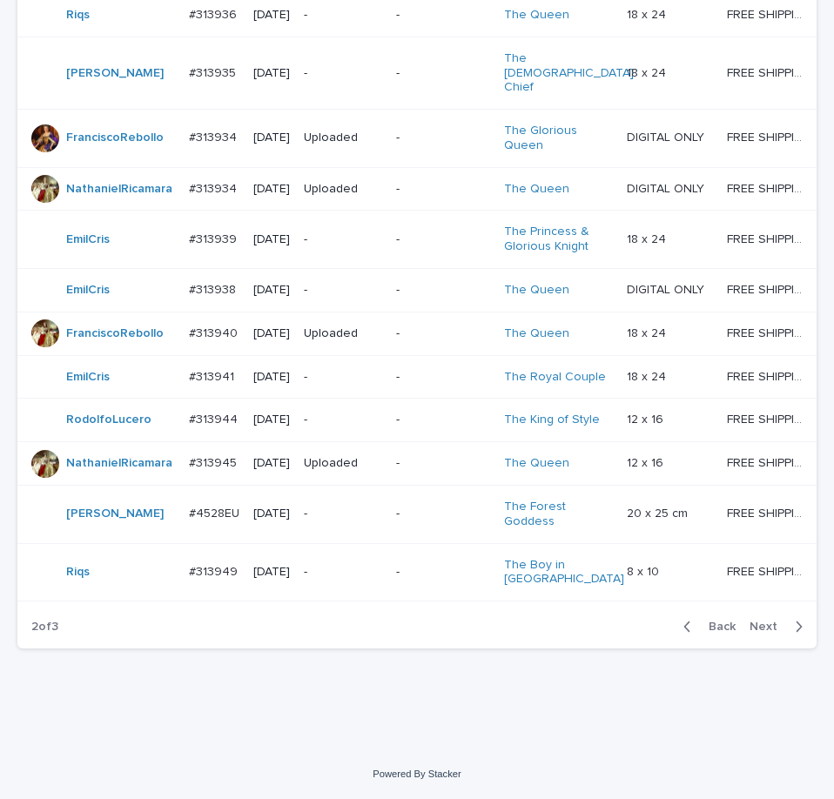
scroll to position [1528, 0]
click at [760, 637] on div "Back Next" at bounding box center [742, 627] width 147 height 44
click at [760, 631] on span "Next" at bounding box center [768, 626] width 38 height 12
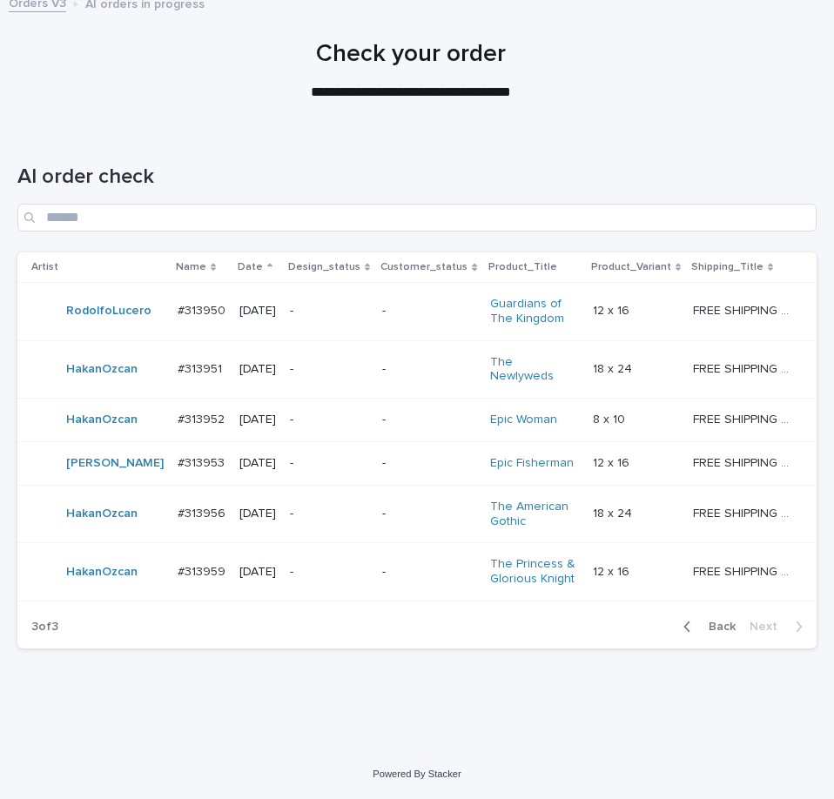
click at [706, 622] on span "Back" at bounding box center [716, 626] width 37 height 12
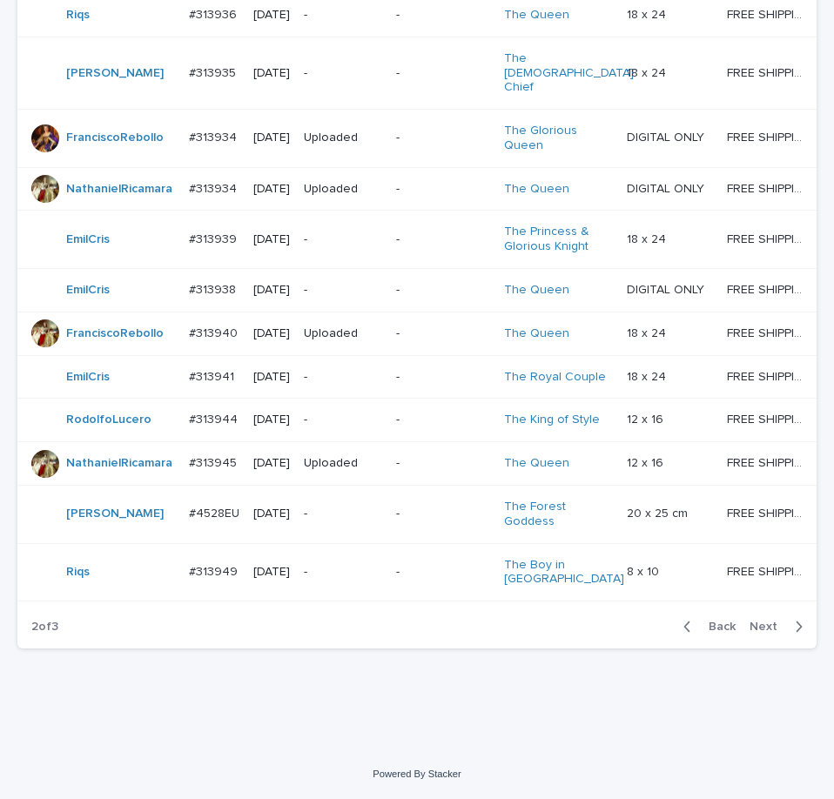
scroll to position [1528, 0]
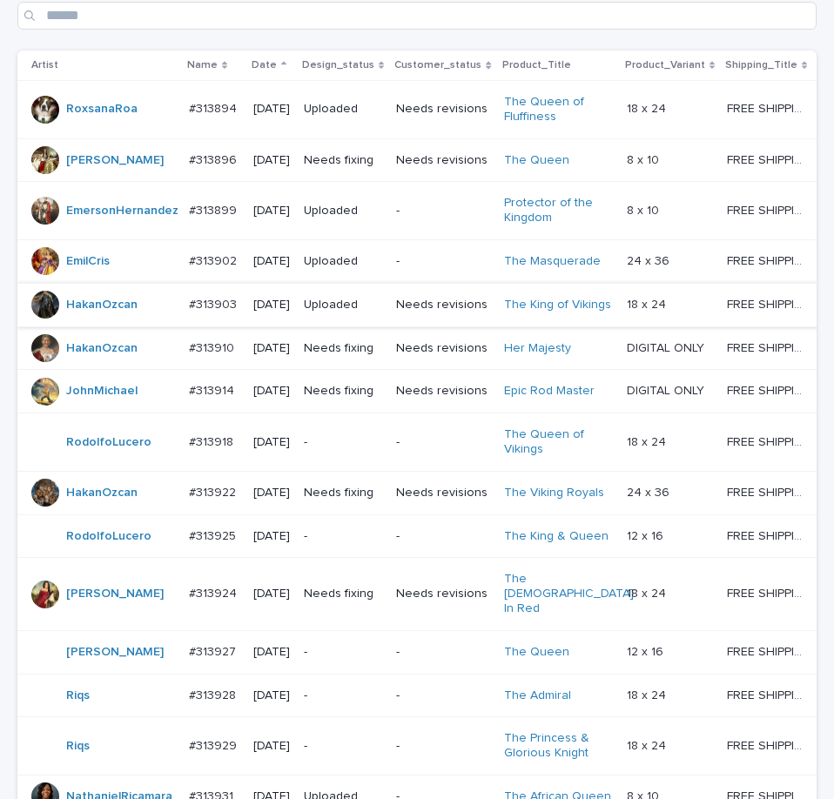
scroll to position [0, 0]
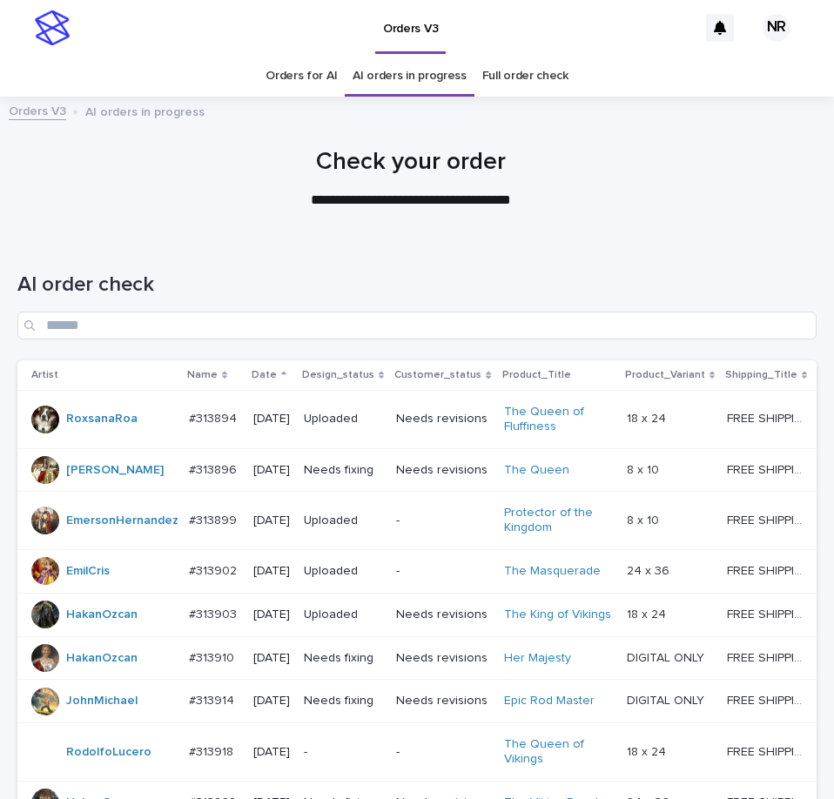
click at [505, 220] on div at bounding box center [410, 171] width 821 height 131
drag, startPoint x: 505, startPoint y: 220, endPoint x: 465, endPoint y: 204, distance: 43.0
click at [465, 204] on p "**********" at bounding box center [411, 201] width 696 height 20
